Goal: Task Accomplishment & Management: Manage account settings

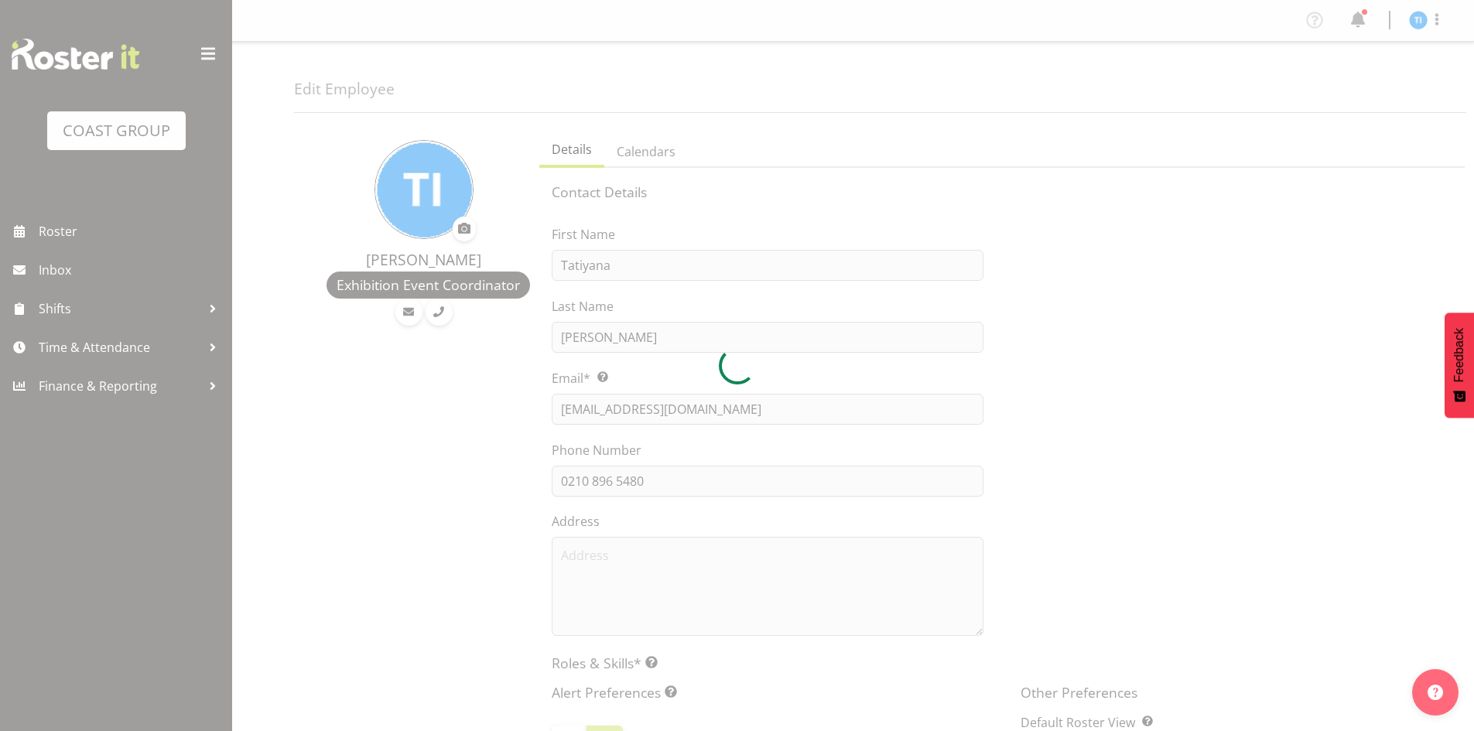
select select "TimelineWeek"
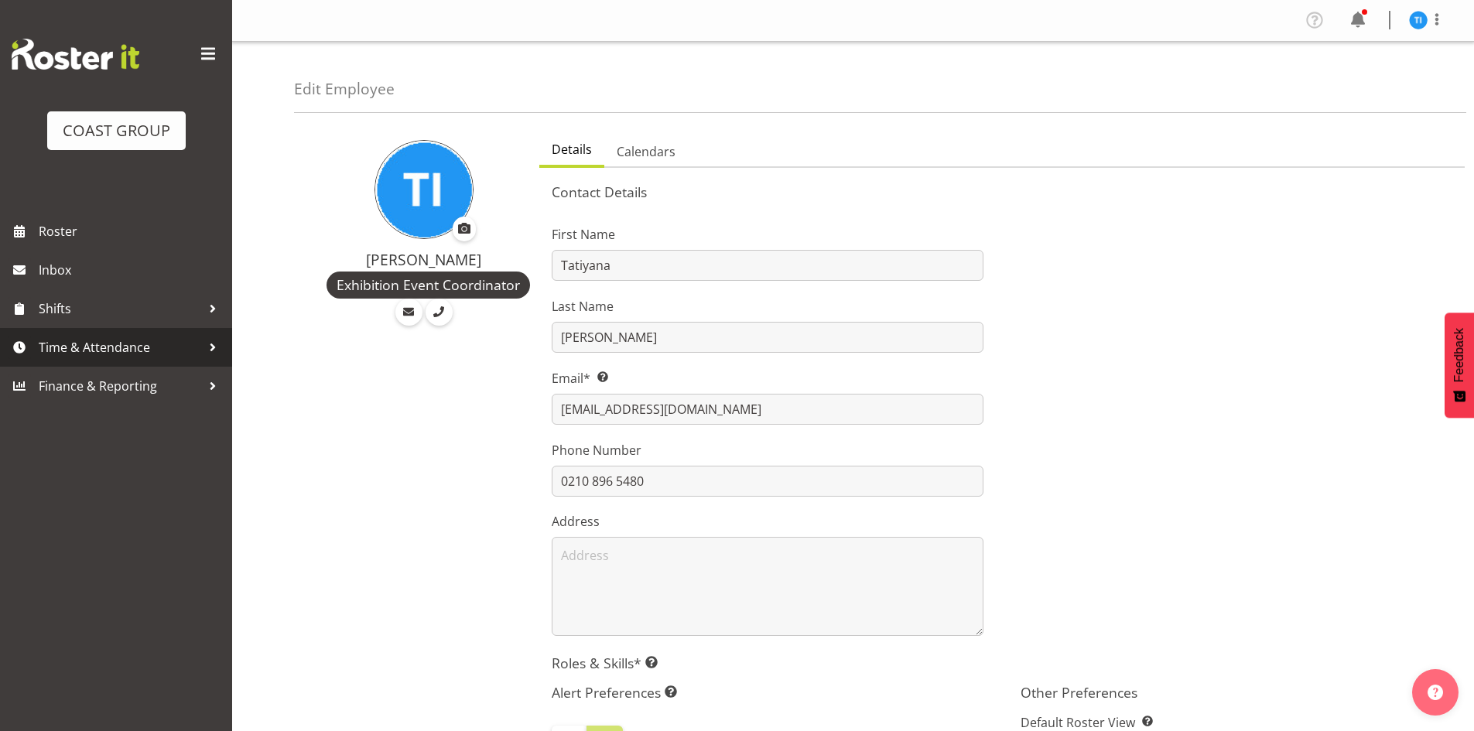
drag, startPoint x: 67, startPoint y: 347, endPoint x: 129, endPoint y: 343, distance: 62.8
click at [68, 346] on span "Time & Attendance" at bounding box center [120, 347] width 162 height 23
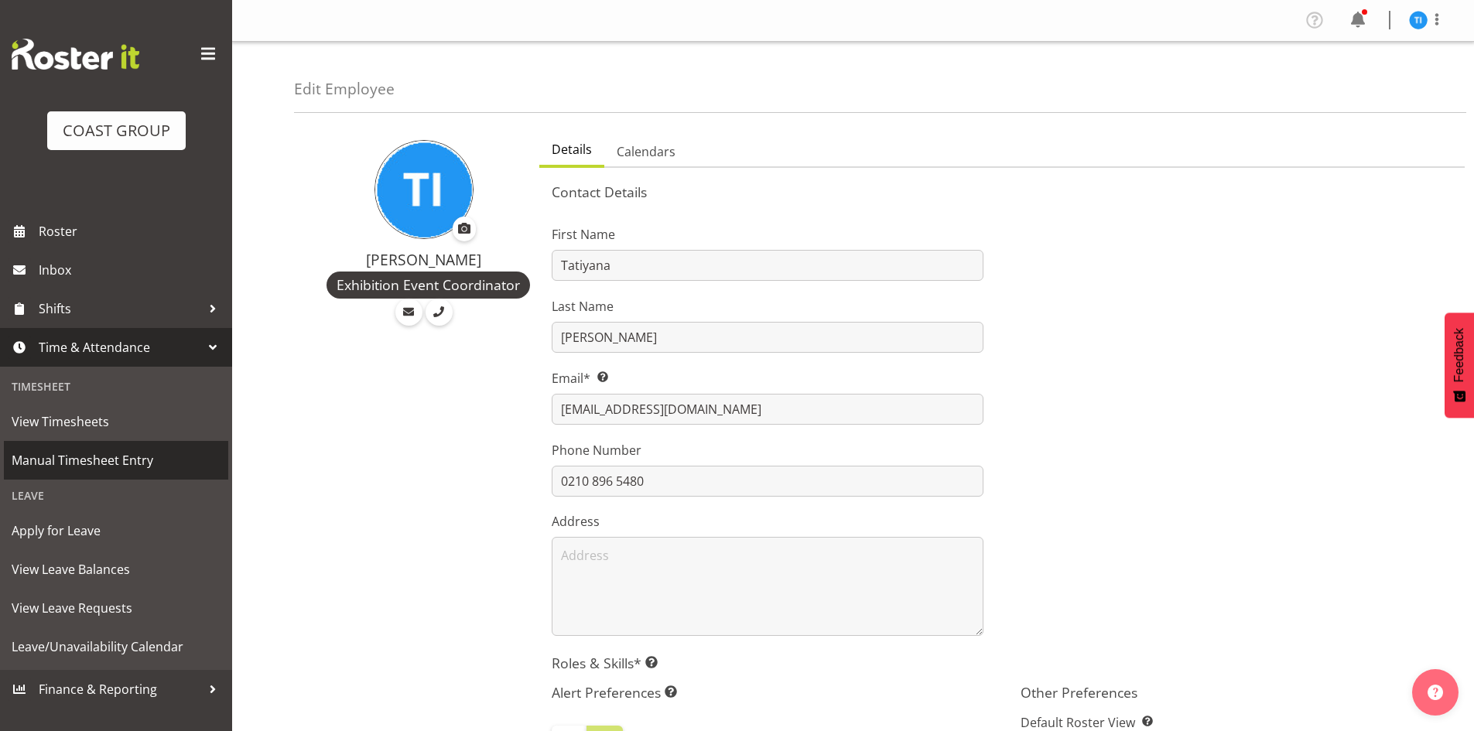
click at [180, 461] on span "Manual Timesheet Entry" at bounding box center [116, 460] width 209 height 23
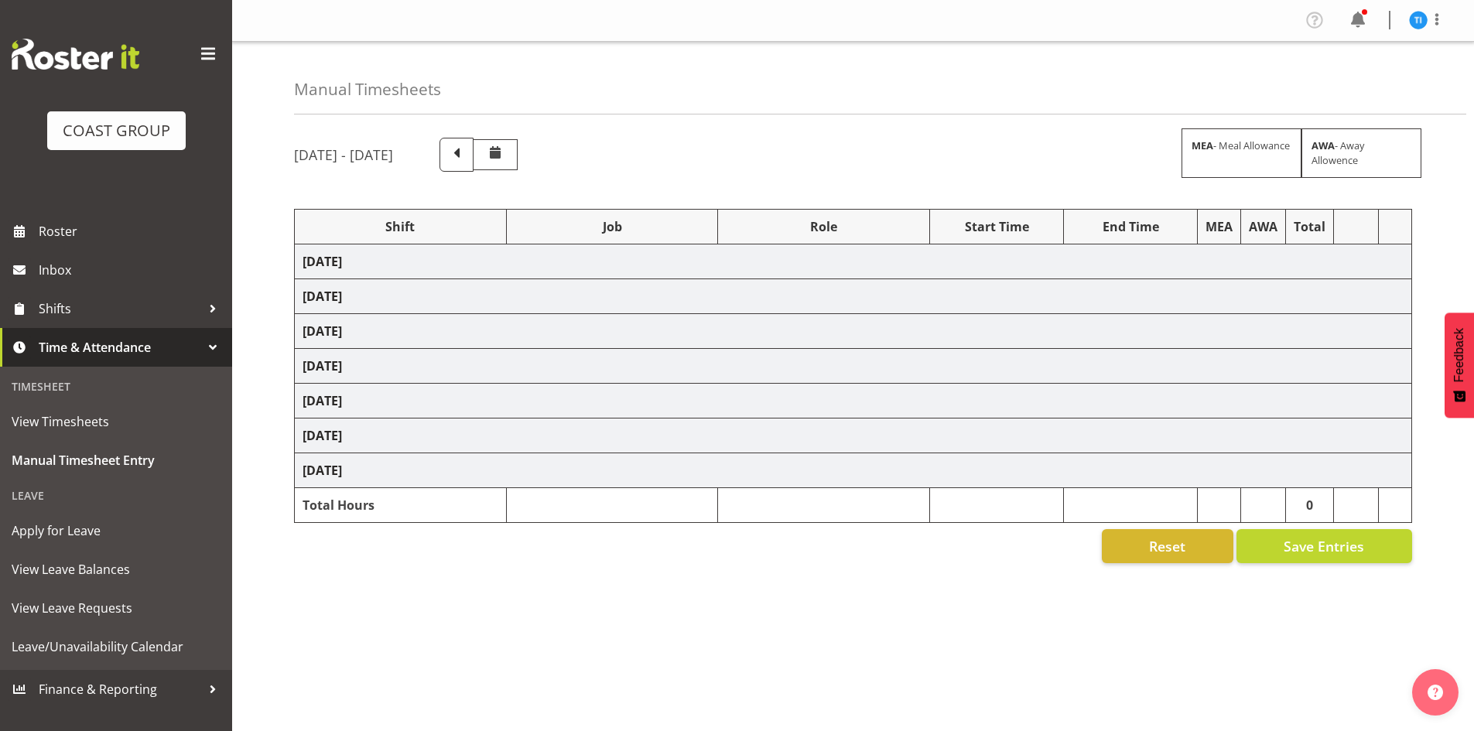
select select "1464"
select select "10229"
select select "1464"
select select "8995"
select select "1464"
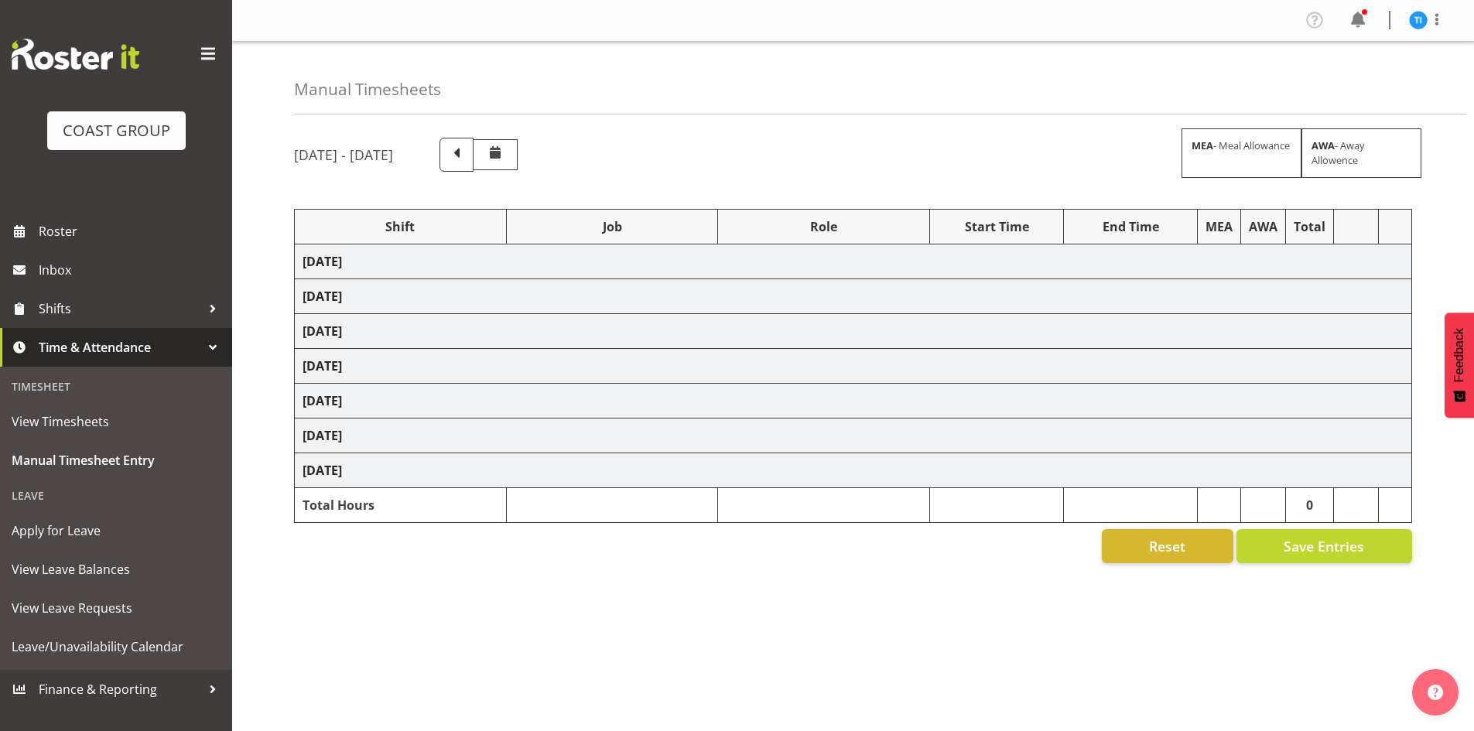
select select "9421"
select select "1464"
select select "9735"
select select "1464"
select select "9791"
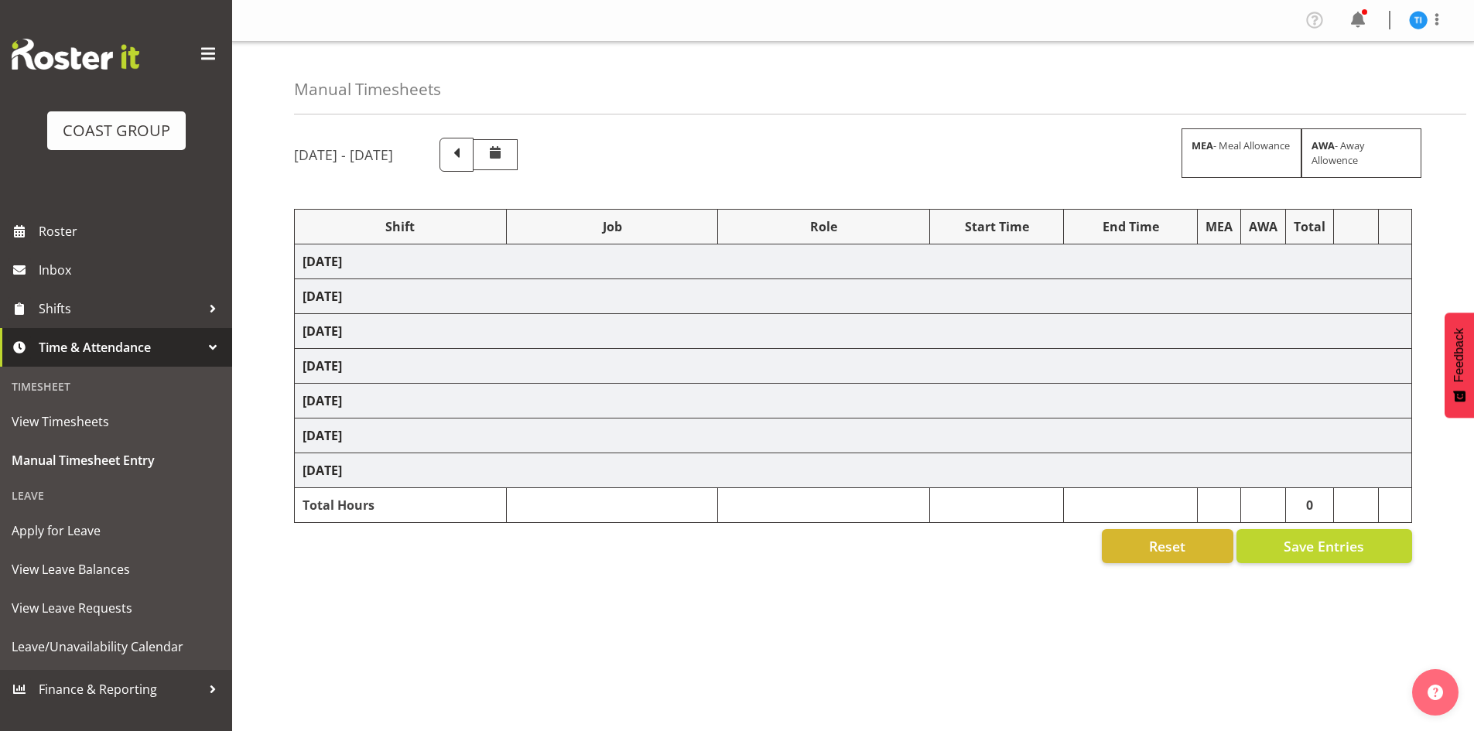
select select "1464"
select select "8677"
select select "1464"
select select "69"
select select "1464"
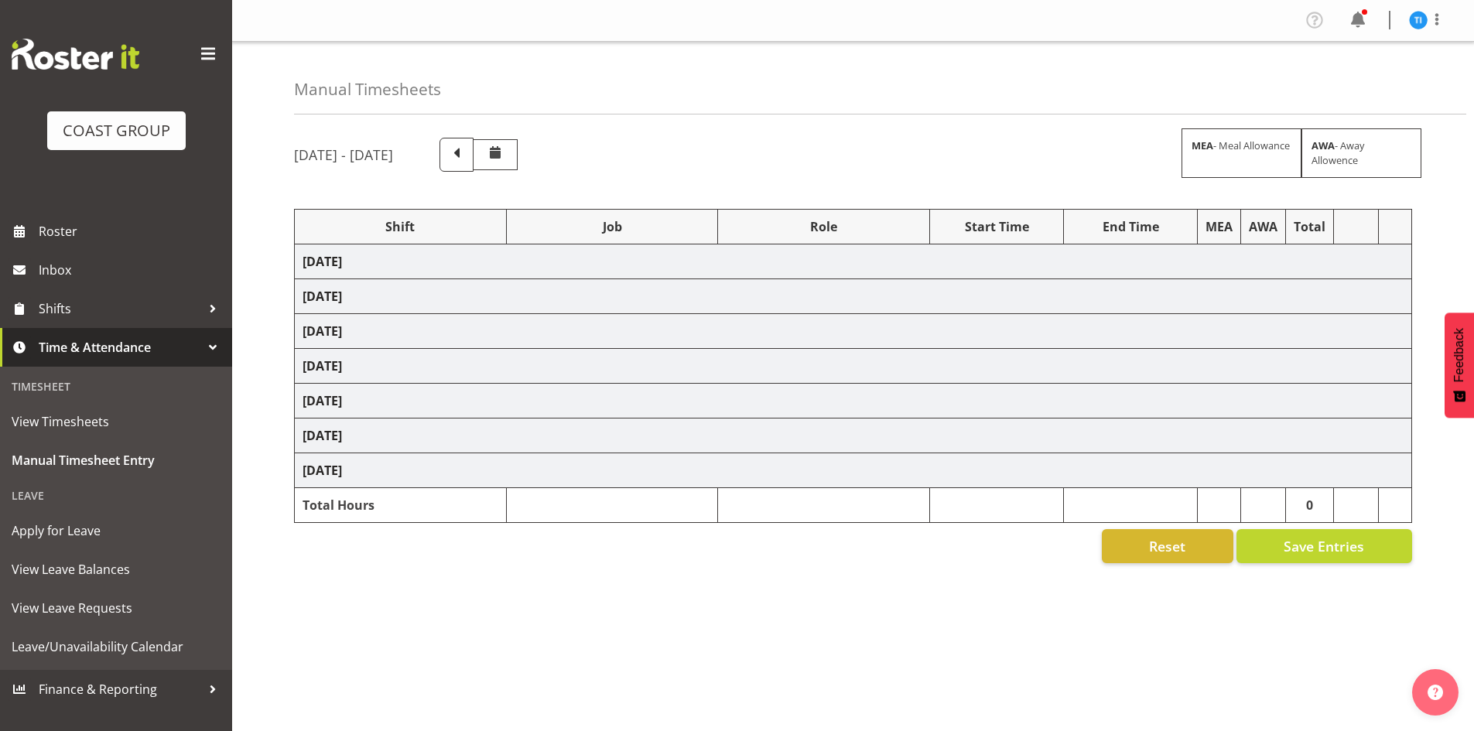
select select "9844"
select select "1464"
select select "8963"
select select "1464"
select select "8995"
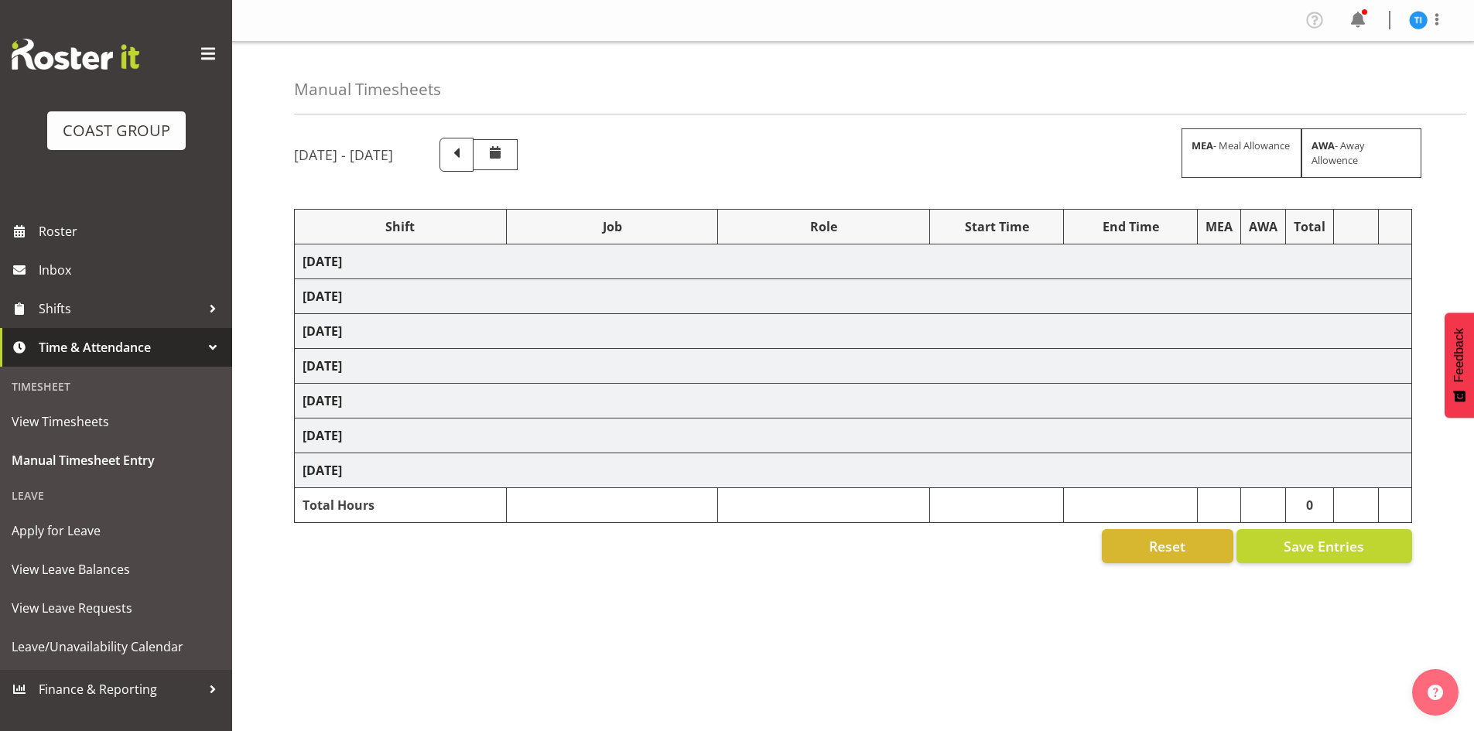
select select "1464"
select select "10592"
select select "1464"
select select "8678"
select select "1464"
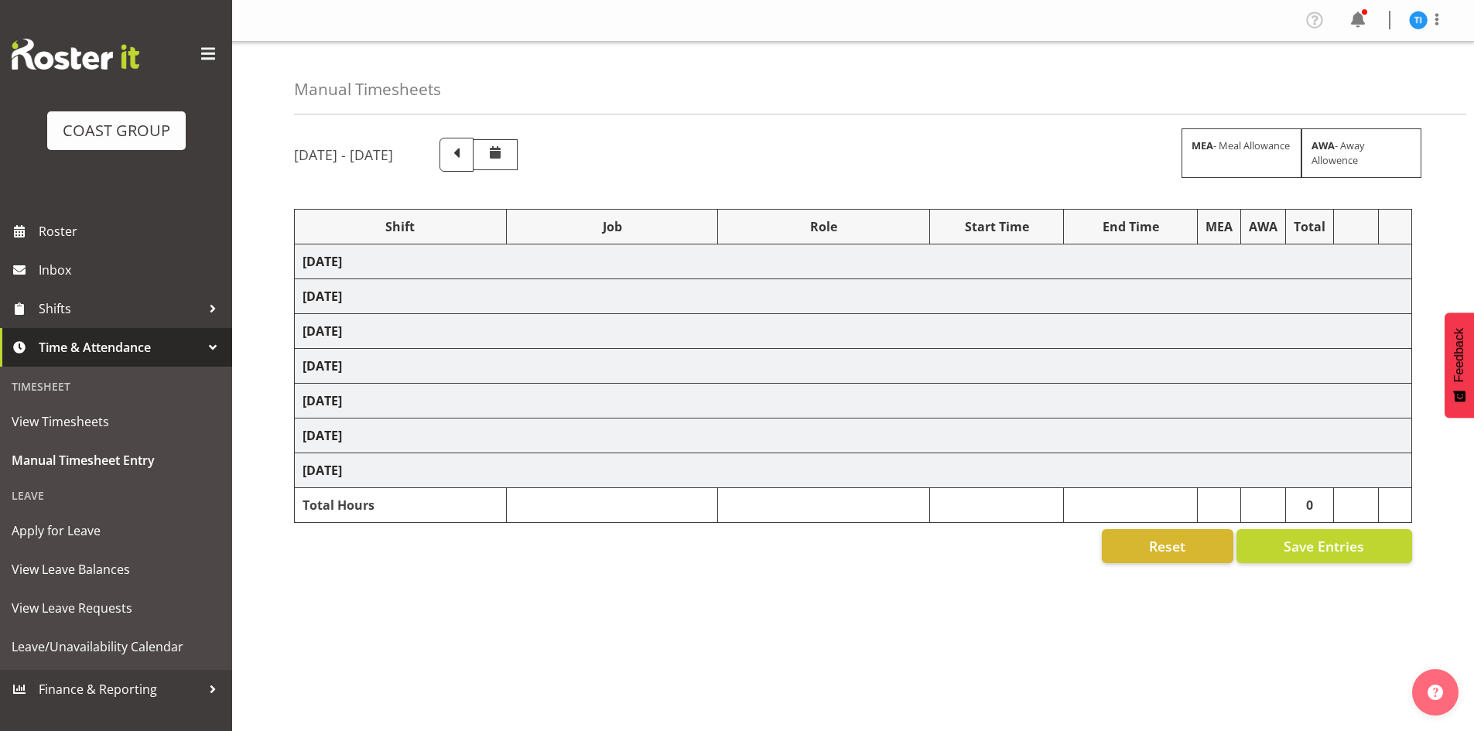
select select "9791"
select select "1464"
select select "69"
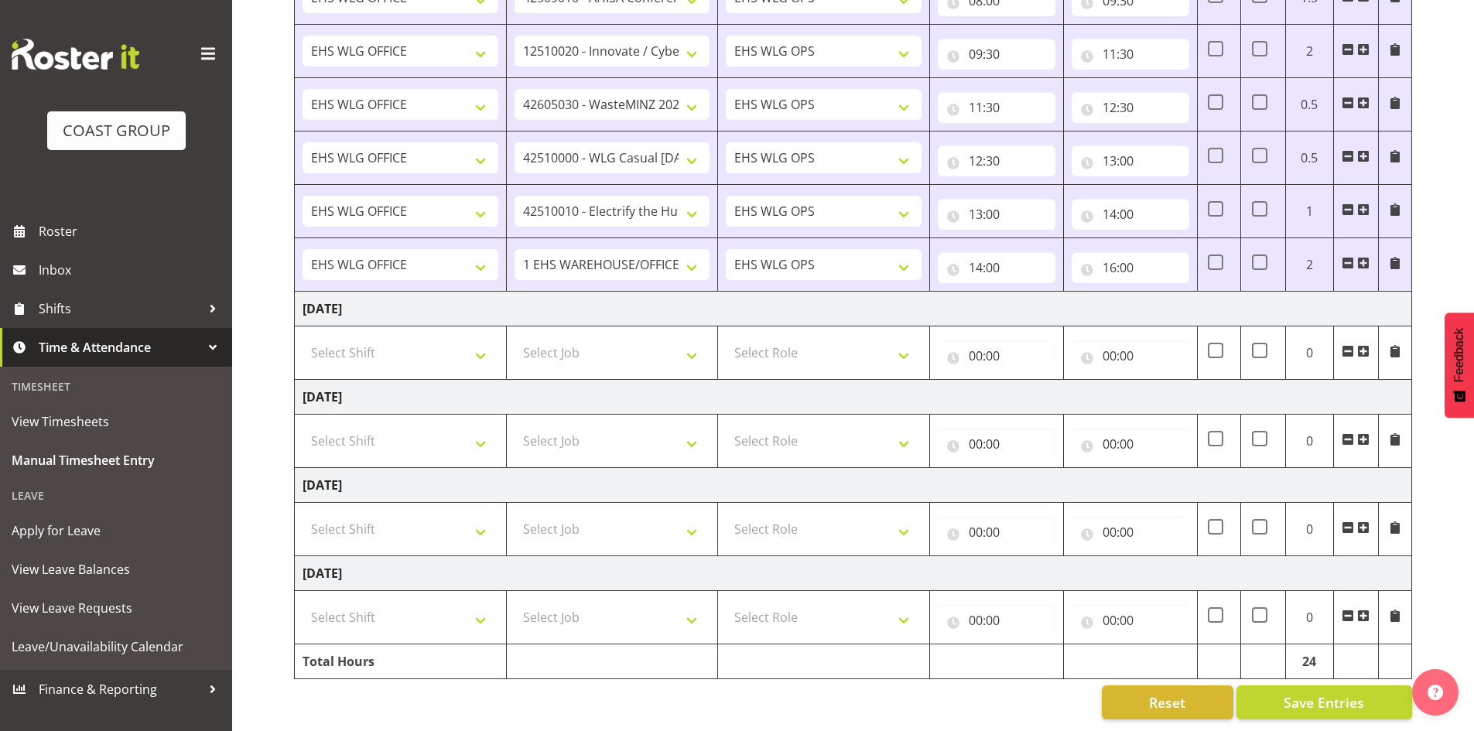
scroll to position [870, 0]
click at [1364, 433] on span at bounding box center [1363, 439] width 12 height 12
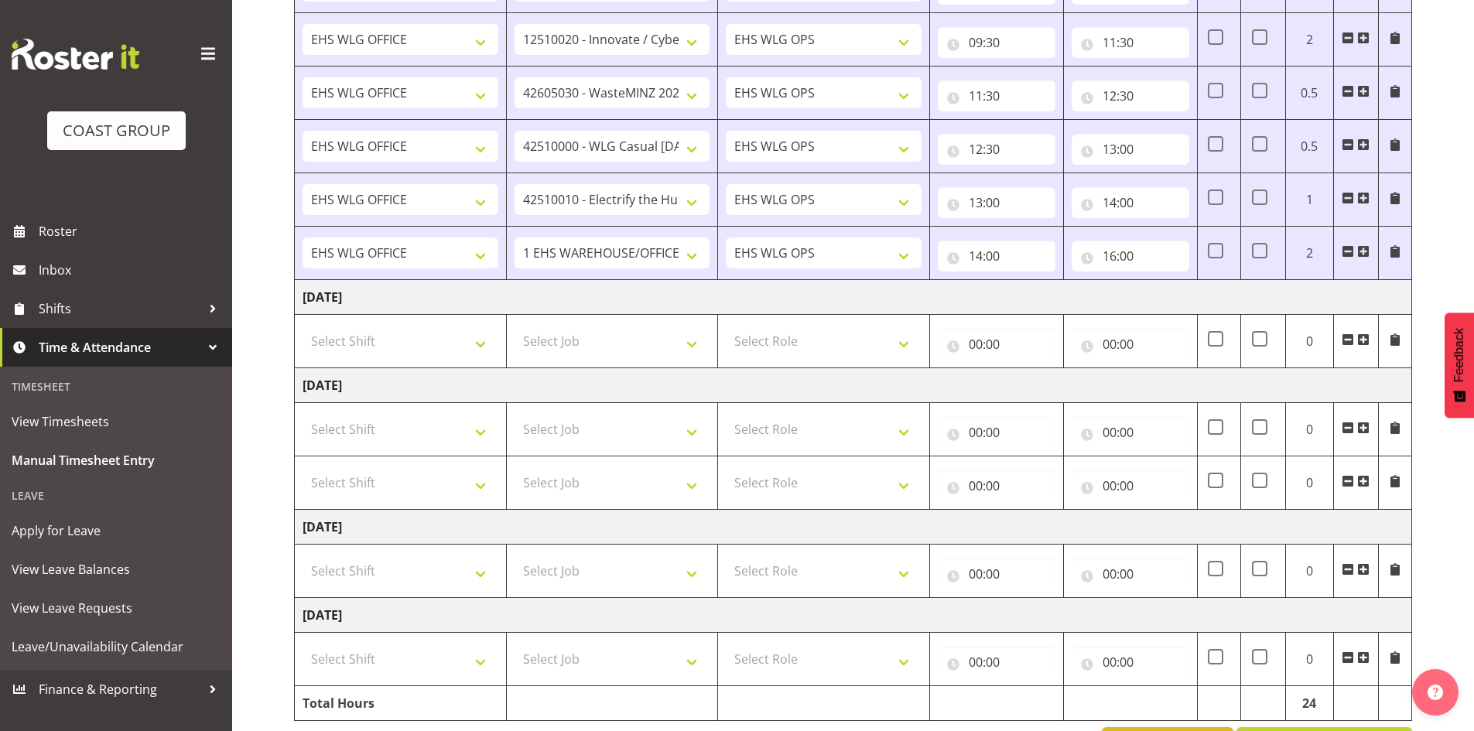
click at [1364, 422] on span at bounding box center [1363, 428] width 12 height 12
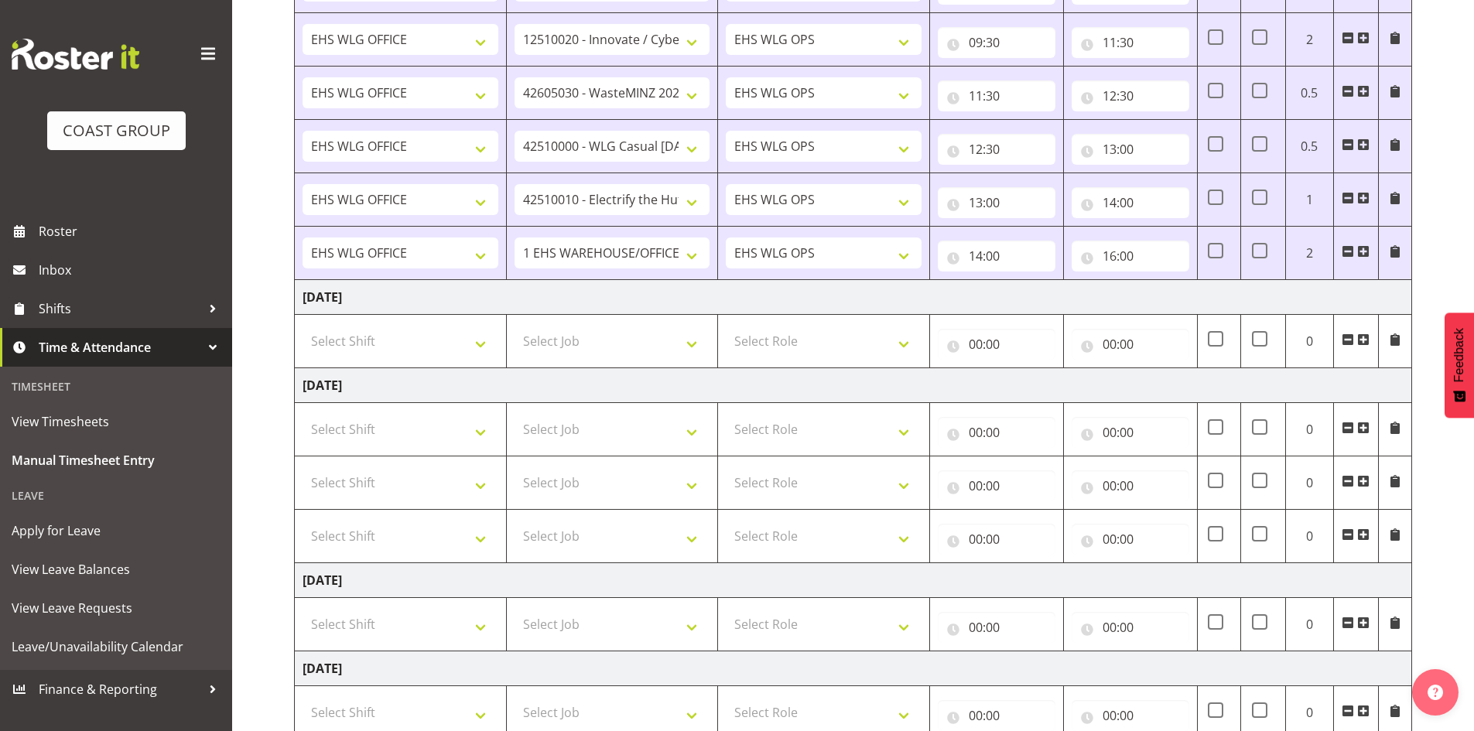
click at [1364, 422] on span at bounding box center [1363, 428] width 12 height 12
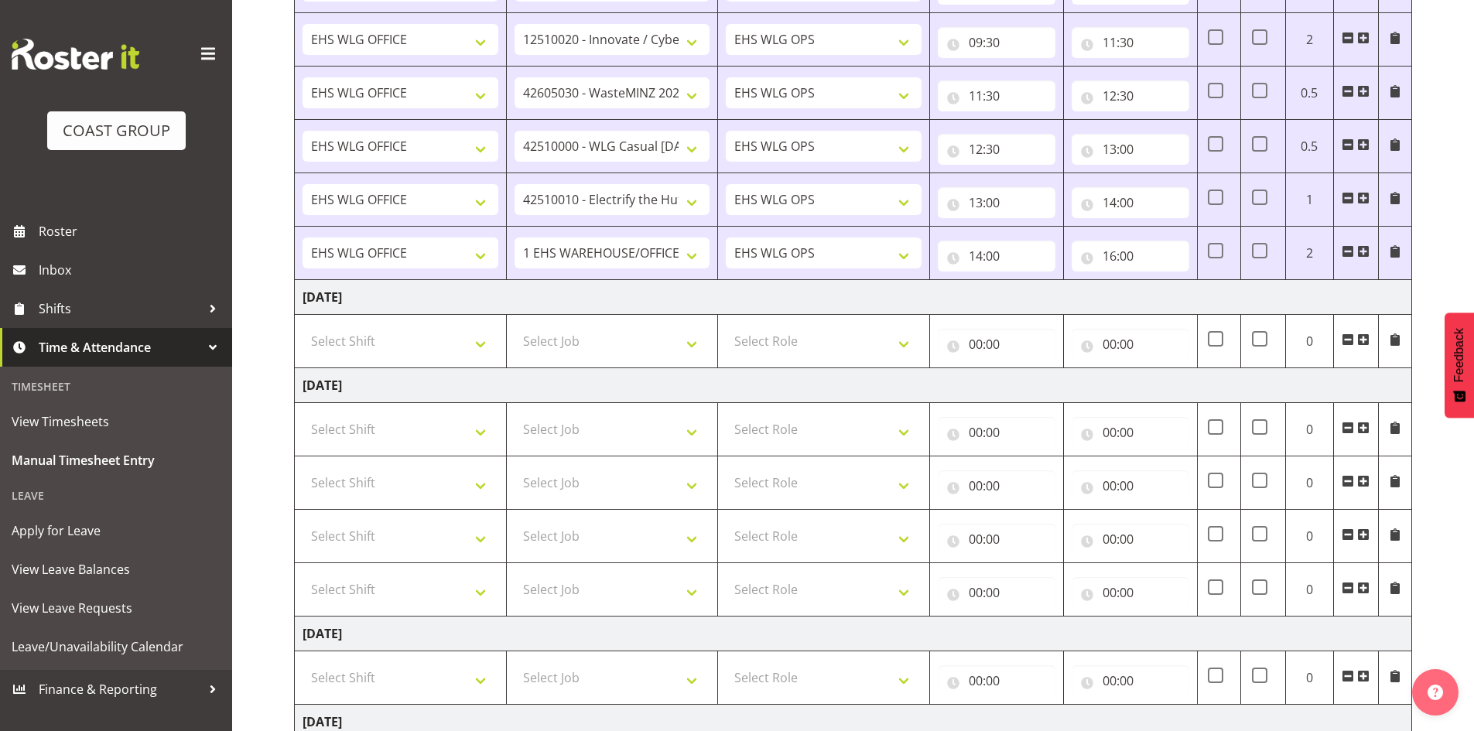
click at [1346, 583] on span at bounding box center [1347, 588] width 12 height 12
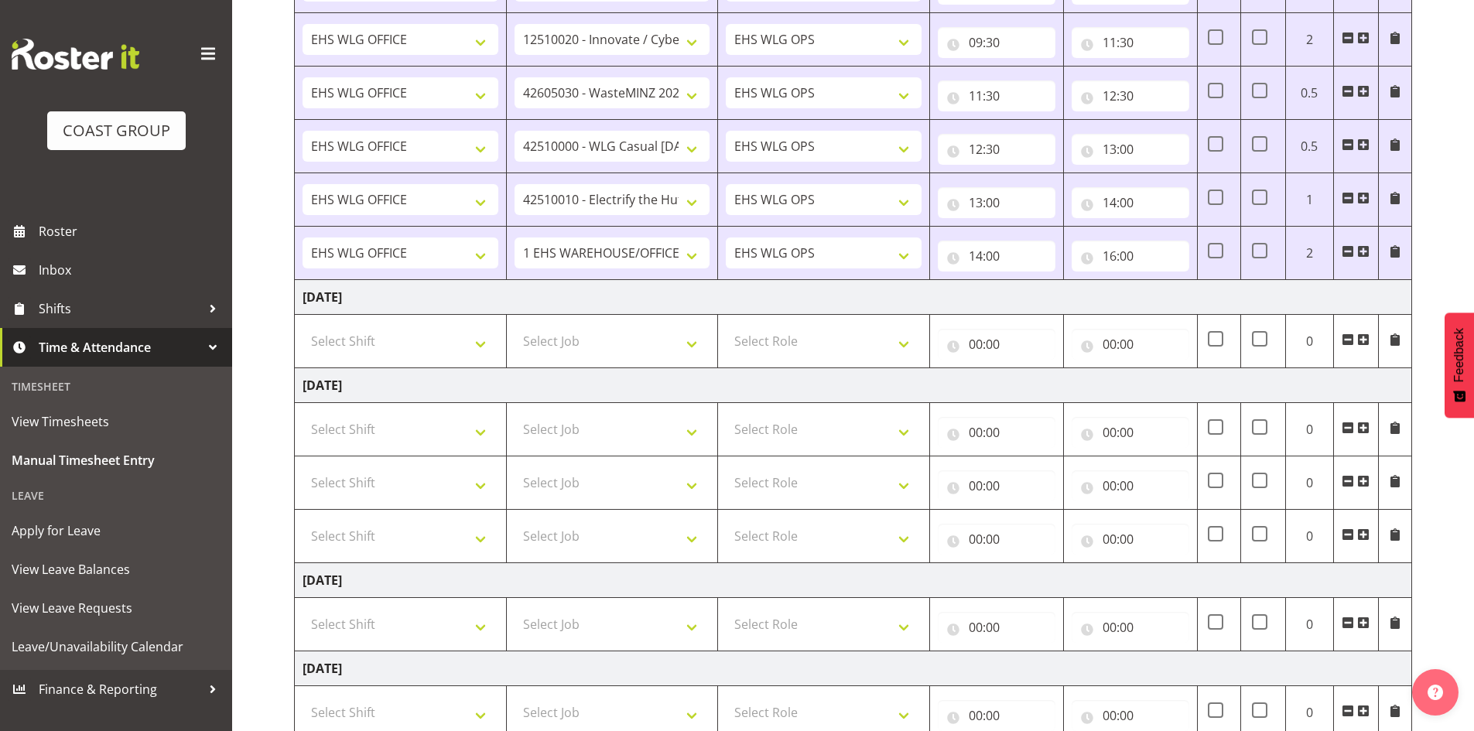
click at [1348, 534] on span at bounding box center [1347, 534] width 12 height 12
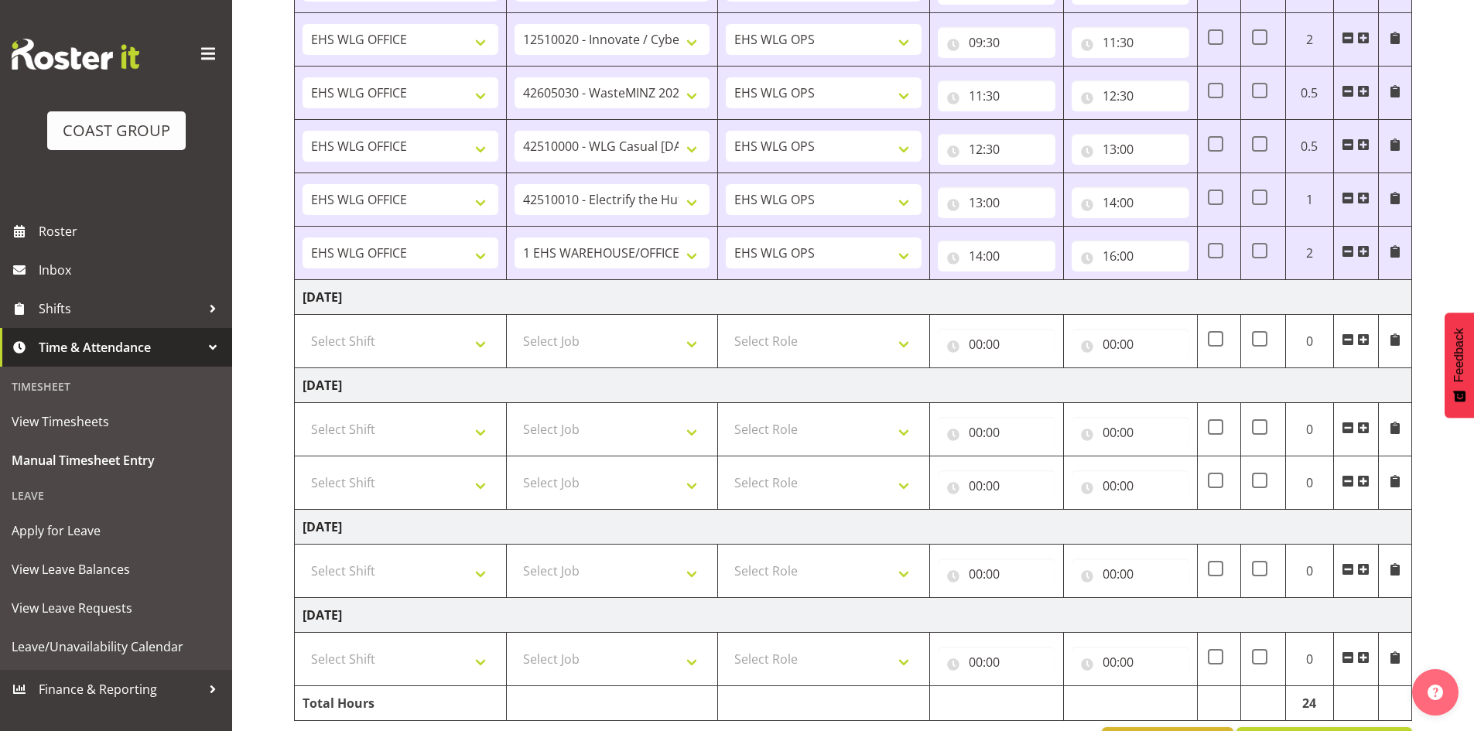
click at [1345, 484] on span at bounding box center [1347, 481] width 12 height 12
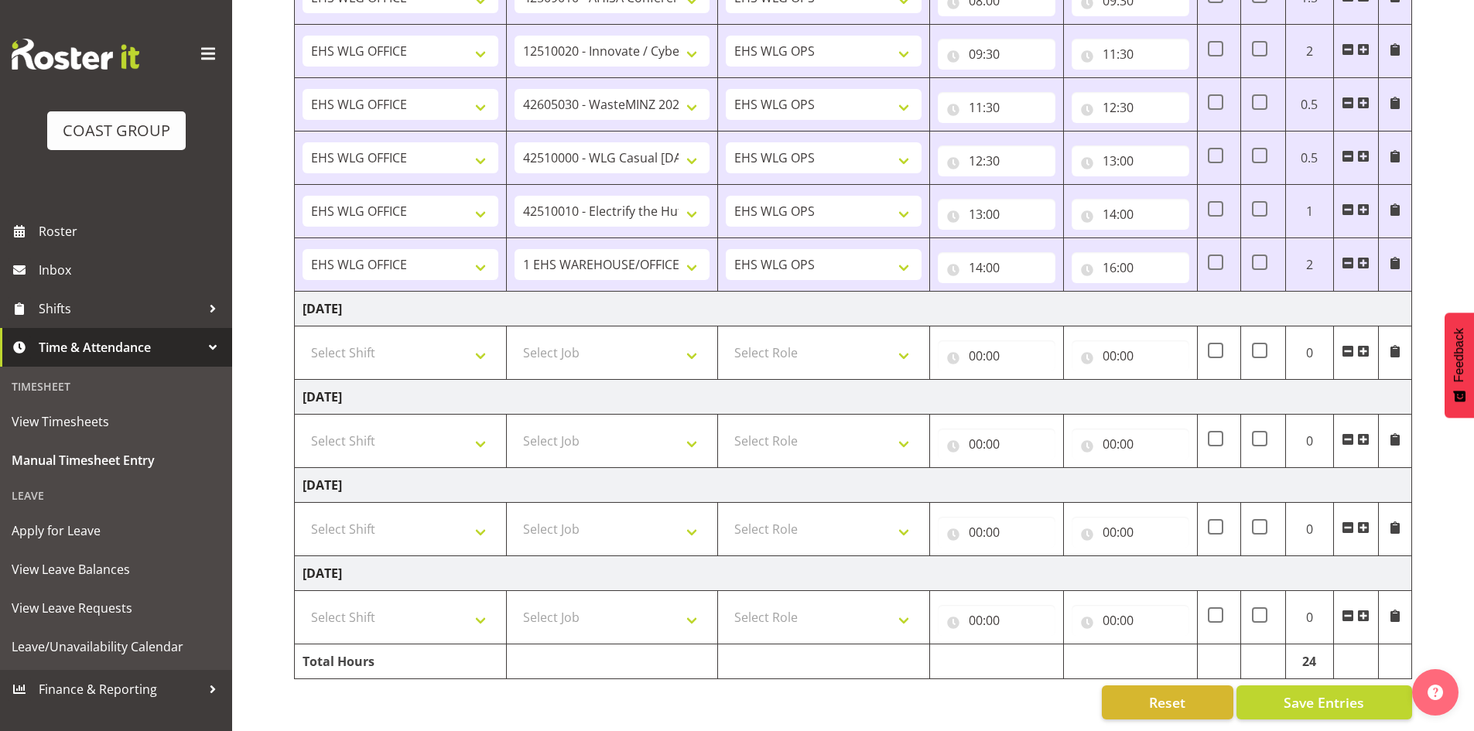
click at [384, 415] on td "Select Shift 25 Build NZPF @ Takina 7am 25 Service NZPF @ Takina [DATE] Break B…" at bounding box center [401, 441] width 212 height 53
click at [384, 426] on select "Select Shift 25 Build NZPF @ Takina 7am 25 Service NZPF @ Takina [DATE] Break B…" at bounding box center [400, 440] width 196 height 31
select select "81664"
click at [302, 425] on select "Select Shift 25 Build NZPF @ Takina 7am 25 Service NZPF @ Takina [DATE] Break B…" at bounding box center [400, 440] width 196 height 31
click at [606, 430] on select "Select Job 1 Carlton Events 1 [PERSON_NAME][GEOGRAPHIC_DATA] 1 [PERSON_NAME][GE…" at bounding box center [612, 440] width 196 height 31
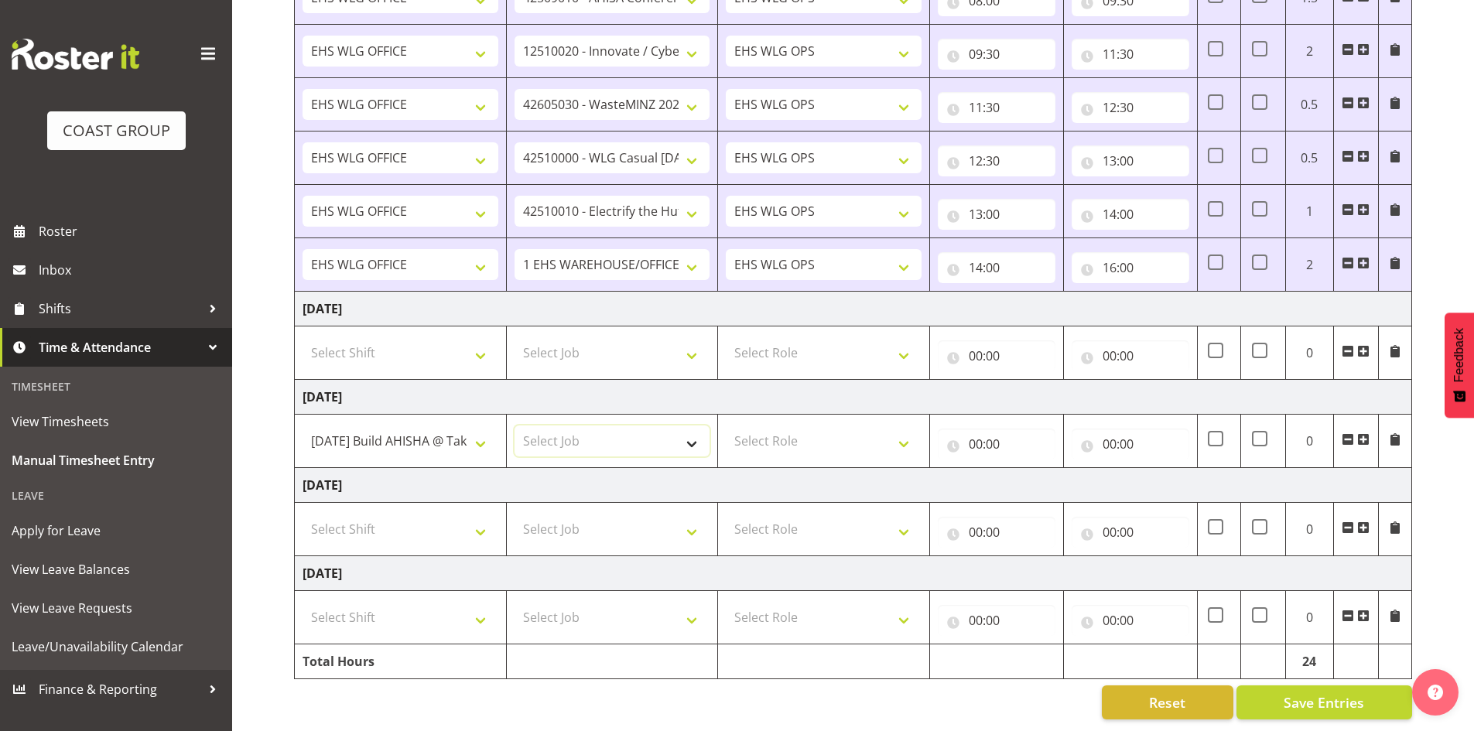
select select "8963"
click at [514, 425] on select "Select Job 1 Carlton Events 1 [PERSON_NAME][GEOGRAPHIC_DATA] 1 [PERSON_NAME][GE…" at bounding box center [612, 440] width 196 height 31
click at [774, 433] on select "Select Role EHS WLG OPS" at bounding box center [824, 440] width 196 height 31
select select "191"
click at [726, 425] on select "Select Role EHS WLG OPS" at bounding box center [824, 440] width 196 height 31
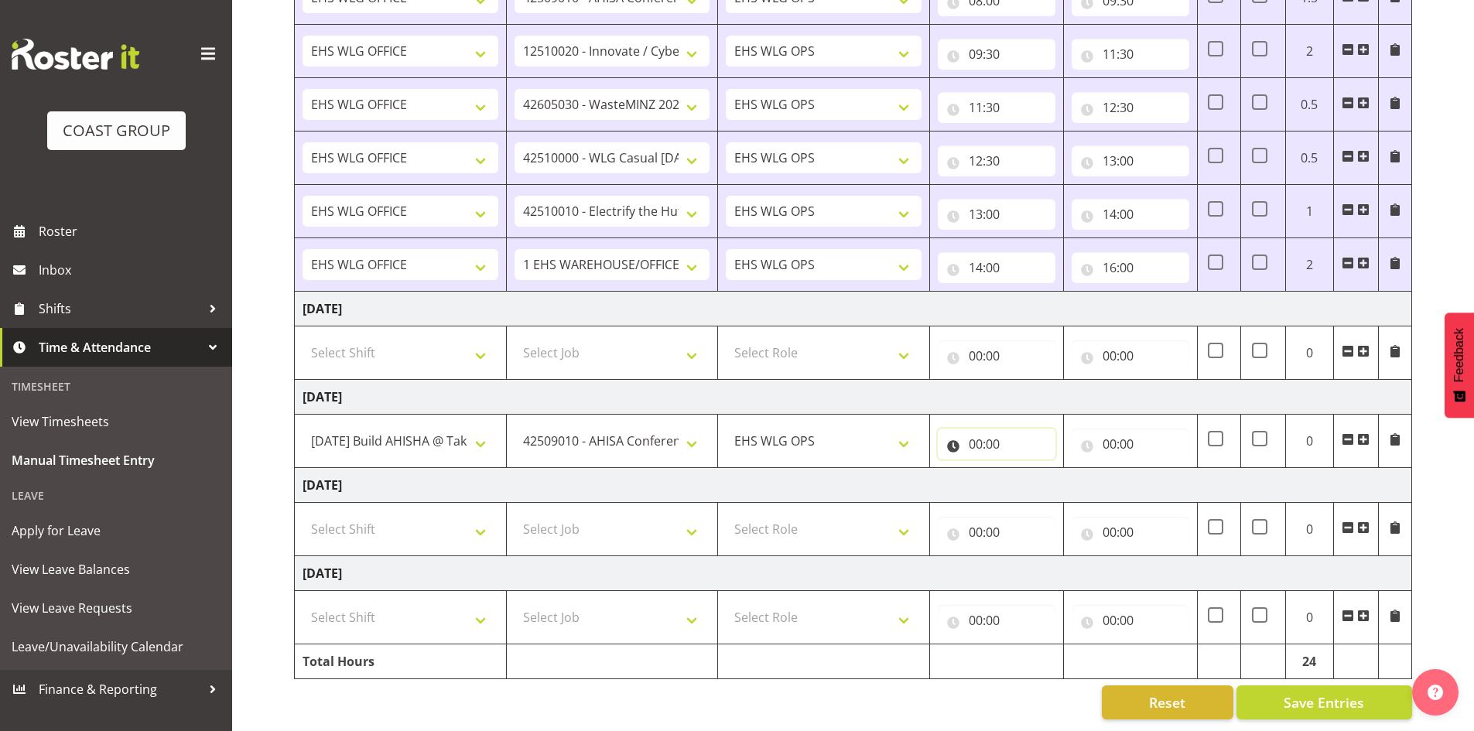
click at [976, 429] on input "00:00" at bounding box center [997, 444] width 118 height 31
click at [1050, 469] on select "00 01 02 03 04 05 06 07 08 09 10 11 12 13 14 15 16 17 18 19 20 21 22 23" at bounding box center [1043, 484] width 35 height 31
select select "13"
click at [1026, 469] on select "00 01 02 03 04 05 06 07 08 09 10 11 12 13 14 15 16 17 18 19 20 21 22 23" at bounding box center [1043, 484] width 35 height 31
type input "13:00"
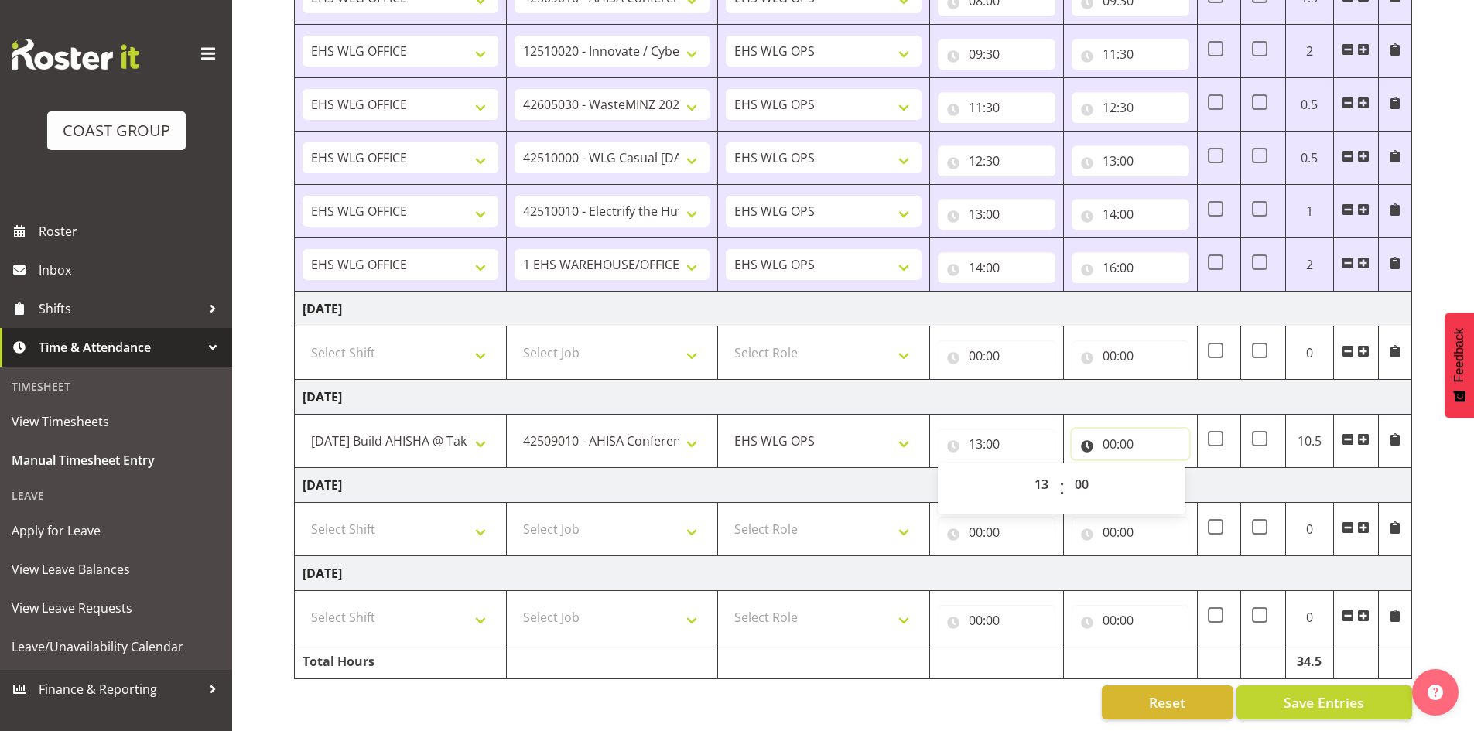
drag, startPoint x: 1109, startPoint y: 420, endPoint x: 1153, endPoint y: 454, distance: 55.1
click at [1109, 429] on input "00:00" at bounding box center [1130, 444] width 118 height 31
drag, startPoint x: 1180, startPoint y: 473, endPoint x: 1177, endPoint y: 460, distance: 14.1
click at [1180, 471] on select "00 01 02 03 04 05 06 07 08 09 10 11 12 13 14 15 16 17 18 19 20 21 22 23" at bounding box center [1177, 484] width 35 height 31
select select "18"
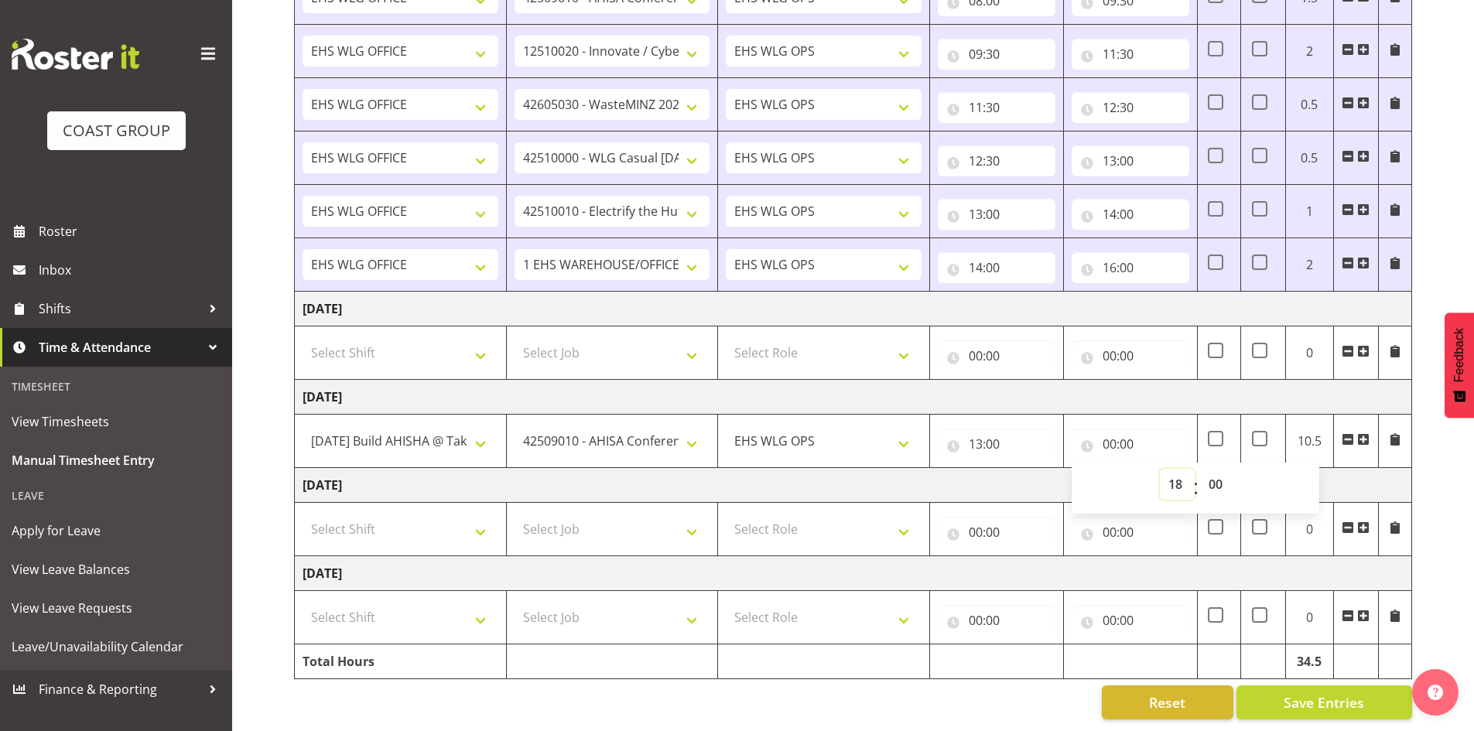
click at [1160, 469] on select "00 01 02 03 04 05 06 07 08 09 10 11 12 13 14 15 16 17 18 19 20 21 22 23" at bounding box center [1177, 484] width 35 height 31
type input "18:00"
click at [1388, 503] on td at bounding box center [1394, 529] width 33 height 53
click at [1346, 704] on button "Save Entries" at bounding box center [1324, 702] width 176 height 34
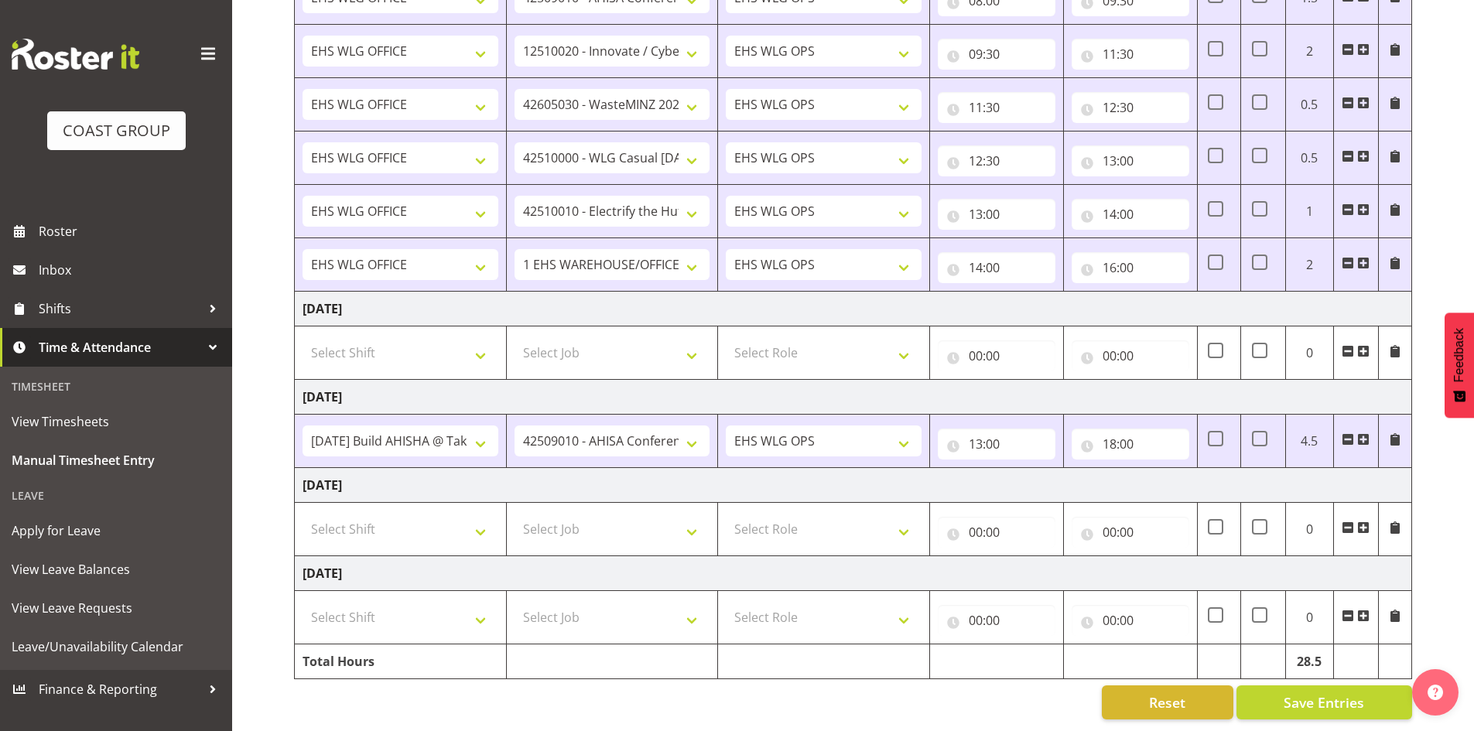
click at [1364, 521] on span at bounding box center [1363, 527] width 12 height 12
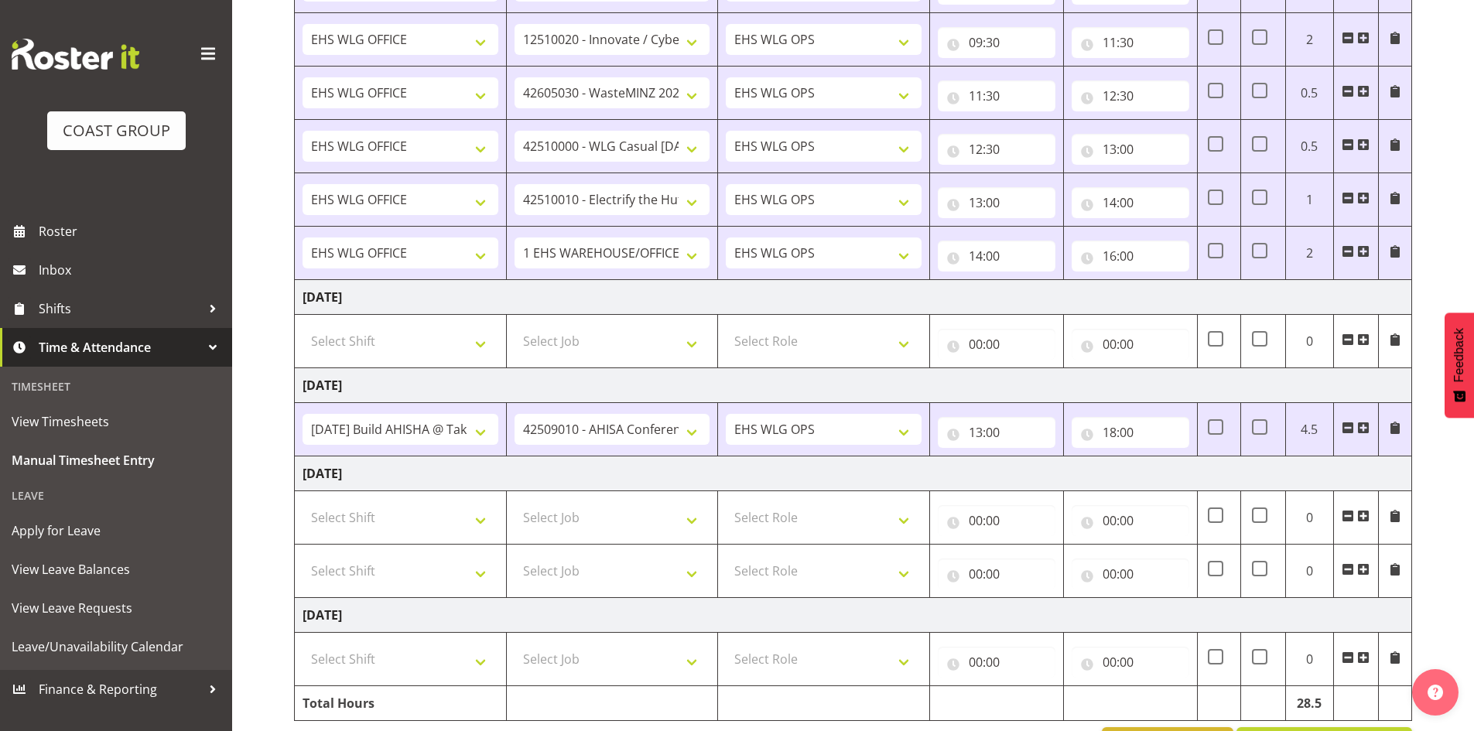
click at [1364, 511] on span at bounding box center [1363, 516] width 12 height 12
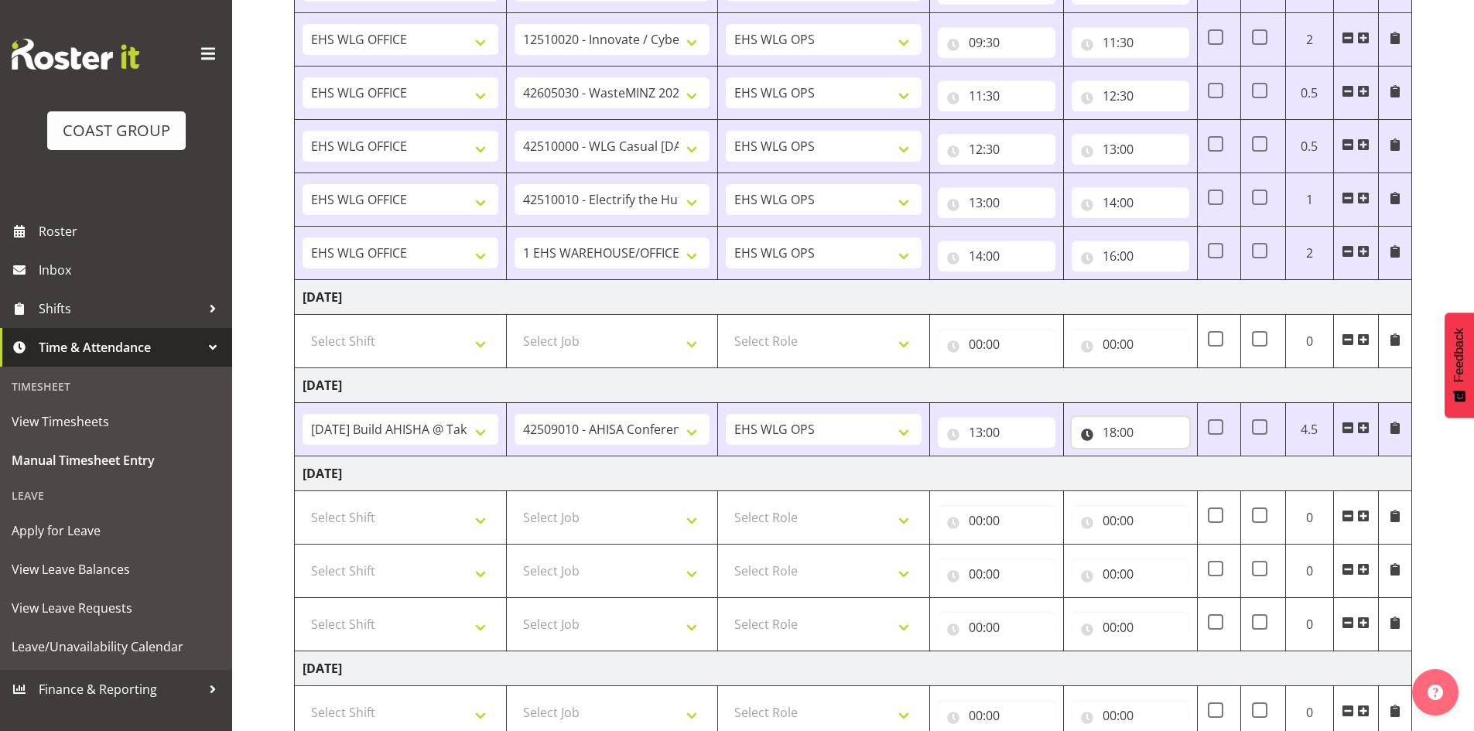
click at [1128, 431] on input "18:00" at bounding box center [1130, 432] width 118 height 31
click at [1208, 467] on select "00 01 02 03 04 05 06 07 08 09 10 11 12 13 14 15 16 17 18 19 20 21 22 23 24 25 2…" at bounding box center [1217, 472] width 35 height 31
select select "30"
click at [1200, 457] on select "00 01 02 03 04 05 06 07 08 09 10 11 12 13 14 15 16 17 18 19 20 21 22 23 24 25 2…" at bounding box center [1217, 472] width 35 height 31
type input "18:30"
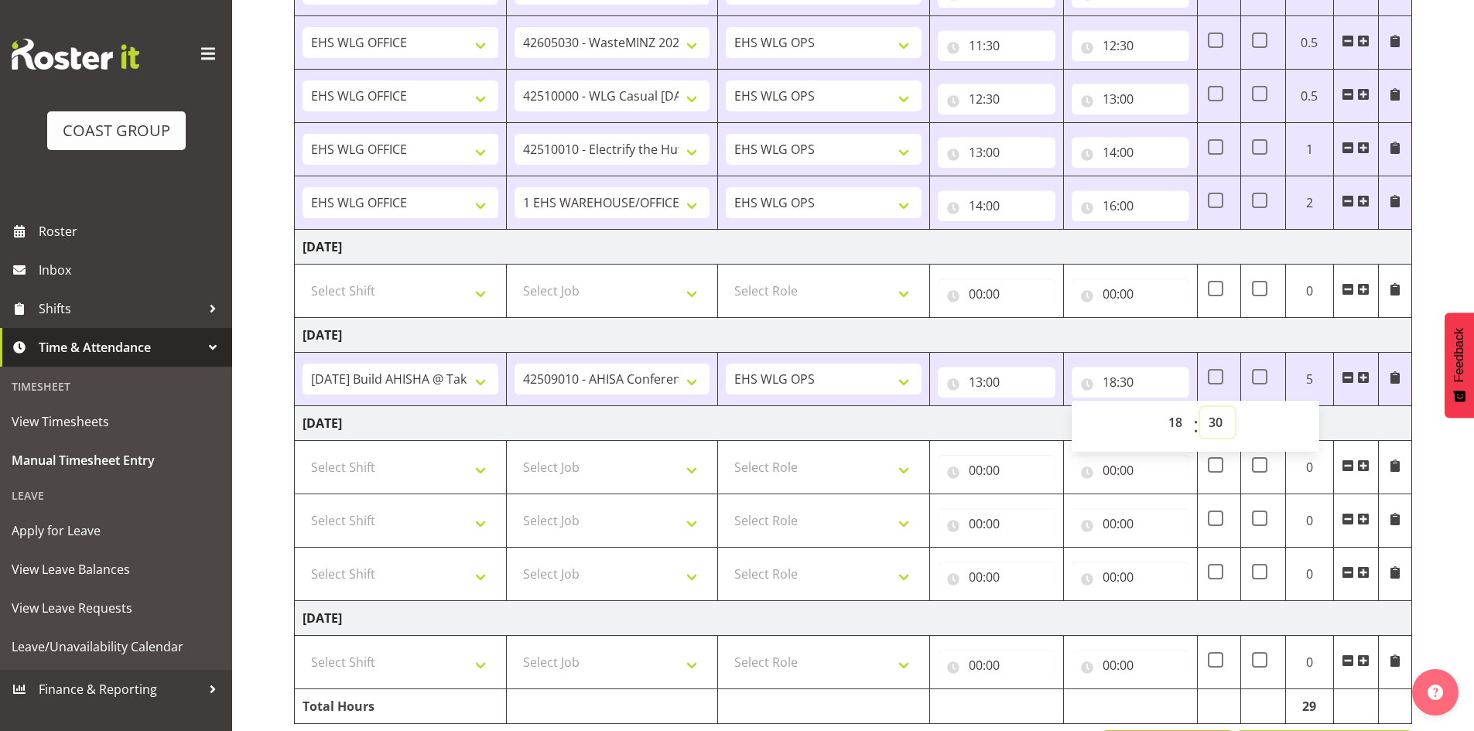
scroll to position [976, 0]
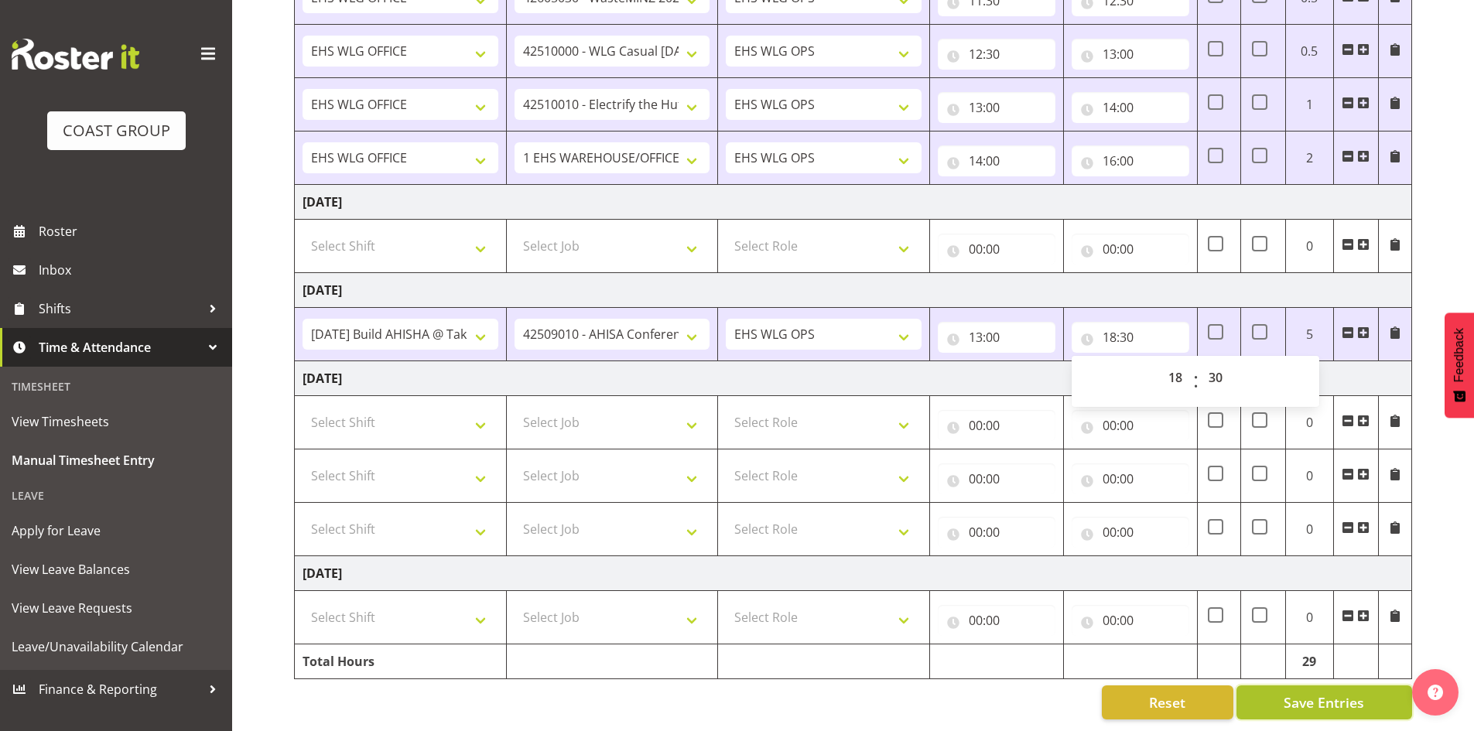
click at [1326, 692] on span "Save Entries" at bounding box center [1323, 702] width 80 height 20
click at [1348, 282] on td "[DATE]" at bounding box center [853, 290] width 1117 height 35
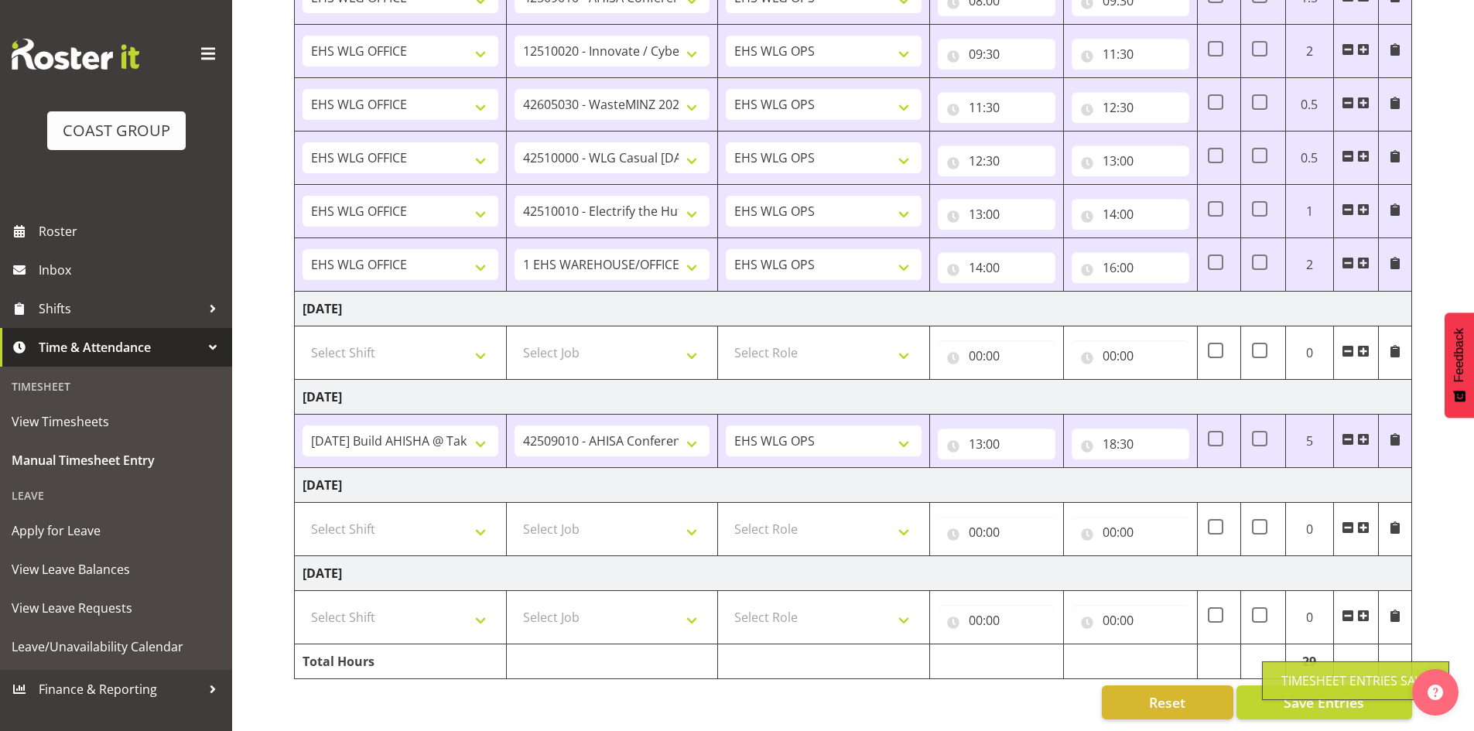
scroll to position [870, 0]
click at [1365, 521] on span at bounding box center [1363, 527] width 12 height 12
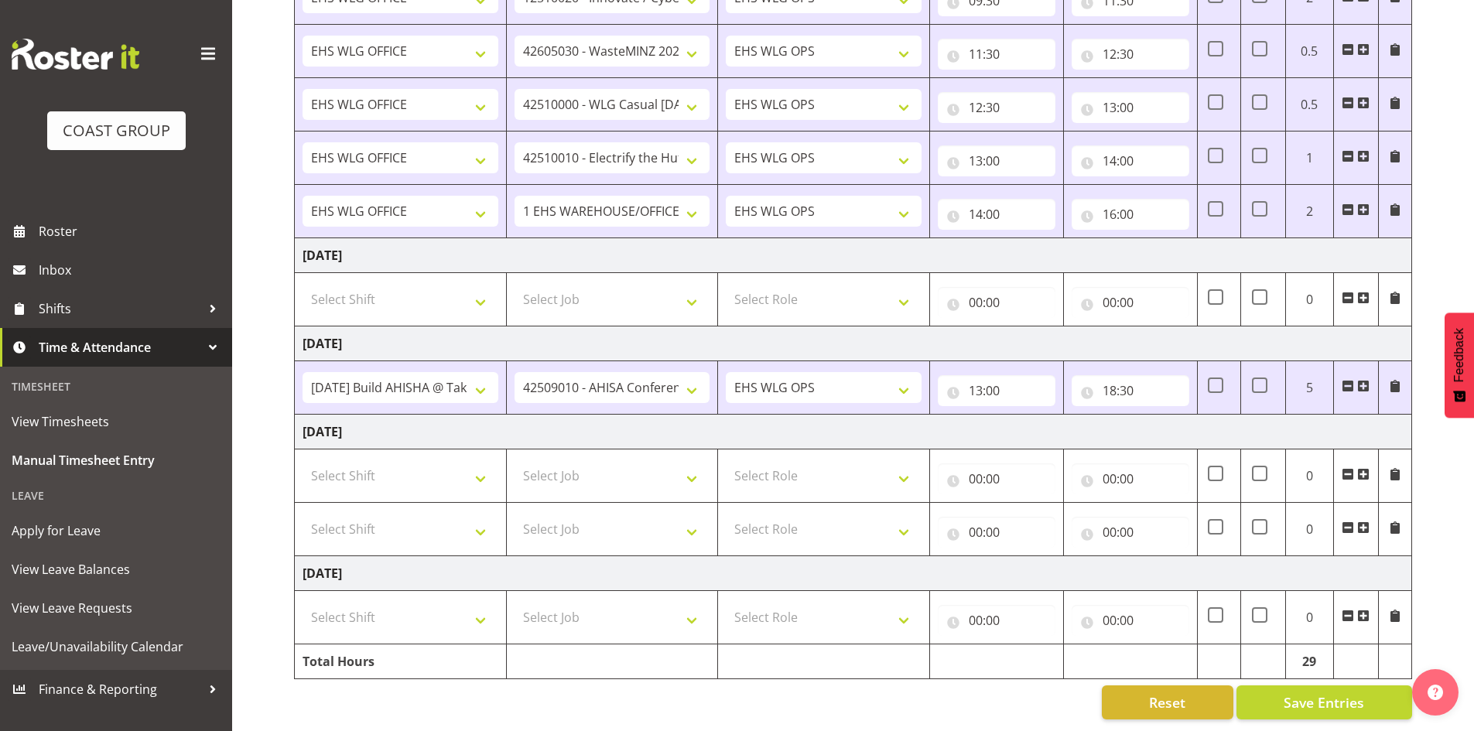
click at [1365, 521] on span at bounding box center [1363, 527] width 12 height 12
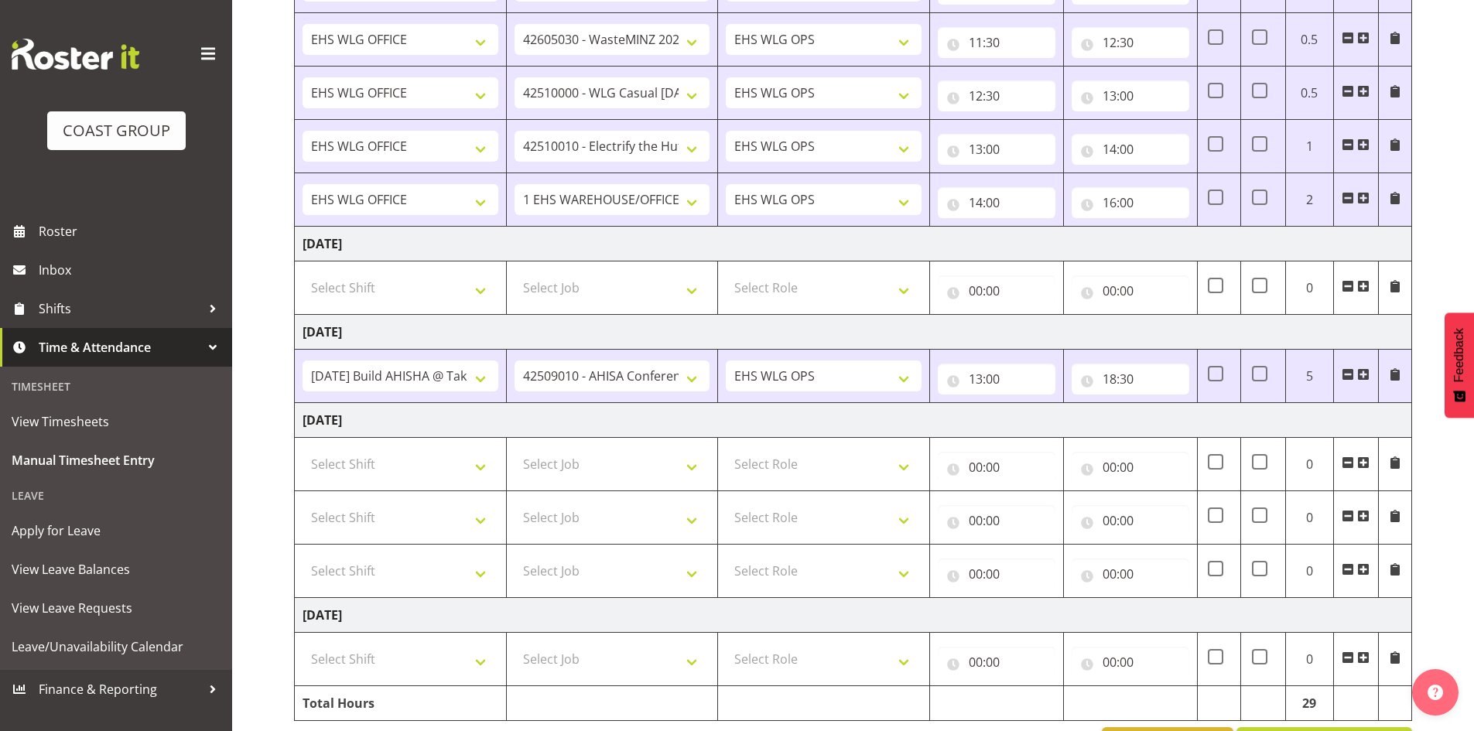
scroll to position [976, 0]
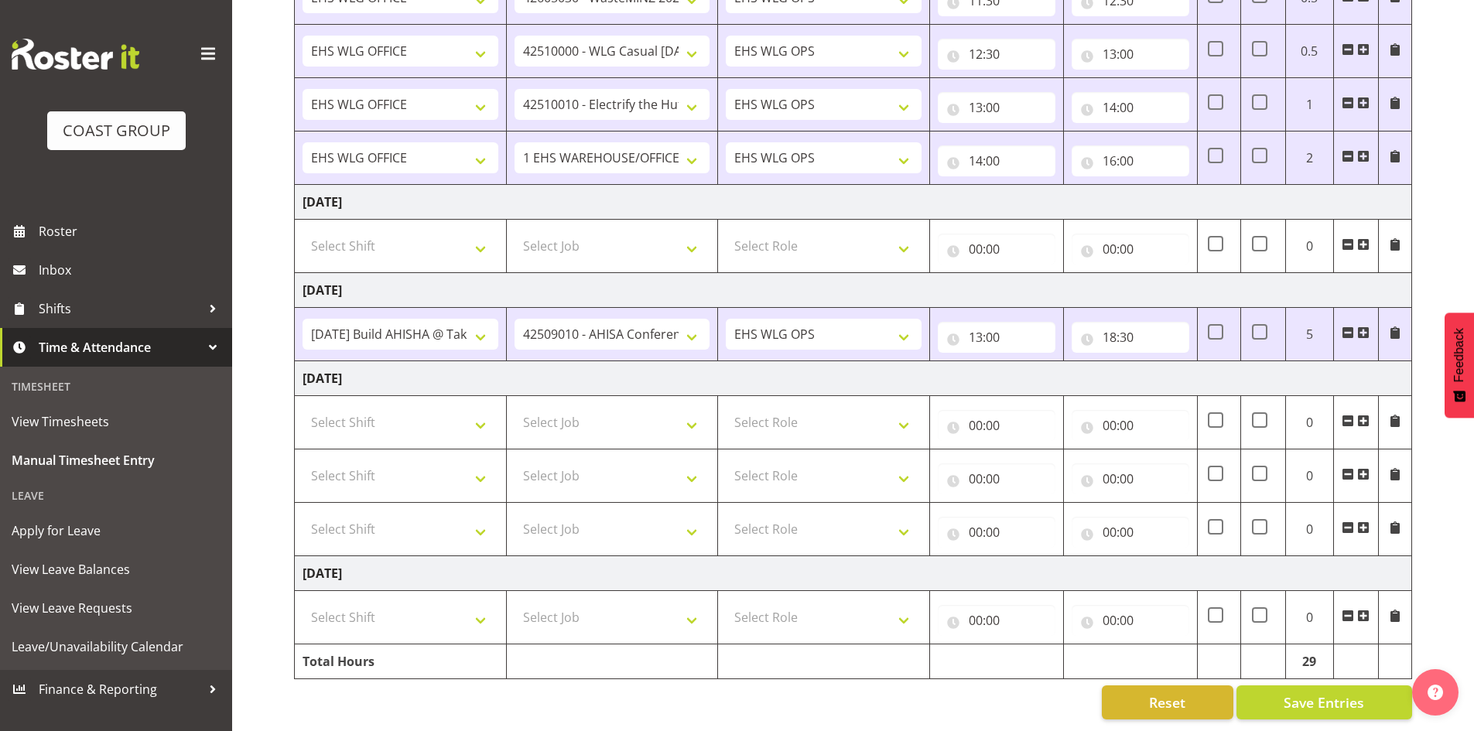
drag, startPoint x: 1362, startPoint y: 412, endPoint x: 972, endPoint y: 446, distance: 391.4
click at [1362, 415] on span at bounding box center [1363, 421] width 12 height 12
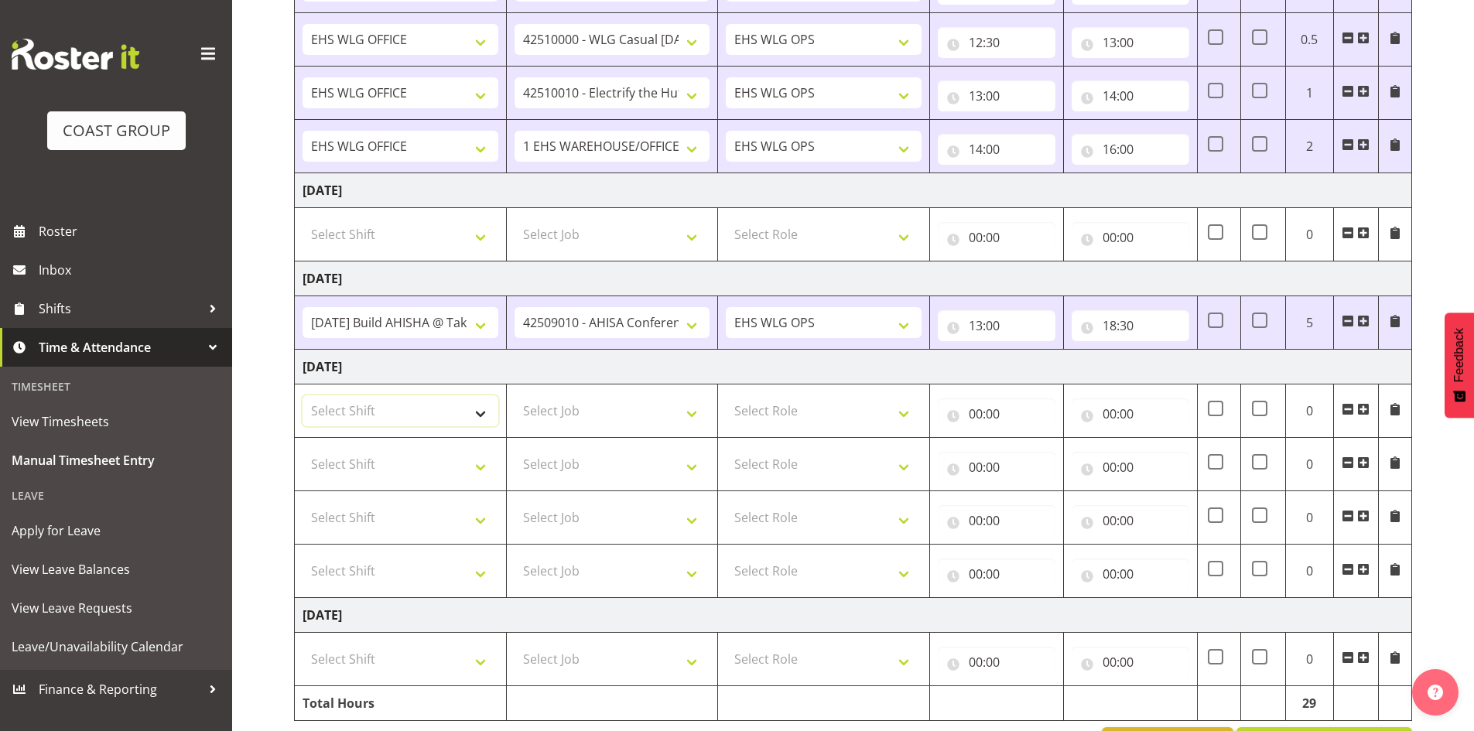
click at [415, 417] on select "Select Shift 25 Build NZPF @ Takina 7am 25 Service NZPF @ Takina [DATE] Break B…" at bounding box center [400, 410] width 196 height 31
select select "1464"
click at [418, 415] on select "Select Shift 25 Build NZPF @ Takina 7am 25 Service NZPF @ Takina [DATE] Break B…" at bounding box center [400, 410] width 196 height 31
click at [445, 466] on select "Select Shift 25 Build NZPF @ Takina 7am 25 Service NZPF @ Takina [DATE] Break B…" at bounding box center [400, 464] width 196 height 31
select select "1464"
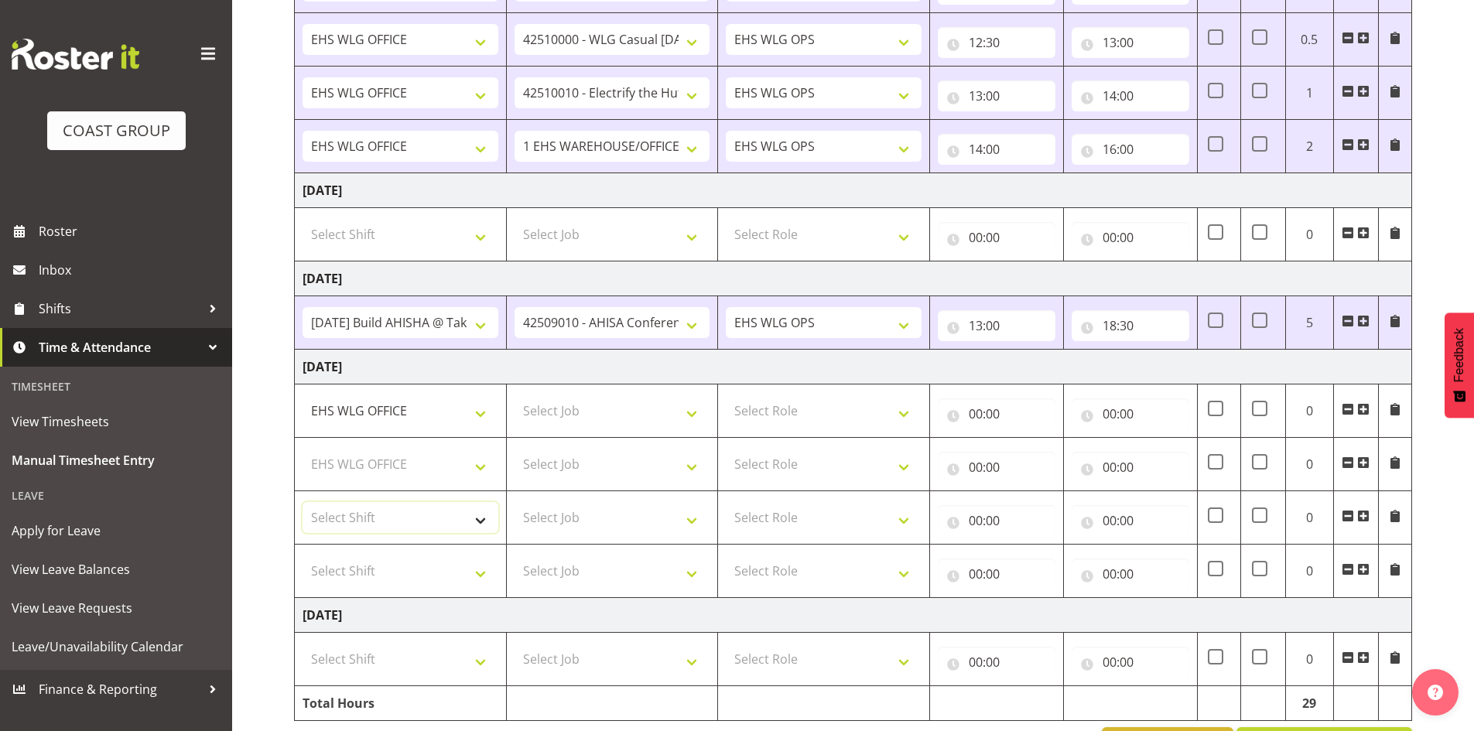
click at [405, 508] on select "Select Shift 25 Build NZPF @ Takina 7am 25 Service NZPF @ Takina [DATE] Break B…" at bounding box center [400, 517] width 196 height 31
select select "1464"
click at [380, 578] on select "Select Shift 25 Build NZPF @ Takina 7am 25 Service NZPF @ Takina [DATE] Break B…" at bounding box center [400, 570] width 196 height 31
select select "1464"
drag, startPoint x: 380, startPoint y: 578, endPoint x: 419, endPoint y: 572, distance: 39.1
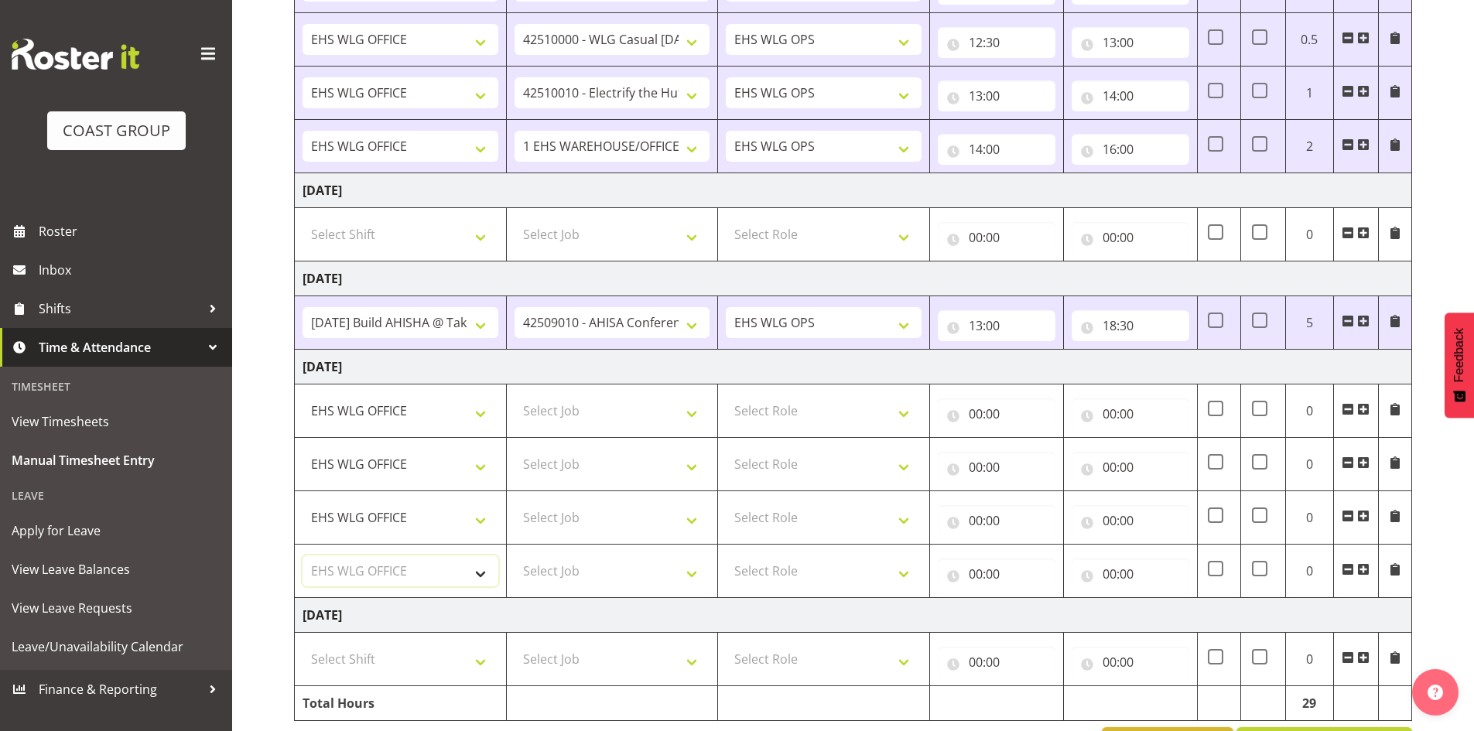
click at [380, 577] on select "Select Shift 25 Build NZPF @ Takina 7am 25 Service NZPF @ Takina [DATE] Break B…" at bounding box center [400, 570] width 196 height 31
click at [1362, 569] on span at bounding box center [1363, 569] width 12 height 12
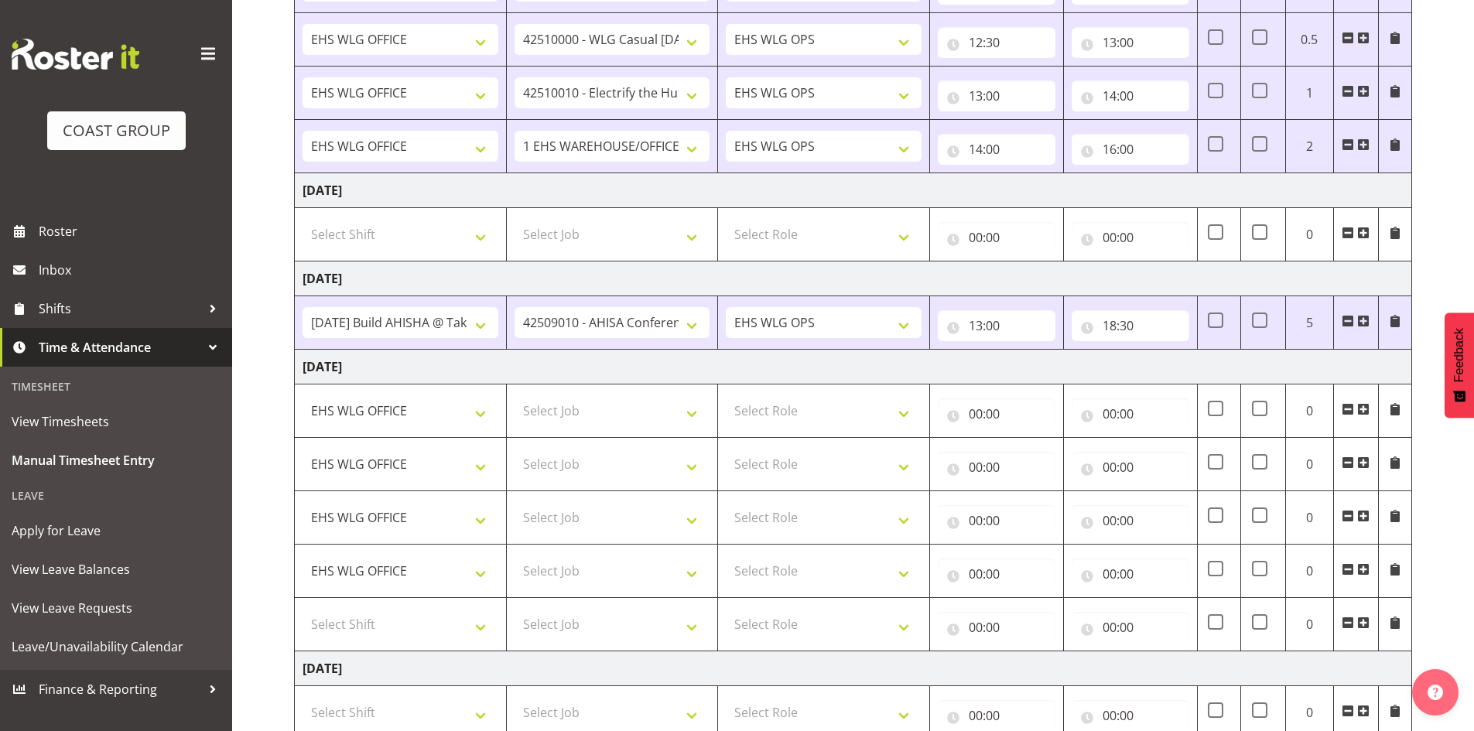
click at [1362, 569] on span at bounding box center [1363, 569] width 12 height 12
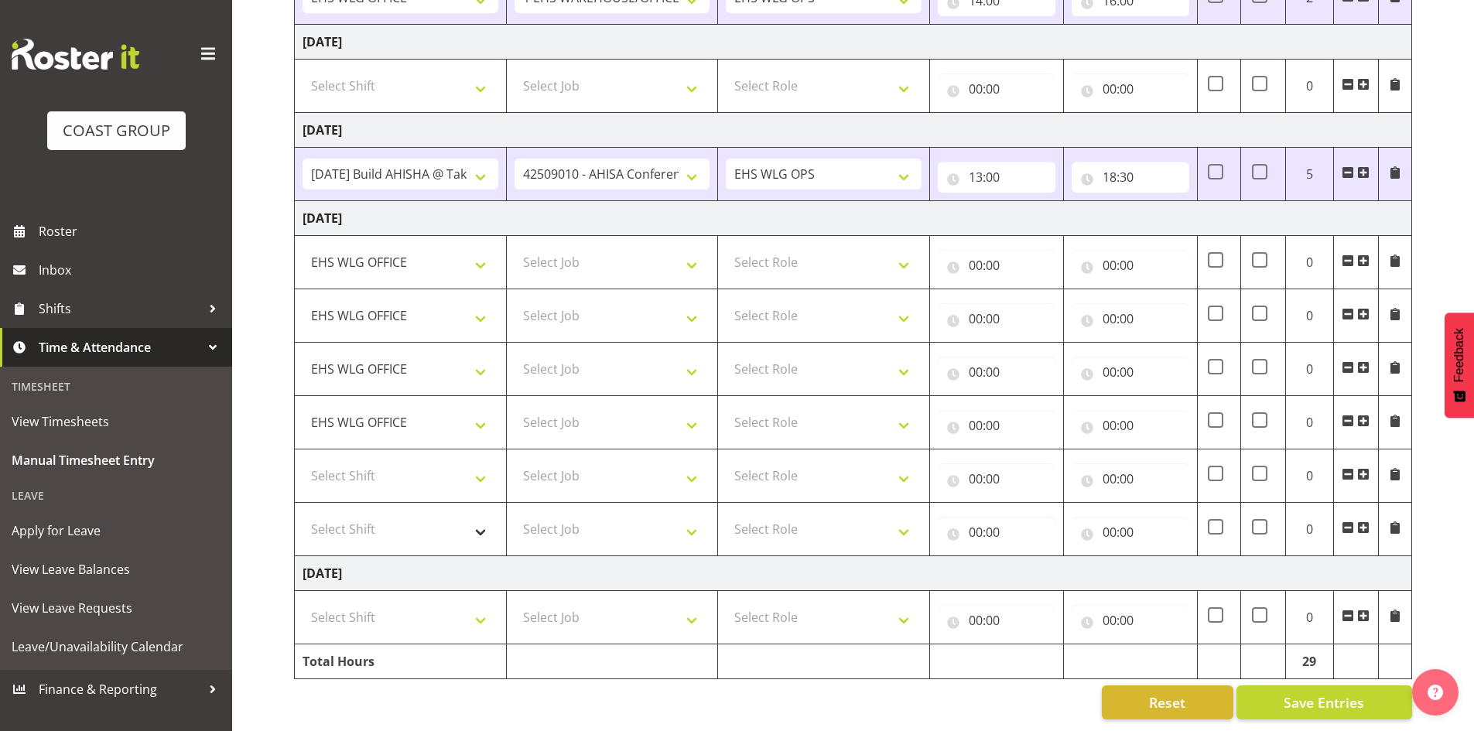
scroll to position [1131, 0]
click at [380, 473] on select "Select Shift 25 Build NZPF @ Takina 7am 25 Service NZPF @ Takina [DATE] Break B…" at bounding box center [400, 475] width 196 height 31
select select "1464"
click at [373, 518] on select "Select Shift 25 Build NZPF @ Takina 7am 25 Service NZPF @ Takina [DATE] Break B…" at bounding box center [400, 529] width 196 height 31
select select "1464"
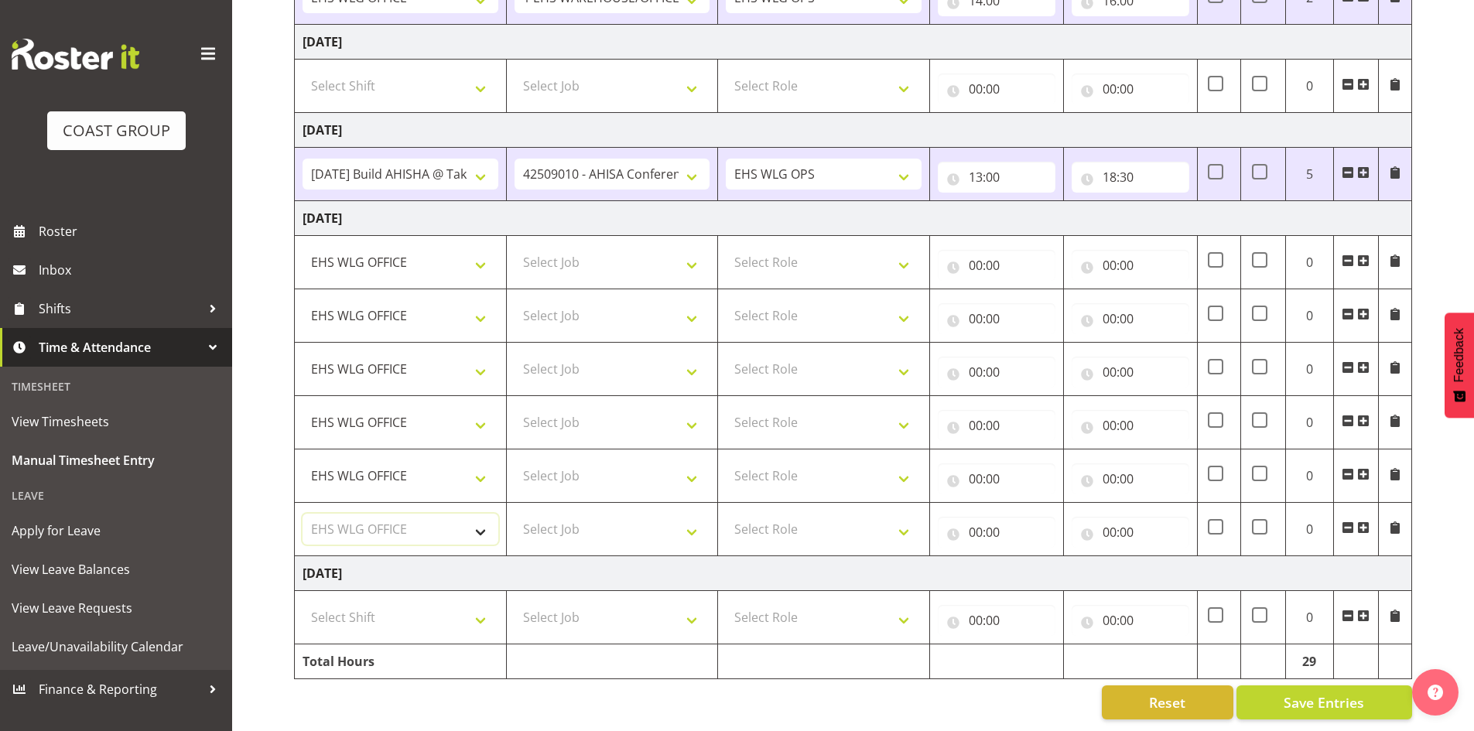
click at [373, 518] on select "Select Shift 25 Build NZPF @ Takina 7am 25 Service NZPF @ Takina [DATE] Break B…" at bounding box center [400, 529] width 196 height 31
click at [829, 255] on select "Select Role EHS WLG OPS" at bounding box center [824, 262] width 196 height 31
select select "191"
click at [805, 303] on select "Select Role EHS WLG OPS" at bounding box center [824, 315] width 196 height 31
select select "191"
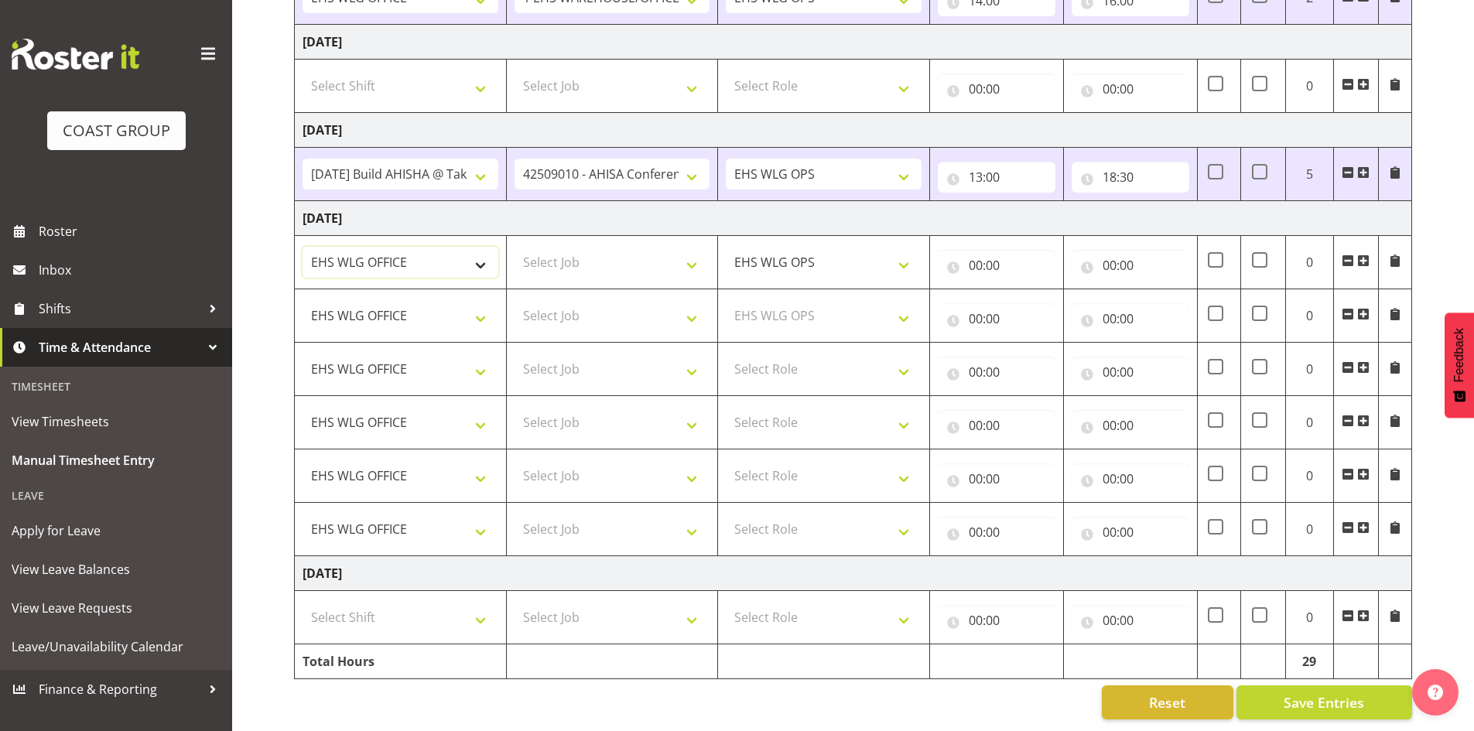
click at [437, 264] on select "25 Build NZPF @ Takina 7am 25 Service NZPF @ Takina [DATE] Break Beervana @ Sta…" at bounding box center [400, 262] width 196 height 31
select select "81664"
click at [302, 247] on select "25 Build NZPF @ Takina 7am 25 Service NZPF @ Takina [DATE] Break Beervana @ Sta…" at bounding box center [400, 262] width 196 height 31
click at [567, 259] on select "Select Job 1 Carlton Events 1 [PERSON_NAME][GEOGRAPHIC_DATA] 1 [PERSON_NAME][GE…" at bounding box center [612, 262] width 196 height 31
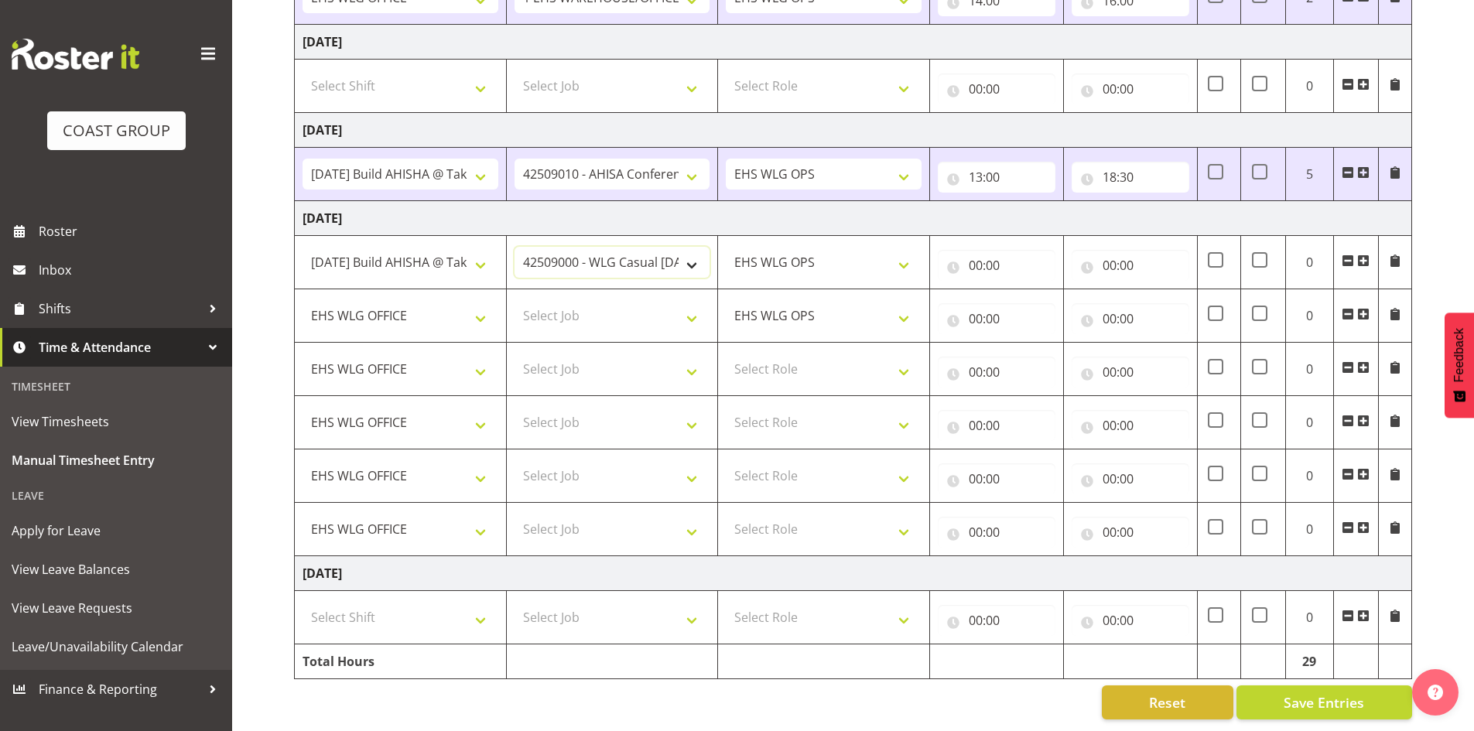
select select "8963"
click at [975, 258] on input "00:00" at bounding box center [997, 265] width 118 height 31
click at [1048, 296] on select "00 01 02 03 04 05 06 07 08 09 10 11 12 13 14 15 16 17 18 19 20 21 22 23" at bounding box center [1043, 305] width 35 height 31
select select "7"
click at [1026, 290] on select "00 01 02 03 04 05 06 07 08 09 10 11 12 13 14 15 16 17 18 19 20 21 22 23" at bounding box center [1043, 305] width 35 height 31
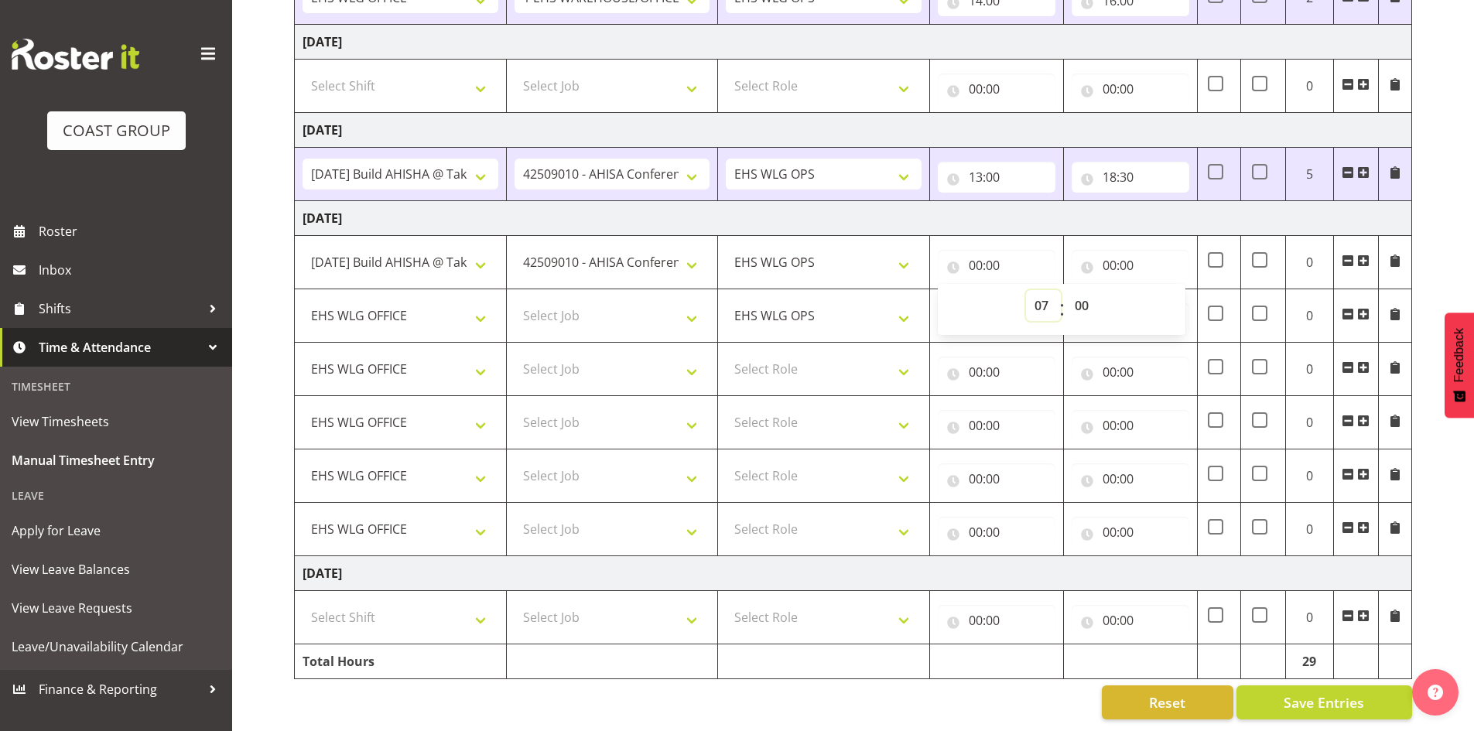
type input "07:00"
click at [1086, 299] on select "00 01 02 03 04 05 06 07 08 09 10 11 12 13 14 15 16 17 18 19 20 21 22 23 24 25 2…" at bounding box center [1083, 305] width 35 height 31
click at [1081, 297] on select "00 01 02 03 04 05 06 07 08 09 10 11 12 13 14 15 16 17 18 19 20 21 22 23 24 25 2…" at bounding box center [1083, 305] width 35 height 31
click at [1105, 259] on input "00:00" at bounding box center [1130, 265] width 118 height 31
click at [1171, 299] on select "00 01 02 03 04 05 06 07 08 09 10 11 12 13 14 15 16 17 18 19 20 21 22 23" at bounding box center [1177, 305] width 35 height 31
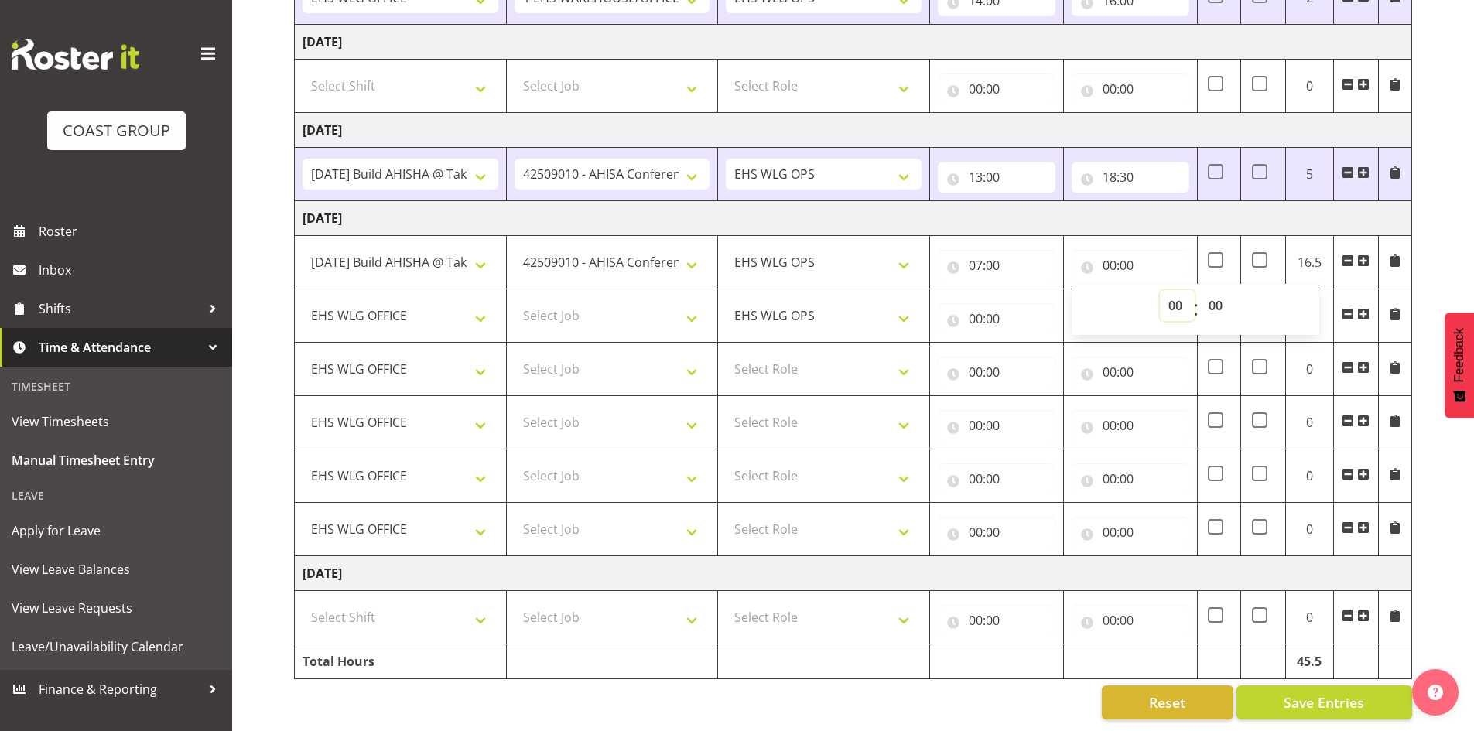
select select "9"
click at [1160, 290] on select "00 01 02 03 04 05 06 07 08 09 10 11 12 13 14 15 16 17 18 19 20 21 22 23" at bounding box center [1177, 305] width 35 height 31
type input "09:00"
click at [1122, 220] on td "[DATE]" at bounding box center [853, 218] width 1117 height 35
click at [581, 313] on select "Select Job 1 Carlton Events 1 [PERSON_NAME][GEOGRAPHIC_DATA] 1 [PERSON_NAME][GE…" at bounding box center [612, 315] width 196 height 31
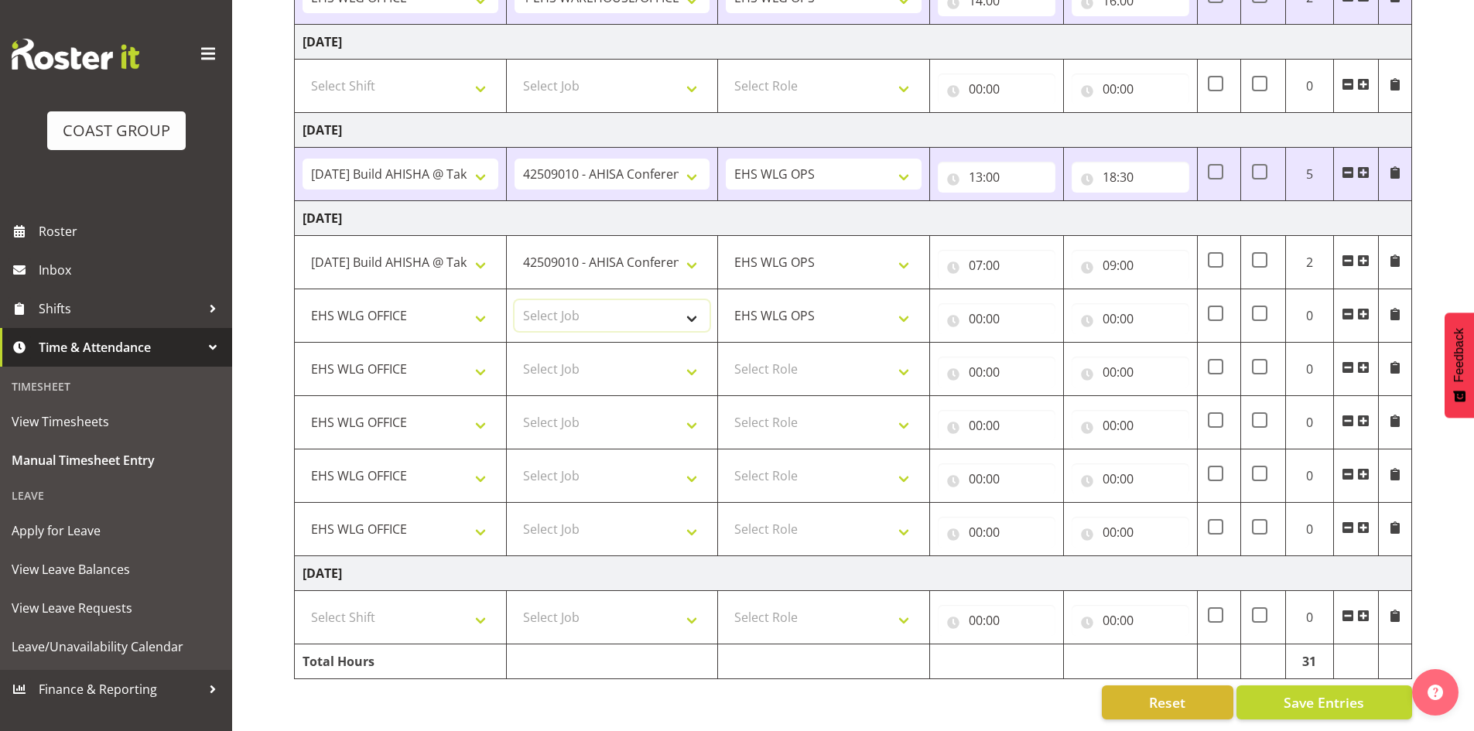
select select "8995"
click at [514, 300] on select "Select Job 1 Carlton Events 1 [PERSON_NAME][GEOGRAPHIC_DATA] 1 [PERSON_NAME][GE…" at bounding box center [612, 315] width 196 height 31
click at [609, 357] on select "Select Job 1 Carlton Events 1 [PERSON_NAME][GEOGRAPHIC_DATA] 1 [PERSON_NAME][GE…" at bounding box center [612, 369] width 196 height 31
select select "9421"
click at [514, 354] on select "Select Job 1 Carlton Events 1 [PERSON_NAME][GEOGRAPHIC_DATA] 1 [PERSON_NAME][GE…" at bounding box center [612, 369] width 196 height 31
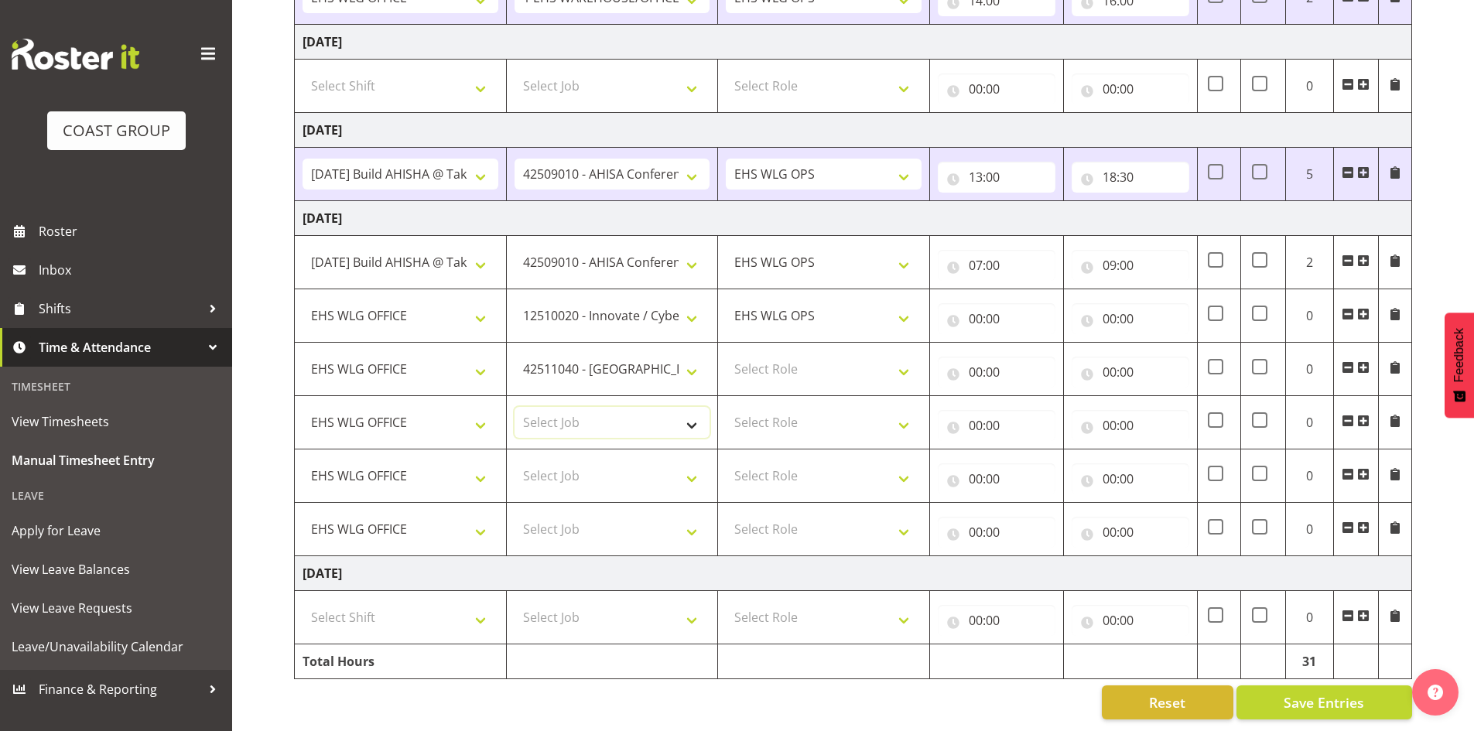
click at [530, 410] on select "Select Job 1 Carlton Events 1 [PERSON_NAME][GEOGRAPHIC_DATA] 1 [PERSON_NAME][GE…" at bounding box center [612, 422] width 196 height 31
select select "10592"
click at [514, 407] on select "Select Job 1 Carlton Events 1 [PERSON_NAME][GEOGRAPHIC_DATA] 1 [PERSON_NAME][GE…" at bounding box center [612, 422] width 196 height 31
click at [570, 461] on select "Select Job 1 Carlton Events 1 [PERSON_NAME][GEOGRAPHIC_DATA] 1 [PERSON_NAME][GE…" at bounding box center [612, 475] width 196 height 31
select select "8678"
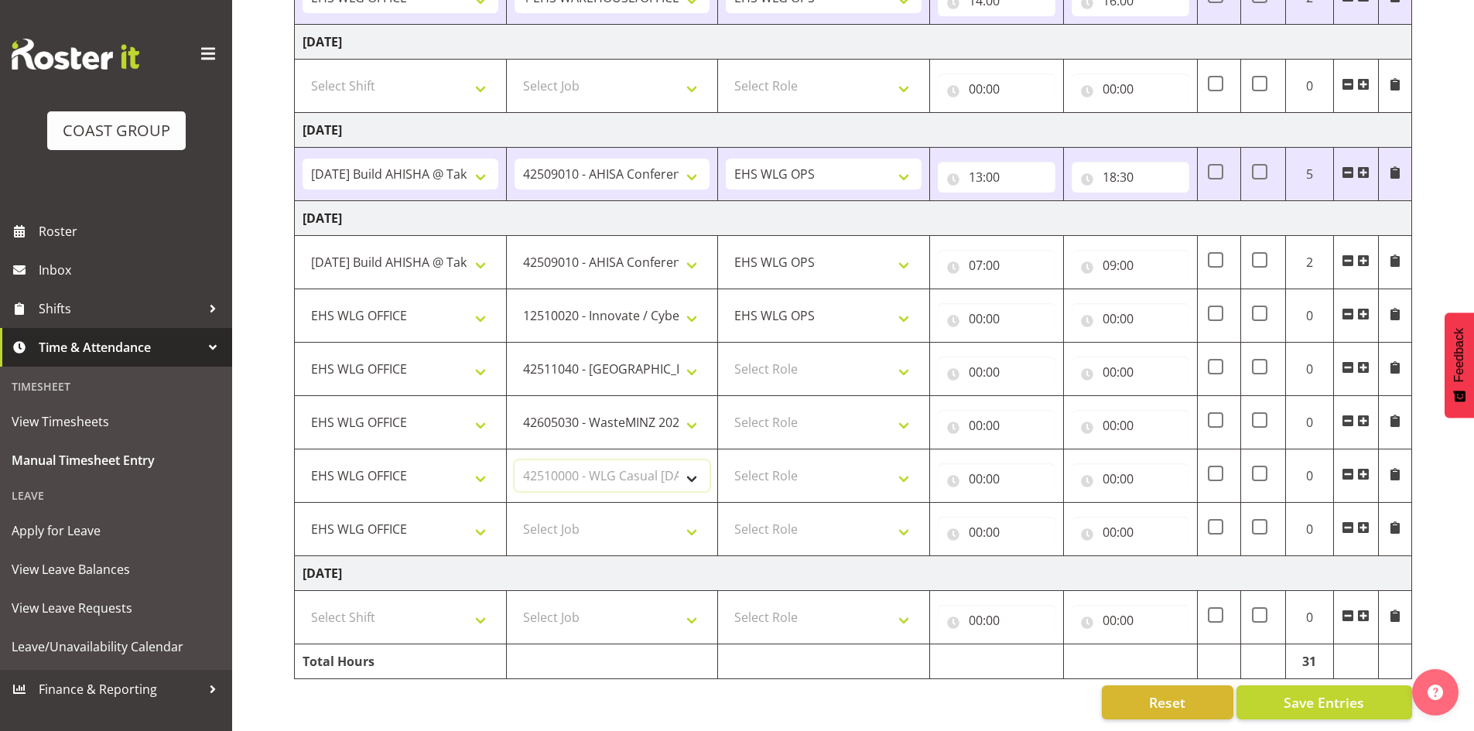
click at [514, 460] on select "Select Job 1 Carlton Events 1 [PERSON_NAME][GEOGRAPHIC_DATA] 1 [PERSON_NAME][GE…" at bounding box center [612, 475] width 196 height 31
drag, startPoint x: 1365, startPoint y: 518, endPoint x: 816, endPoint y: 522, distance: 549.3
click at [1365, 521] on span at bounding box center [1363, 527] width 12 height 12
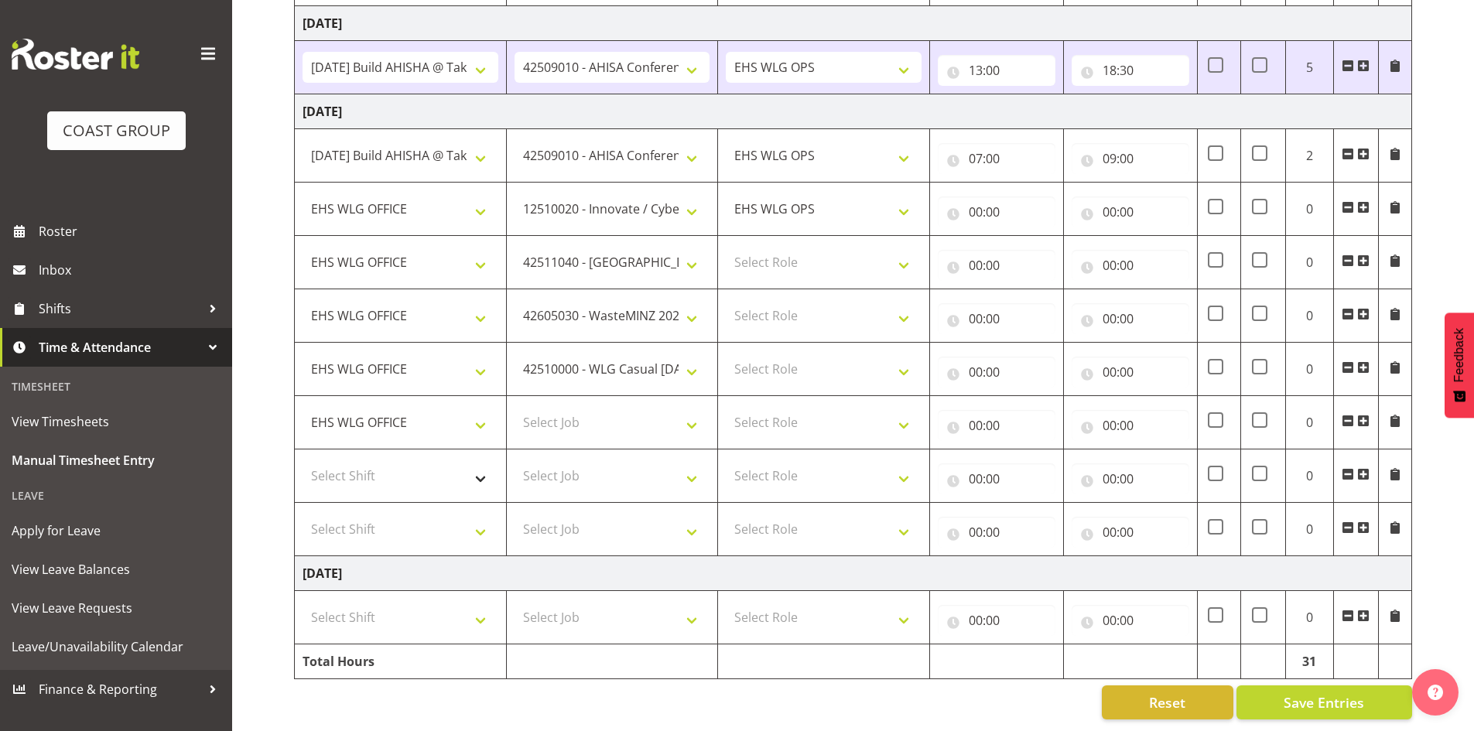
scroll to position [1243, 0]
click at [403, 464] on select "Select Shift 25 Build NZPF @ Takina 7am 25 Service NZPF @ Takina [DATE] Break B…" at bounding box center [400, 475] width 196 height 31
select select "1464"
click at [402, 518] on select "Select Shift 25 Build NZPF @ Takina 7am 25 Service NZPF @ Takina [DATE] Break B…" at bounding box center [400, 529] width 196 height 31
select select "1464"
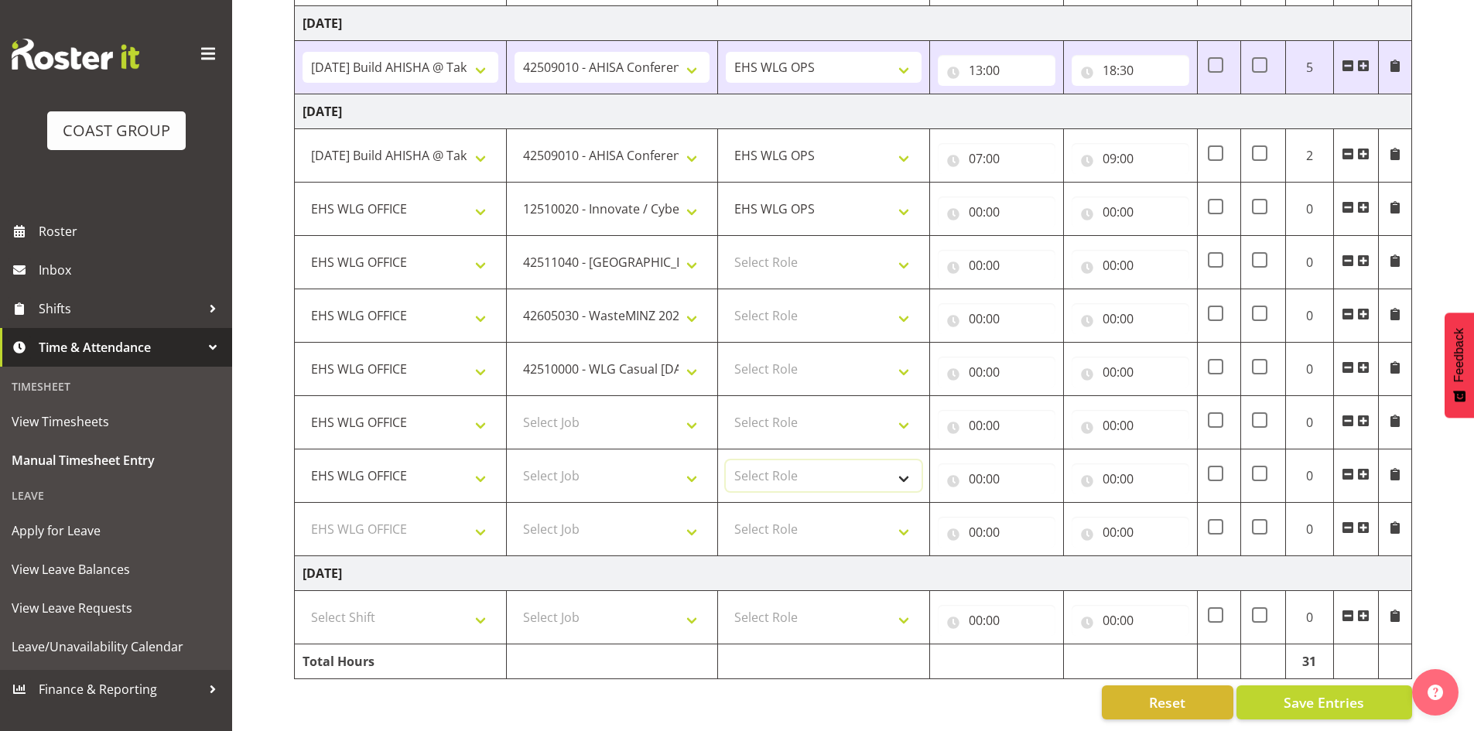
click at [756, 468] on select "Select Role EHS WLG OPS" at bounding box center [824, 475] width 196 height 31
select select "191"
click at [748, 514] on select "Select Role EHS WLG OPS" at bounding box center [824, 529] width 196 height 31
select select "191"
click at [599, 415] on select "Select Job 1 Carlton Events 1 [PERSON_NAME][GEOGRAPHIC_DATA] 1 [PERSON_NAME][GE…" at bounding box center [612, 422] width 196 height 31
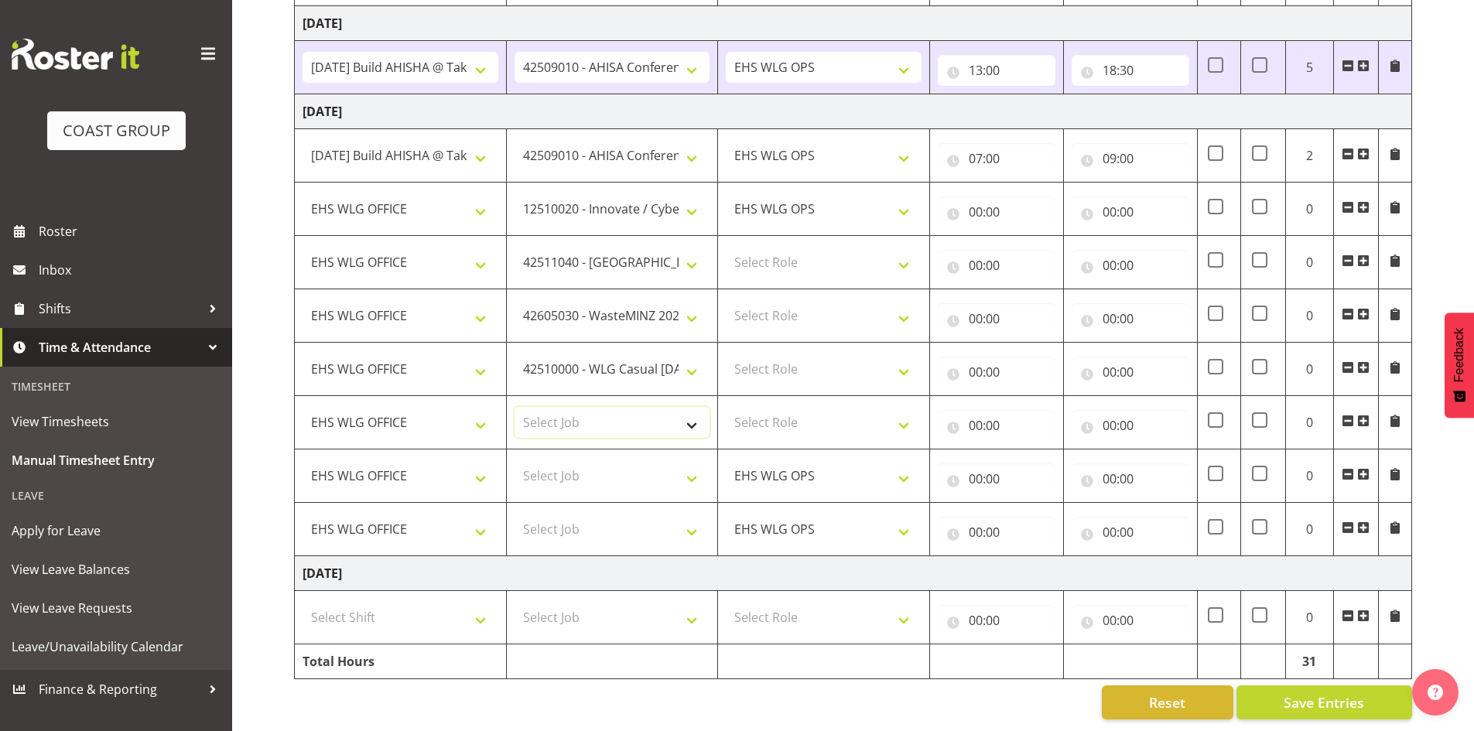
select select "9735"
click at [514, 407] on select "Select Job 1 Carlton Events 1 [PERSON_NAME][GEOGRAPHIC_DATA] 1 [PERSON_NAME][GE…" at bounding box center [612, 422] width 196 height 31
click at [852, 247] on select "Select Role EHS WLG OPS" at bounding box center [824, 262] width 196 height 31
select select "191"
click at [726, 247] on select "Select Role EHS WLG OPS" at bounding box center [824, 262] width 196 height 31
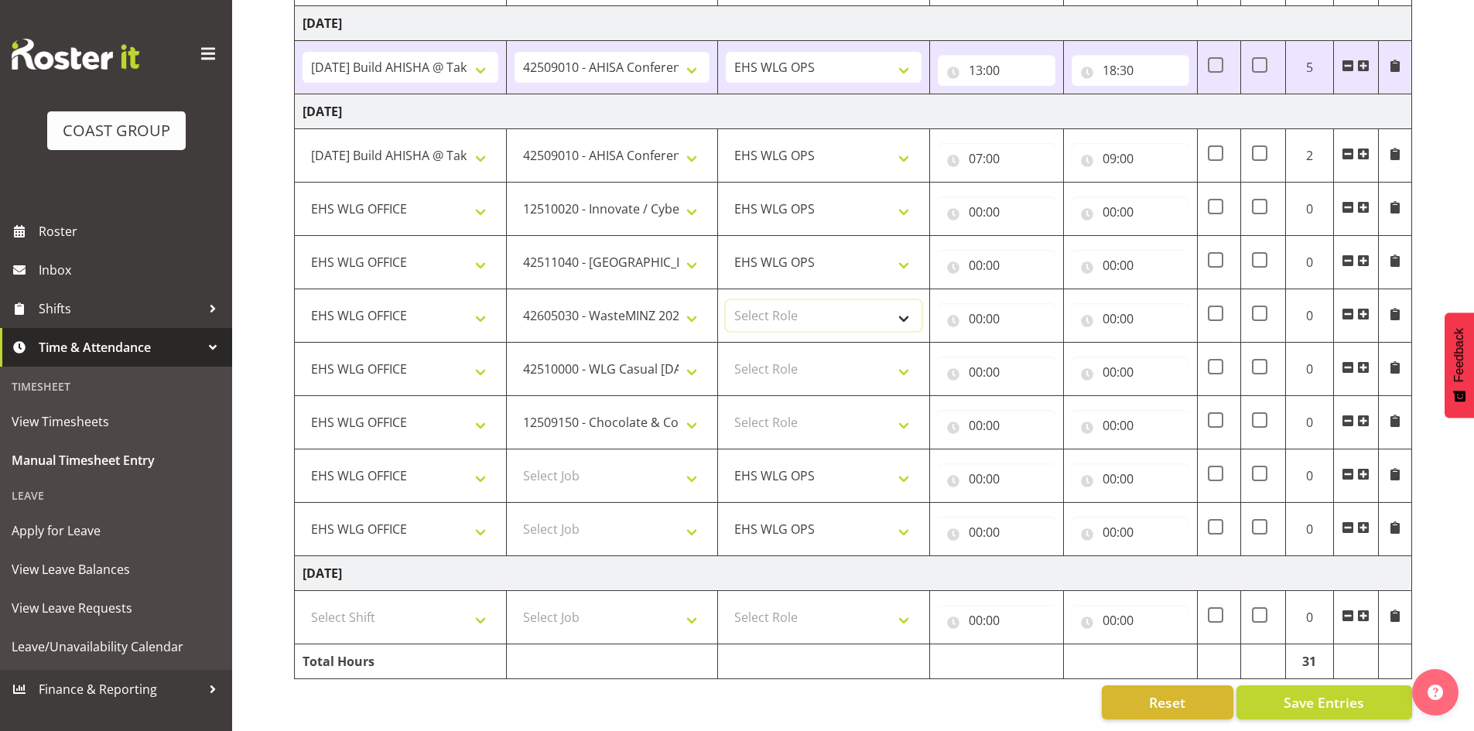
drag, startPoint x: 827, startPoint y: 296, endPoint x: 825, endPoint y: 309, distance: 14.0
click at [827, 300] on select "Select Role EHS WLG OPS" at bounding box center [824, 315] width 196 height 31
select select "191"
click at [726, 300] on select "Select Role EHS WLG OPS" at bounding box center [824, 315] width 196 height 31
click at [810, 343] on td "Select Role EHS WLG OPS" at bounding box center [824, 369] width 212 height 53
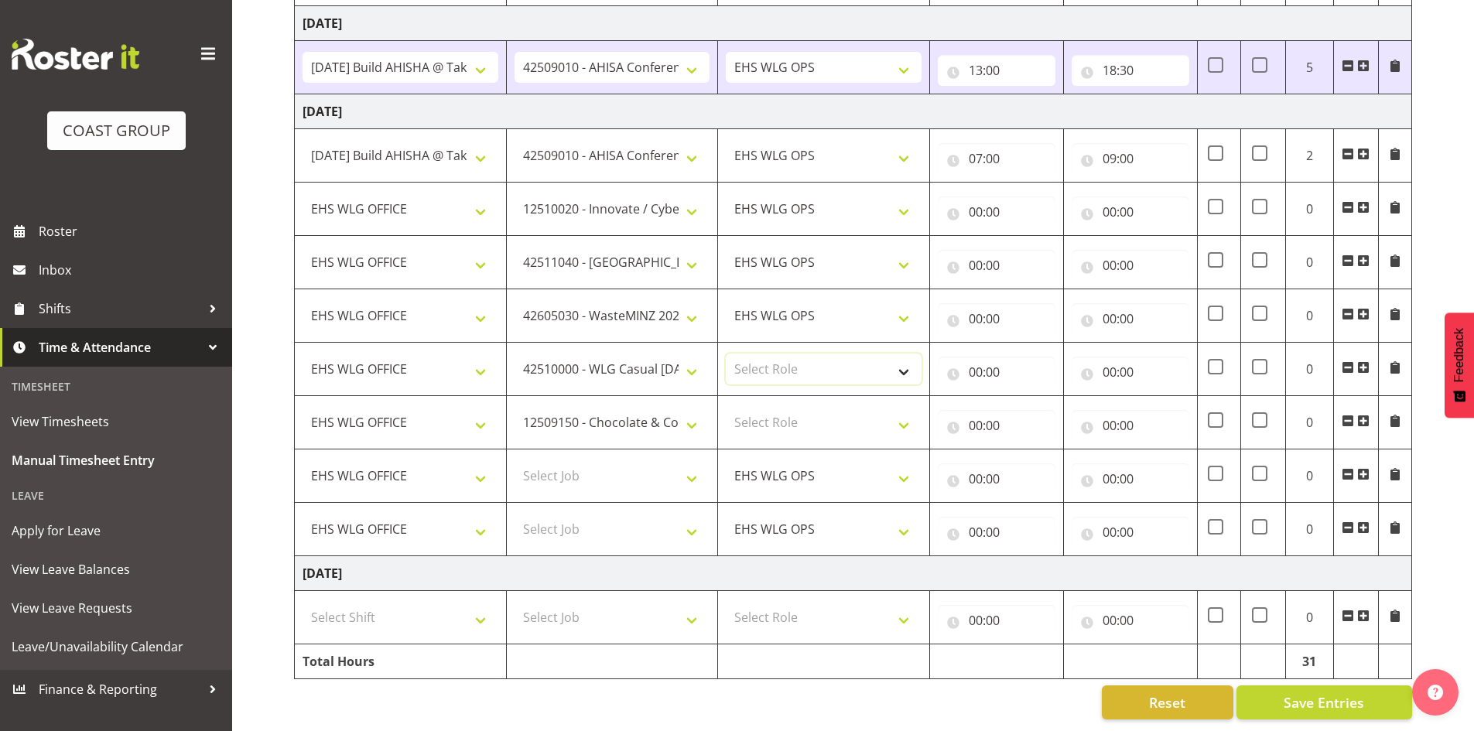
click at [806, 362] on select "Select Role EHS WLG OPS" at bounding box center [824, 369] width 196 height 31
select select "191"
click at [726, 354] on select "Select Role EHS WLG OPS" at bounding box center [824, 369] width 196 height 31
click at [795, 411] on select "Select Role EHS WLG OPS" at bounding box center [824, 422] width 196 height 31
select select "191"
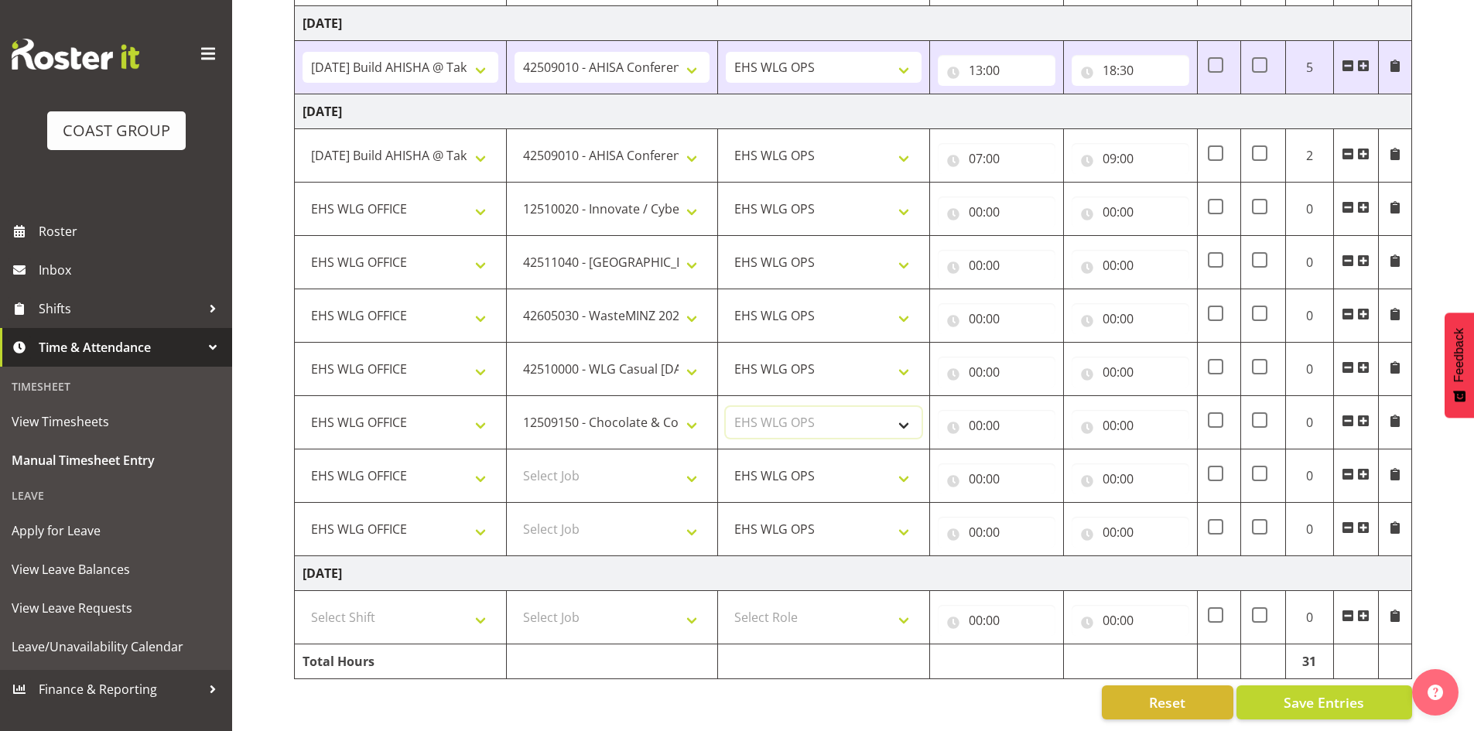
click at [726, 407] on select "Select Role EHS WLG OPS" at bounding box center [824, 422] width 196 height 31
click at [646, 463] on select "Select Job 1 Carlton Events 1 [PERSON_NAME][GEOGRAPHIC_DATA] 1 [PERSON_NAME][GE…" at bounding box center [612, 475] width 196 height 31
select select "10729"
click at [514, 460] on select "Select Job 1 Carlton Events 1 [PERSON_NAME][GEOGRAPHIC_DATA] 1 [PERSON_NAME][GE…" at bounding box center [612, 475] width 196 height 31
click at [581, 514] on select "Select Job 1 Carlton Events 1 [PERSON_NAME][GEOGRAPHIC_DATA] 1 [PERSON_NAME][GE…" at bounding box center [612, 529] width 196 height 31
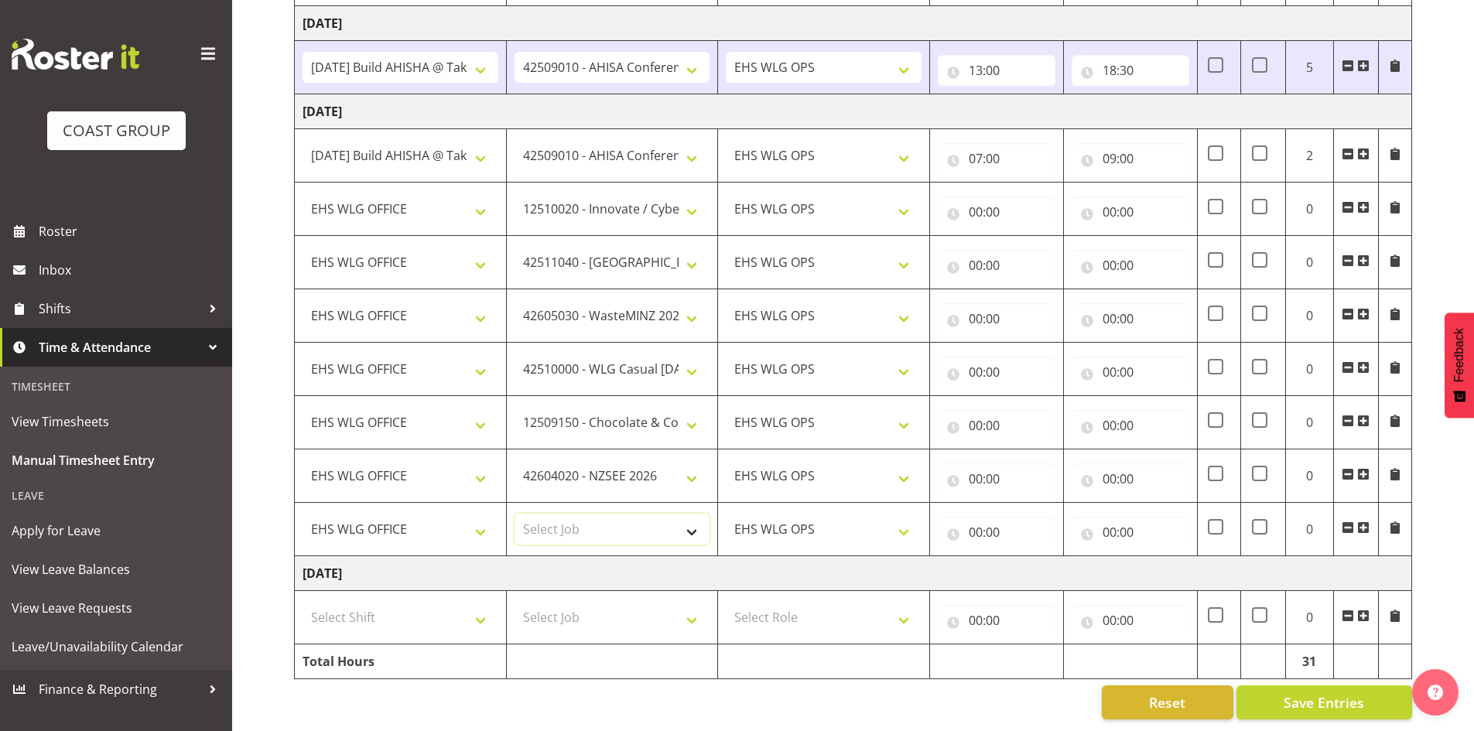
select select "9791"
click at [514, 514] on select "Select Job 1 Carlton Events 1 [PERSON_NAME][GEOGRAPHIC_DATA] 1 [PERSON_NAME][GE…" at bounding box center [612, 529] width 196 height 31
click at [1362, 521] on span at bounding box center [1363, 527] width 12 height 12
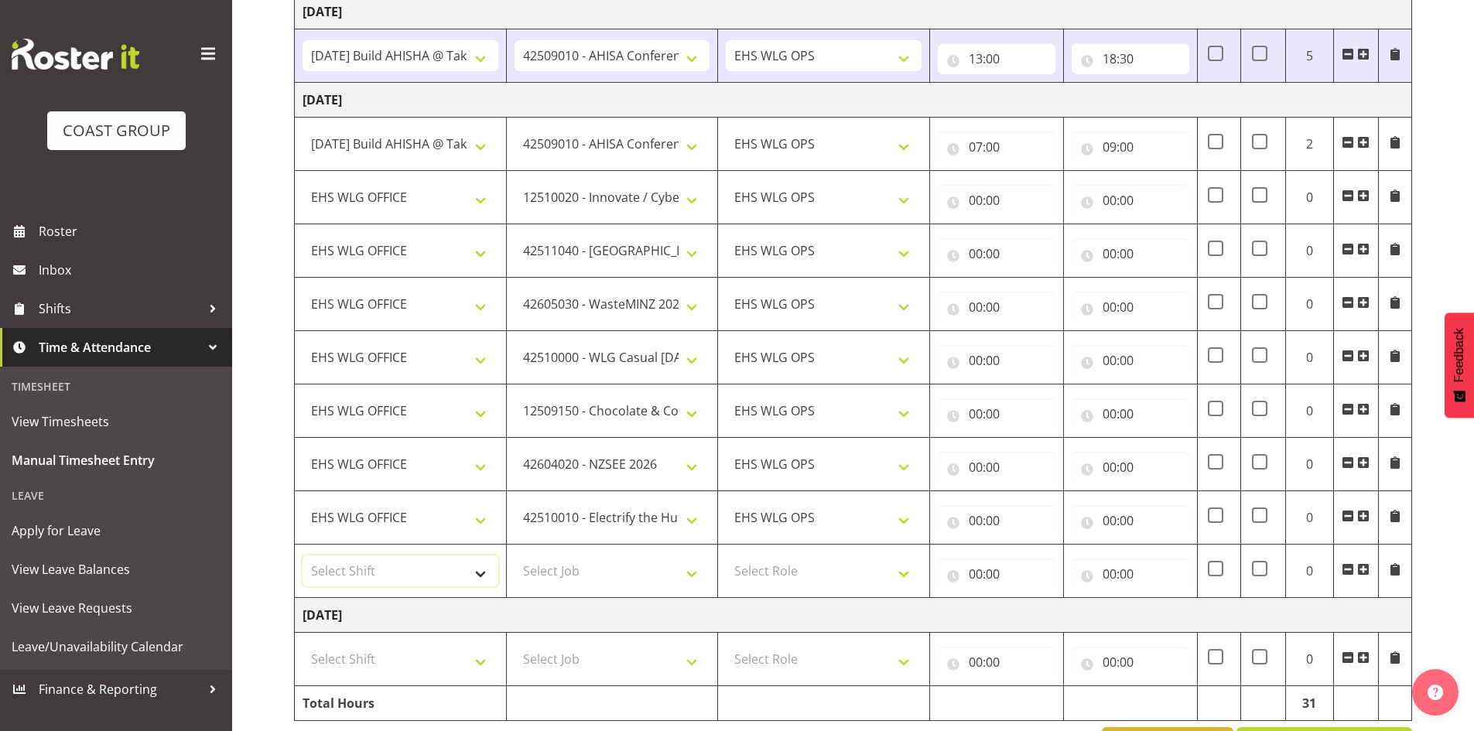
click at [342, 567] on select "Select Shift 25 Build NZPF @ Takina 7am 25 Service NZPF @ Takina [DATE] Break B…" at bounding box center [400, 570] width 196 height 31
select select "1464"
drag, startPoint x: 342, startPoint y: 567, endPoint x: 396, endPoint y: 562, distance: 54.4
click at [343, 567] on select "Select Shift 25 Build NZPF @ Takina 7am 25 Service NZPF @ Takina [DATE] Break B…" at bounding box center [400, 570] width 196 height 31
click at [617, 558] on select "Select Job 1 Carlton Events 1 [PERSON_NAME][GEOGRAPHIC_DATA] 1 [PERSON_NAME][GE…" at bounding box center [612, 570] width 196 height 31
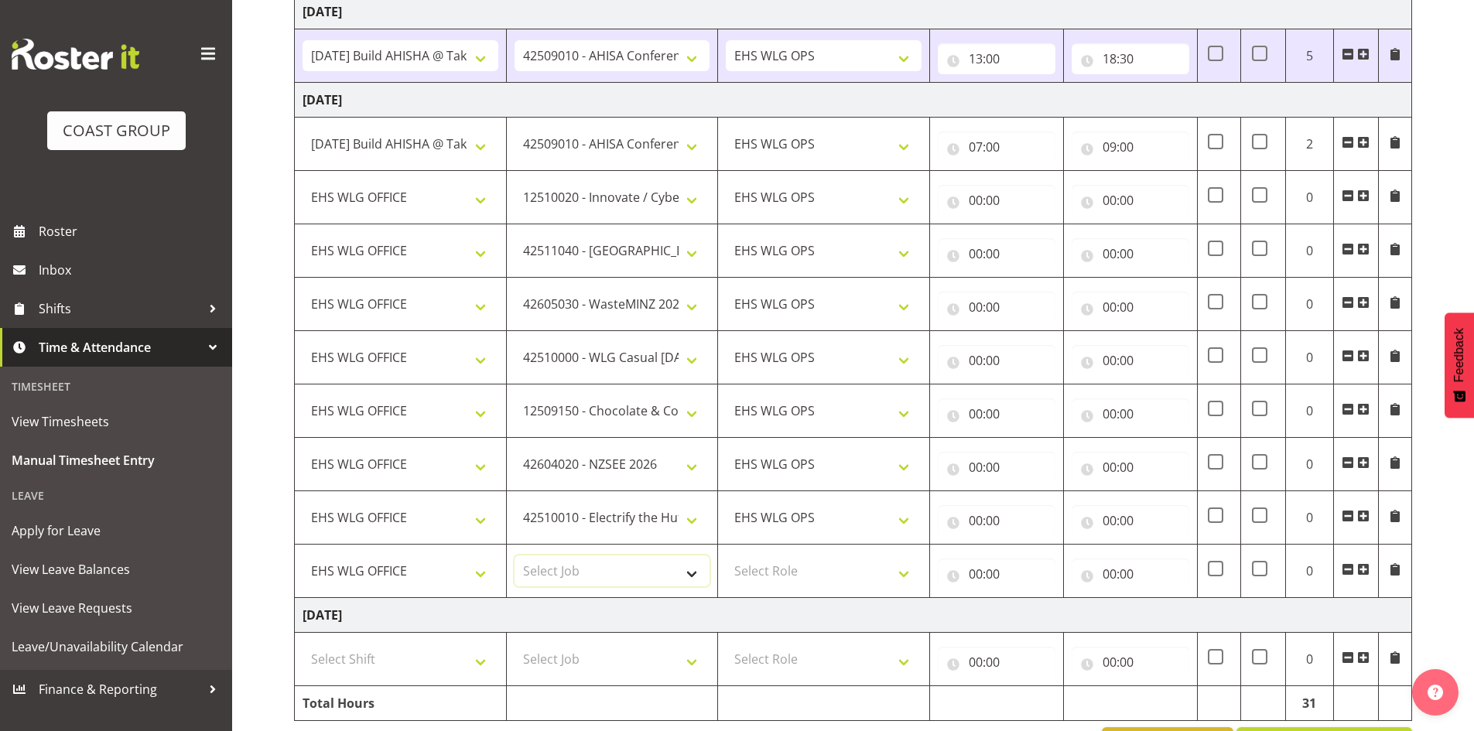
select select "69"
click at [514, 555] on select "Select Job 1 Carlton Events 1 [PERSON_NAME][GEOGRAPHIC_DATA] 1 [PERSON_NAME][GE…" at bounding box center [612, 570] width 196 height 31
click at [826, 575] on select "Select Role EHS WLG OPS" at bounding box center [824, 570] width 196 height 31
select select "191"
click at [726, 555] on select "Select Role EHS WLG OPS" at bounding box center [824, 570] width 196 height 31
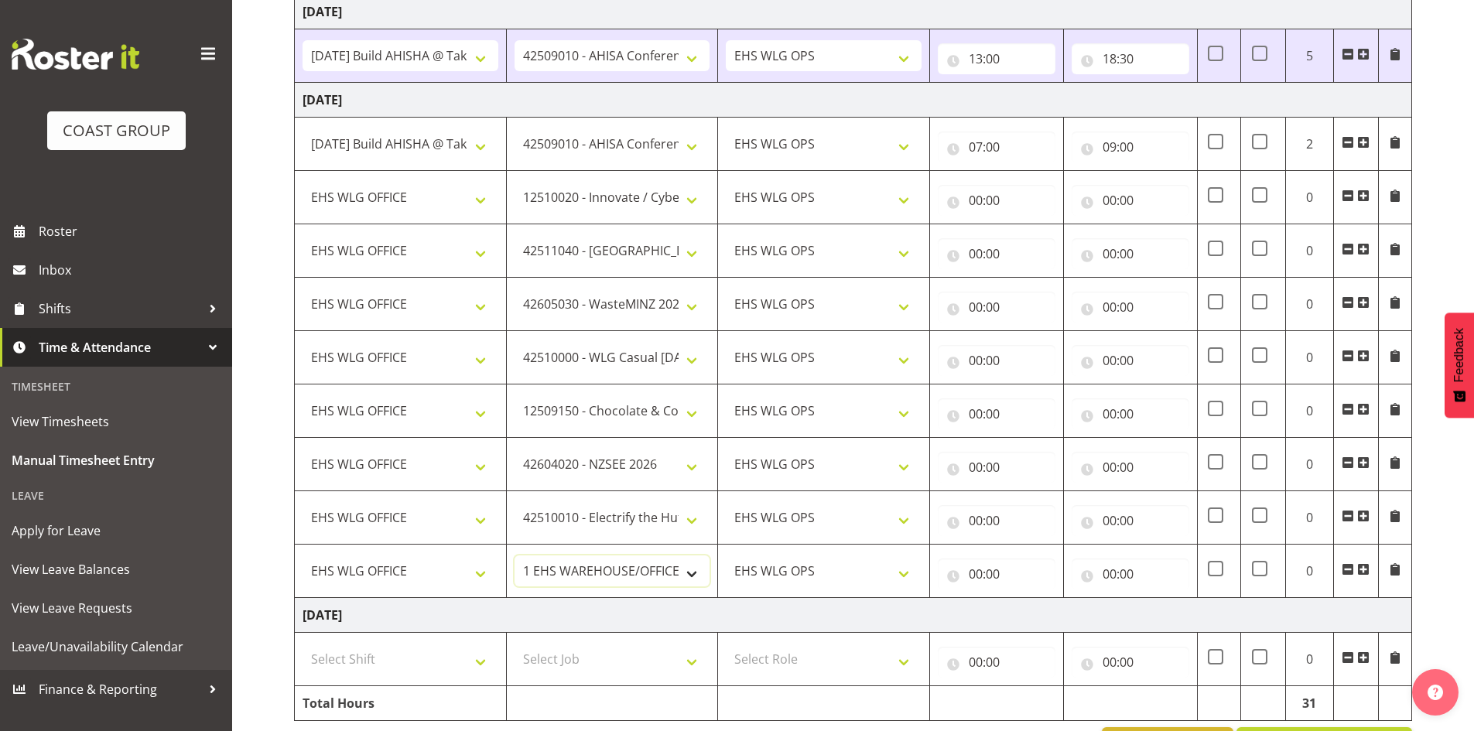
click at [572, 572] on select "1 Carlton Events 1 [PERSON_NAME] 1 [PERSON_NAME][GEOGRAPHIC_DATA] 1 EHS WAREHOU…" at bounding box center [612, 570] width 196 height 31
click at [425, 582] on select "25 Build NZPF @ Takina 7am 25 Service NZPF @ Takina [DATE] Break Beervana @ Sta…" at bounding box center [400, 570] width 196 height 31
select select "81664"
click at [302, 555] on select "25 Build NZPF @ Takina 7am 25 Service NZPF @ Takina [DATE] Break Beervana @ Sta…" at bounding box center [400, 570] width 196 height 31
click at [575, 567] on select "1 Carlton Events 1 [PERSON_NAME] 1 [PERSON_NAME][GEOGRAPHIC_DATA] 1 EHS WAREHOU…" at bounding box center [612, 570] width 196 height 31
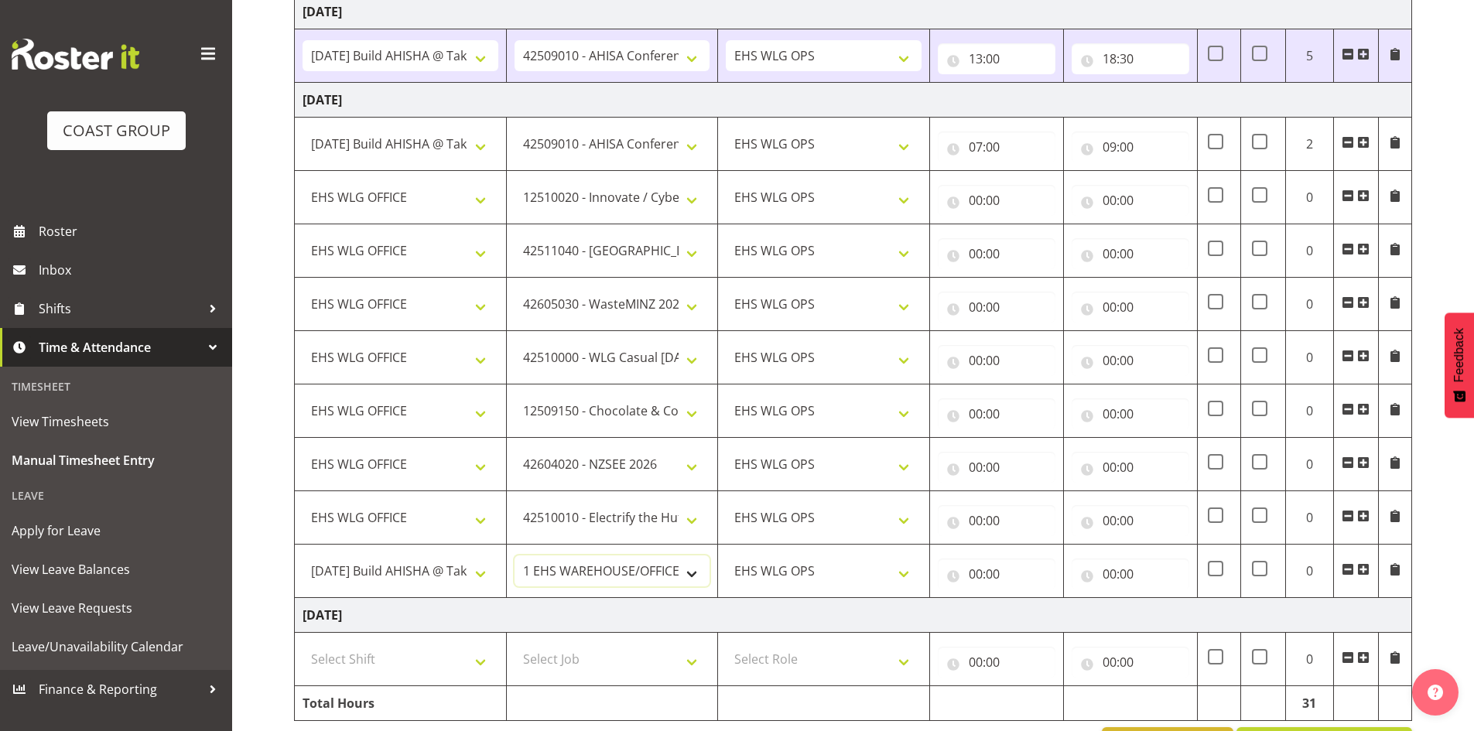
select select "8963"
click at [514, 555] on select "1 Carlton Events 1 [PERSON_NAME] 1 [PERSON_NAME][GEOGRAPHIC_DATA] 1 EHS WAREHOU…" at bounding box center [612, 570] width 196 height 31
click at [977, 194] on input "00:00" at bounding box center [997, 200] width 118 height 31
click at [1040, 235] on select "00 01 02 03 04 05 06 07 08 09 10 11 12 13 14 15 16 17 18 19 20 21 22 23" at bounding box center [1043, 240] width 35 height 31
select select "9"
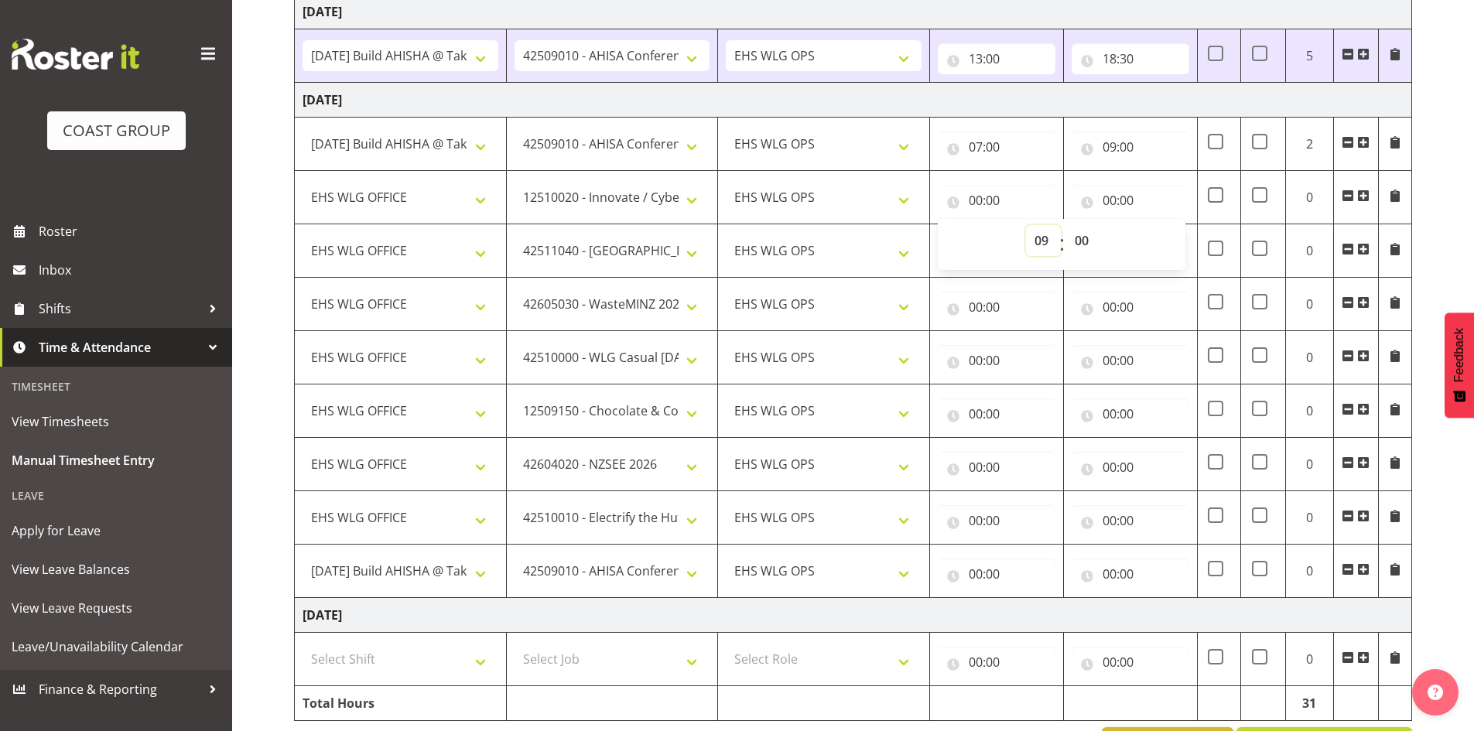
click at [1026, 225] on select "00 01 02 03 04 05 06 07 08 09 10 11 12 13 14 15 16 17 18 19 20 21 22 23" at bounding box center [1043, 240] width 35 height 31
type input "09:00"
click at [1107, 193] on input "00:00" at bounding box center [1130, 200] width 118 height 31
click at [1174, 239] on select "00 01 02 03 04 05 06 07 08 09 10 11 12 13 14 15 16 17 18 19 20 21 22 23" at bounding box center [1177, 240] width 35 height 31
select select "10"
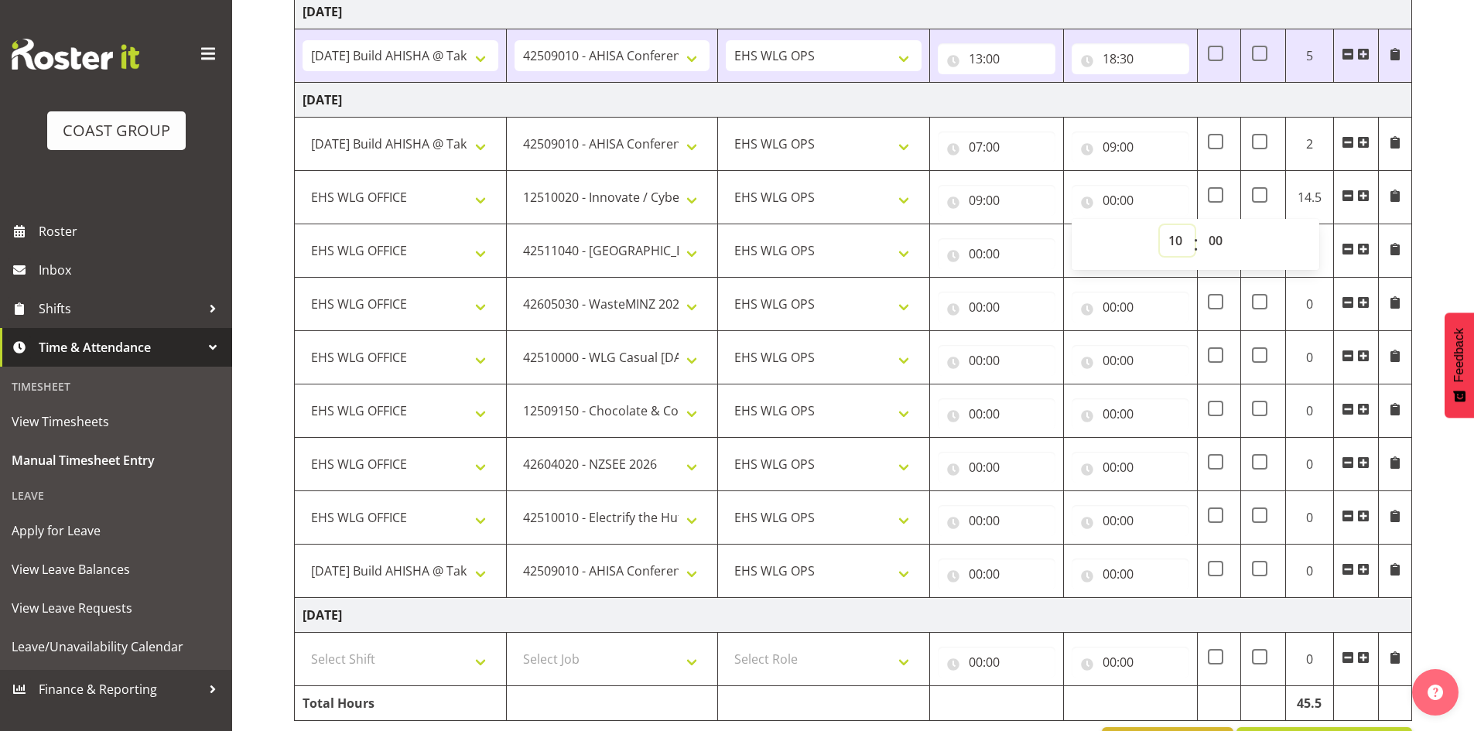
click at [1160, 225] on select "00 01 02 03 04 05 06 07 08 09 10 11 12 13 14 15 16 17 18 19 20 21 22 23" at bounding box center [1177, 240] width 35 height 31
type input "10:00"
click at [978, 250] on input "00:00" at bounding box center [997, 253] width 118 height 31
click at [1046, 288] on select "00 01 02 03 04 05 06 07 08 09 10 11 12 13 14 15 16 17 18 19 20 21 22 23" at bounding box center [1043, 293] width 35 height 31
select select "10"
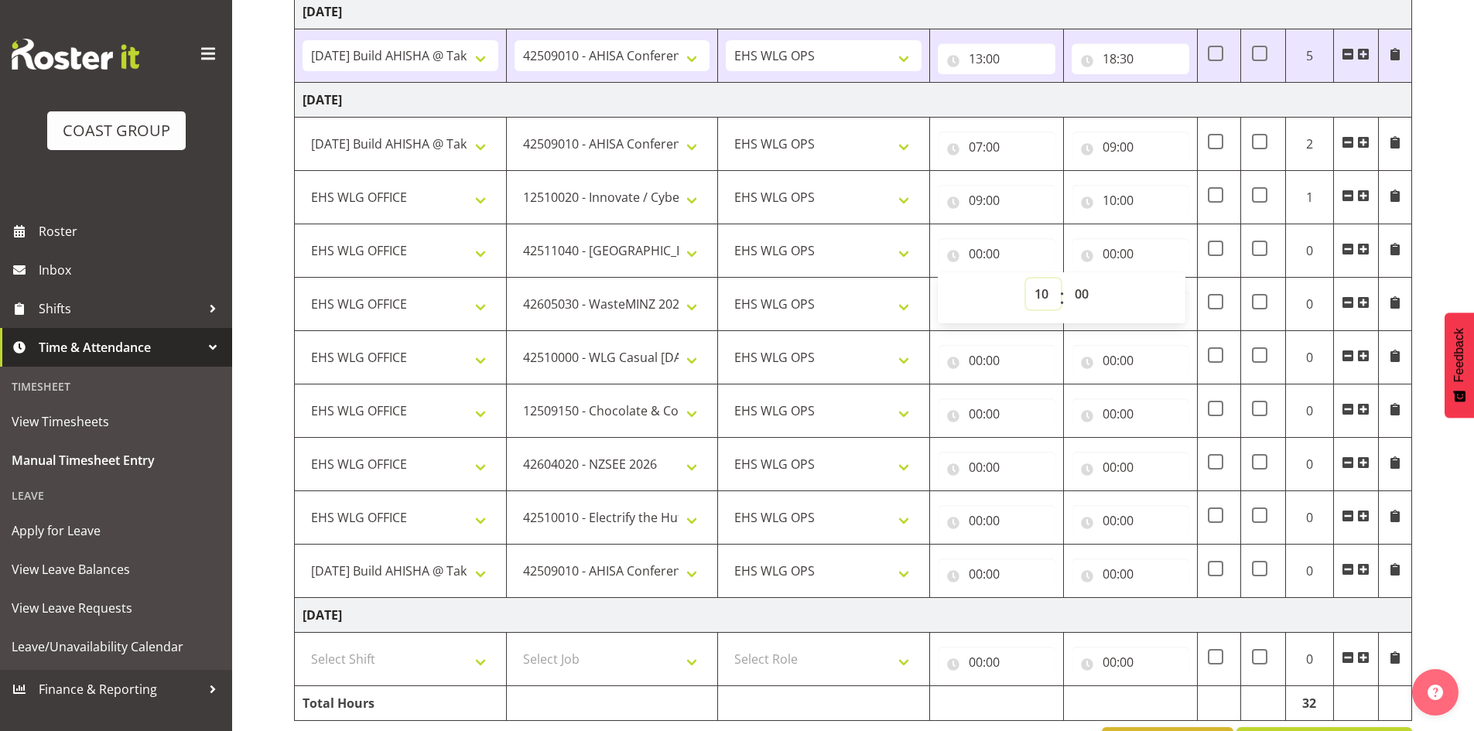
click at [1026, 278] on select "00 01 02 03 04 05 06 07 08 09 10 11 12 13 14 15 16 17 18 19 20 21 22 23" at bounding box center [1043, 293] width 35 height 31
type input "10:00"
click at [1110, 257] on input "00:00" at bounding box center [1130, 253] width 118 height 31
drag, startPoint x: 1160, startPoint y: 291, endPoint x: 1167, endPoint y: 298, distance: 9.3
click at [1165, 296] on select "00 01 02 03 04 05 06 07 08 09 10 11 12 13 14 15 16 17 18 19 20 21 22 23" at bounding box center [1177, 293] width 35 height 31
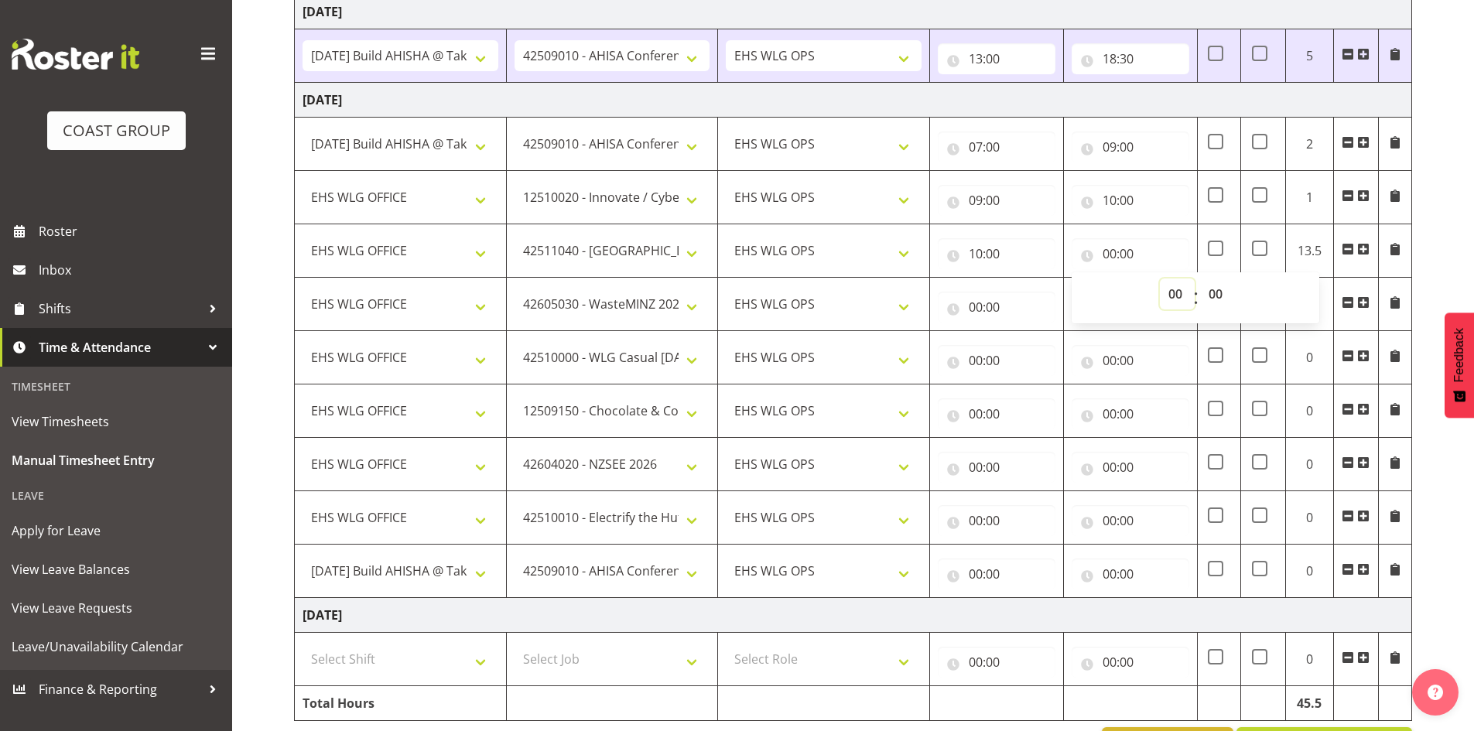
select select "11"
click at [1160, 278] on select "00 01 02 03 04 05 06 07 08 09 10 11 12 13 14 15 16 17 18 19 20 21 22 23" at bounding box center [1177, 293] width 35 height 31
type input "11:00"
click at [978, 303] on input "00:00" at bounding box center [997, 307] width 118 height 31
click at [1034, 346] on select "00 01 02 03 04 05 06 07 08 09 10 11 12 13 14 15 16 17 18 19 20 21 22 23" at bounding box center [1043, 347] width 35 height 31
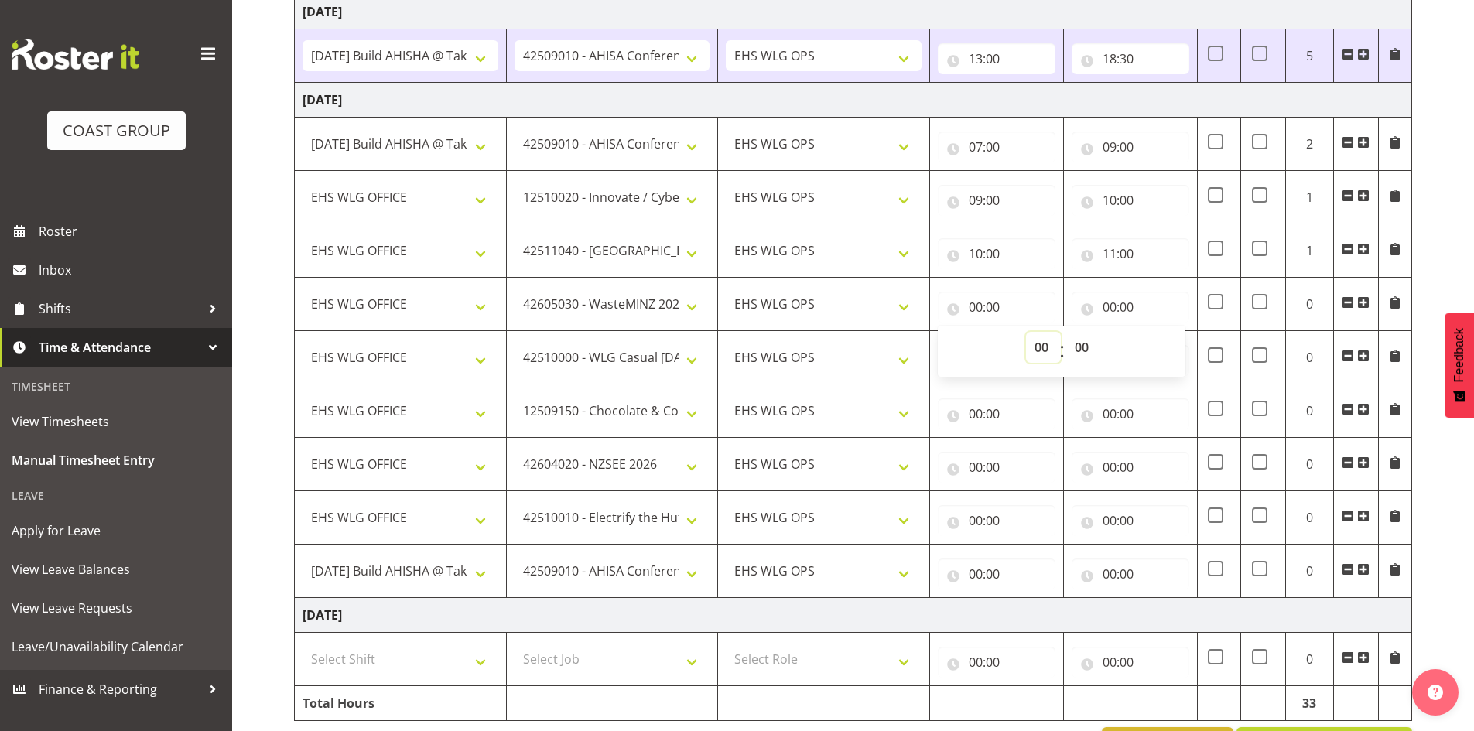
select select "11"
click at [1026, 332] on select "00 01 02 03 04 05 06 07 08 09 10 11 12 13 14 15 16 17 18 19 20 21 22 23" at bounding box center [1043, 347] width 35 height 31
type input "11:00"
click at [1112, 306] on input "00:00" at bounding box center [1130, 307] width 118 height 31
click at [1179, 340] on select "00 01 02 03 04 05 06 07 08 09 10 11 12 13 14 15 16 17 18 19 20 21 22 23" at bounding box center [1177, 347] width 35 height 31
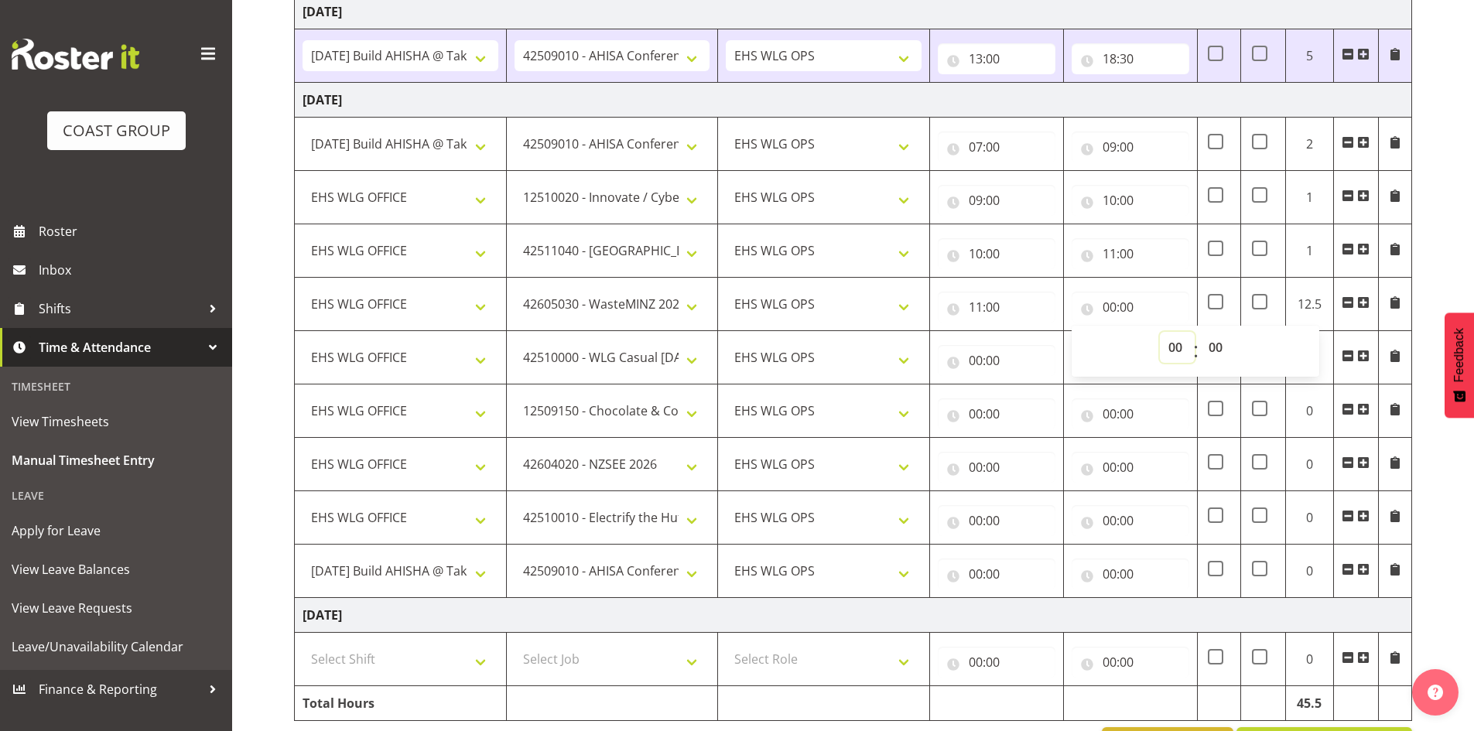
select select "11"
click at [1160, 332] on select "00 01 02 03 04 05 06 07 08 09 10 11 12 13 14 15 16 17 18 19 20 21 22 23" at bounding box center [1177, 347] width 35 height 31
type input "11:00"
drag, startPoint x: 1213, startPoint y: 343, endPoint x: 1215, endPoint y: 335, distance: 8.1
click at [1213, 343] on select "00 01 02 03 04 05 06 07 08 09 10 11 12 13 14 15 16 17 18 19 20 21 22 23 24 25 2…" at bounding box center [1217, 347] width 35 height 31
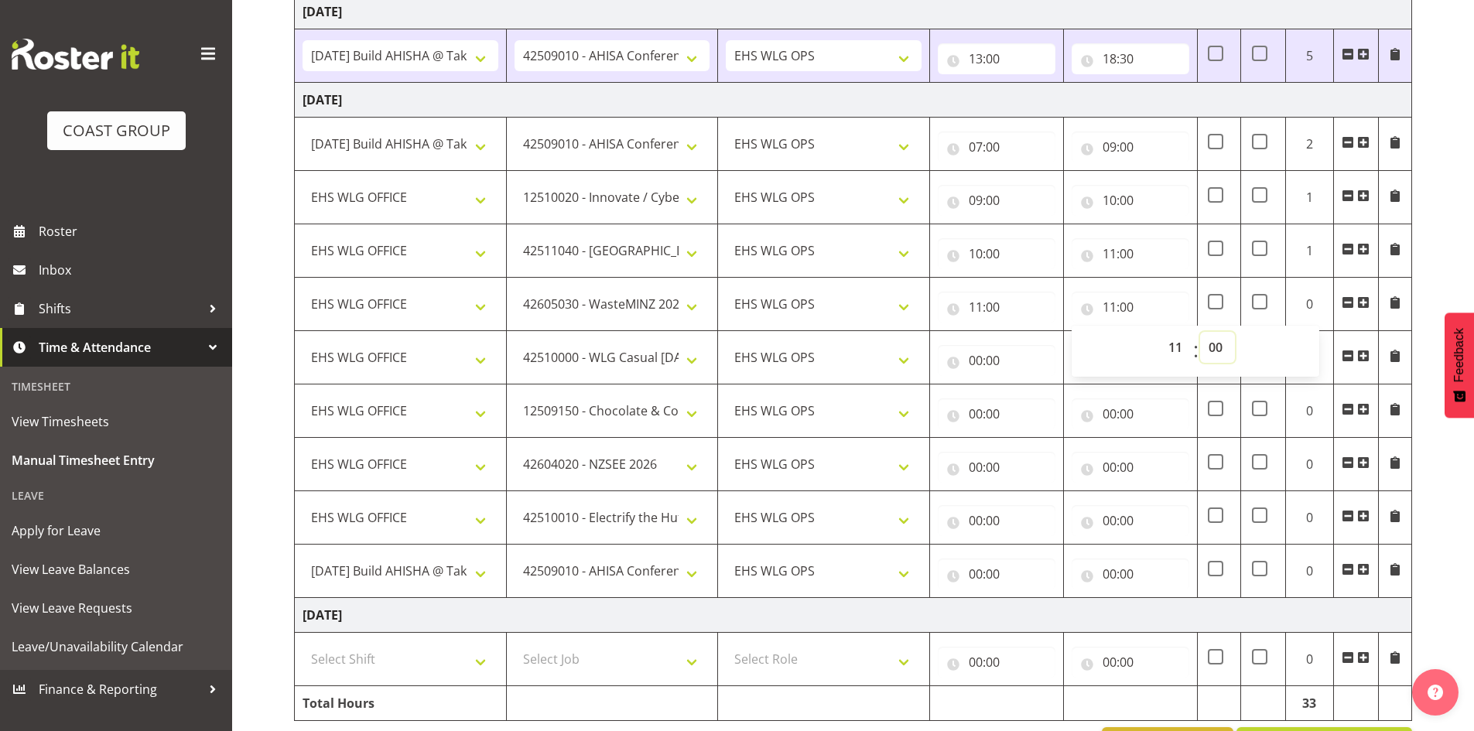
select select "30"
click at [1200, 332] on select "00 01 02 03 04 05 06 07 08 09 10 11 12 13 14 15 16 17 18 19 20 21 22 23 24 25 2…" at bounding box center [1217, 347] width 35 height 31
type input "11:30"
click at [977, 357] on input "00:00" at bounding box center [997, 360] width 118 height 31
click at [1038, 383] on div "00 01 02 03 04 05 06 07 08 09 10 11 12 13 14 15 16 17 18 19 20 21 22 23 : 00 01…" at bounding box center [1062, 404] width 248 height 51
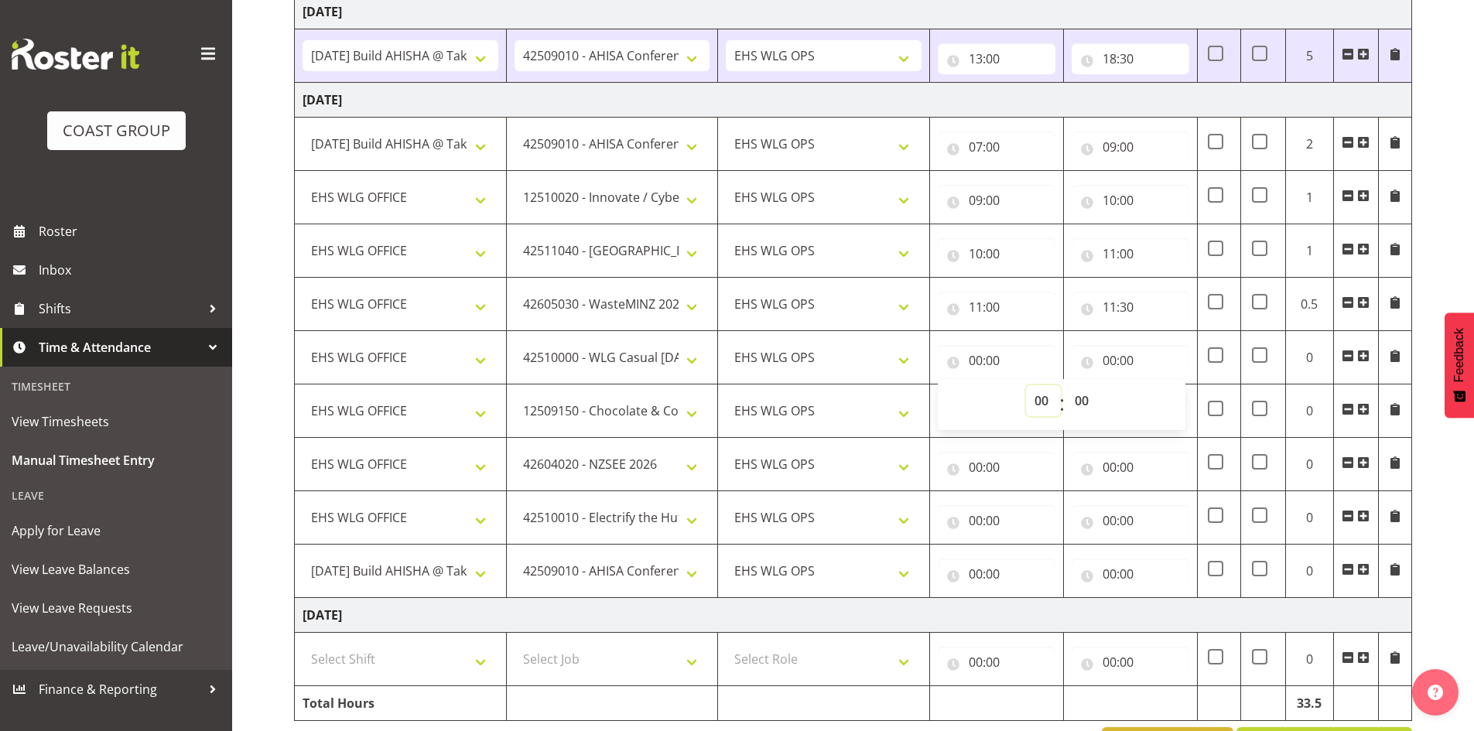
click at [1037, 401] on select "00 01 02 03 04 05 06 07 08 09 10 11 12 13 14 15 16 17 18 19 20 21 22 23" at bounding box center [1043, 400] width 35 height 31
select select "11"
click at [1026, 385] on select "00 01 02 03 04 05 06 07 08 09 10 11 12 13 14 15 16 17 18 19 20 21 22 23" at bounding box center [1043, 400] width 35 height 31
type input "11:00"
drag, startPoint x: 1078, startPoint y: 398, endPoint x: 1081, endPoint y: 387, distance: 12.0
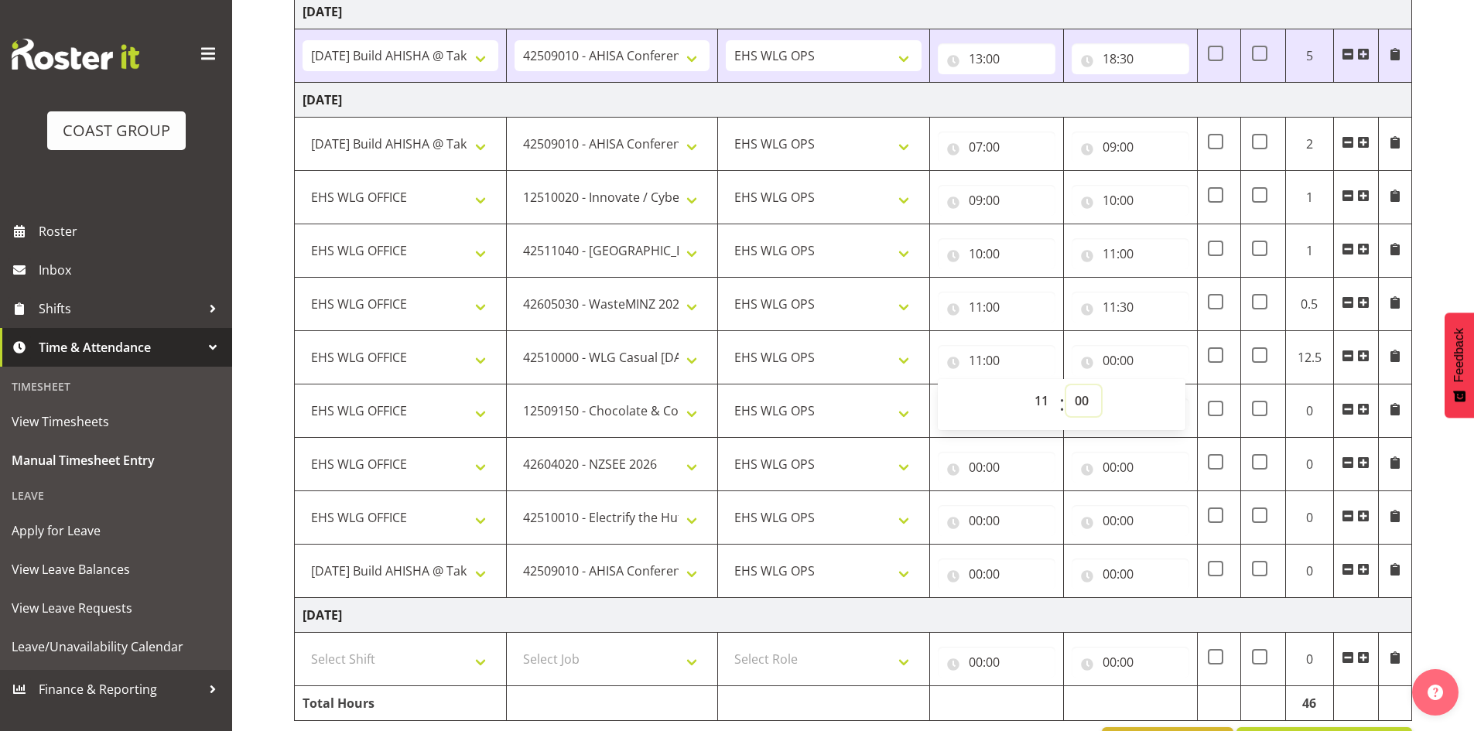
click at [1078, 397] on select "00 01 02 03 04 05 06 07 08 09 10 11 12 13 14 15 16 17 18 19 20 21 22 23 24 25 2…" at bounding box center [1083, 400] width 35 height 31
select select "30"
click at [1066, 385] on select "00 01 02 03 04 05 06 07 08 09 10 11 12 13 14 15 16 17 18 19 20 21 22 23 24 25 2…" at bounding box center [1083, 400] width 35 height 31
type input "11:30"
click at [1107, 352] on input "00:00" at bounding box center [1130, 360] width 118 height 31
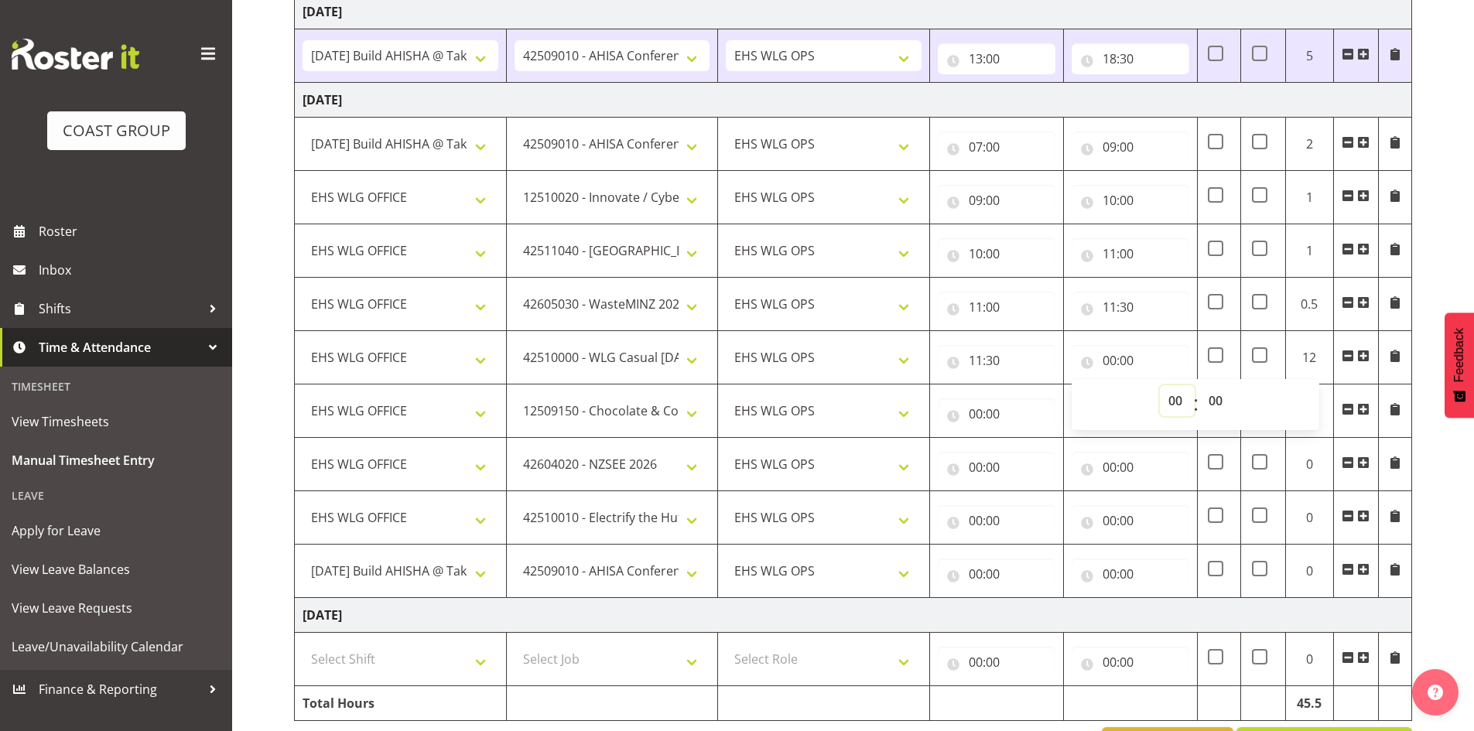
click at [1171, 398] on select "00 01 02 03 04 05 06 07 08 09 10 11 12 13 14 15 16 17 18 19 20 21 22 23" at bounding box center [1177, 400] width 35 height 31
select select "13"
click at [1160, 385] on select "00 01 02 03 04 05 06 07 08 09 10 11 12 13 14 15 16 17 18 19 20 21 22 23" at bounding box center [1177, 400] width 35 height 31
type input "13:00"
click at [978, 405] on input "00:00" at bounding box center [997, 413] width 118 height 31
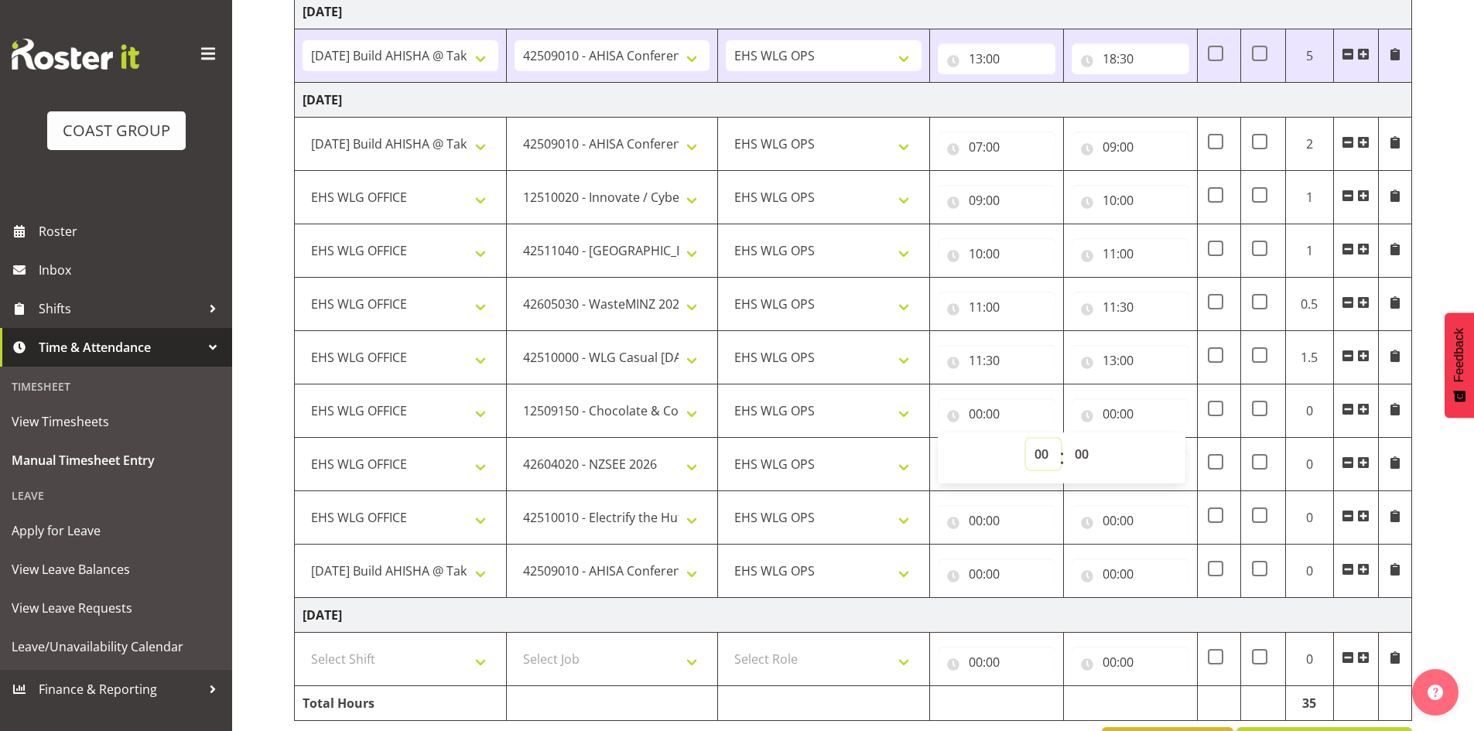
drag, startPoint x: 1039, startPoint y: 454, endPoint x: 1040, endPoint y: 442, distance: 12.4
click at [1039, 452] on select "00 01 02 03 04 05 06 07 08 09 10 11 12 13 14 15 16 17 18 19 20 21 22 23" at bounding box center [1043, 454] width 35 height 31
select select "13"
click at [1026, 439] on select "00 01 02 03 04 05 06 07 08 09 10 11 12 13 14 15 16 17 18 19 20 21 22 23" at bounding box center [1043, 454] width 35 height 31
type input "13:00"
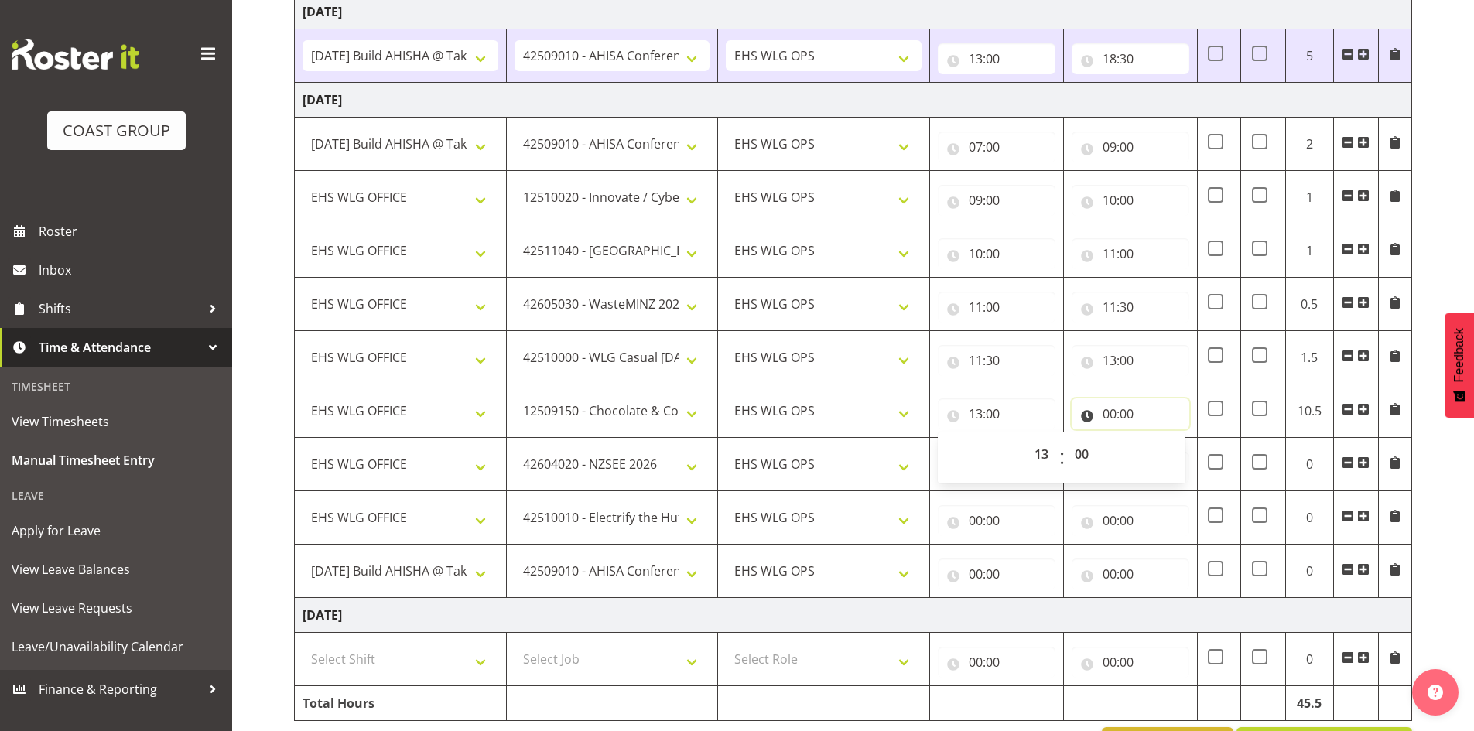
click at [1108, 411] on input "00:00" at bounding box center [1130, 413] width 118 height 31
click at [1173, 449] on select "00 01 02 03 04 05 06 07 08 09 10 11 12 13 14 15 16 17 18 19 20 21 22 23" at bounding box center [1177, 454] width 35 height 31
select select "13"
click at [1160, 439] on select "00 01 02 03 04 05 06 07 08 09 10 11 12 13 14 15 16 17 18 19 20 21 22 23" at bounding box center [1177, 454] width 35 height 31
type input "13:00"
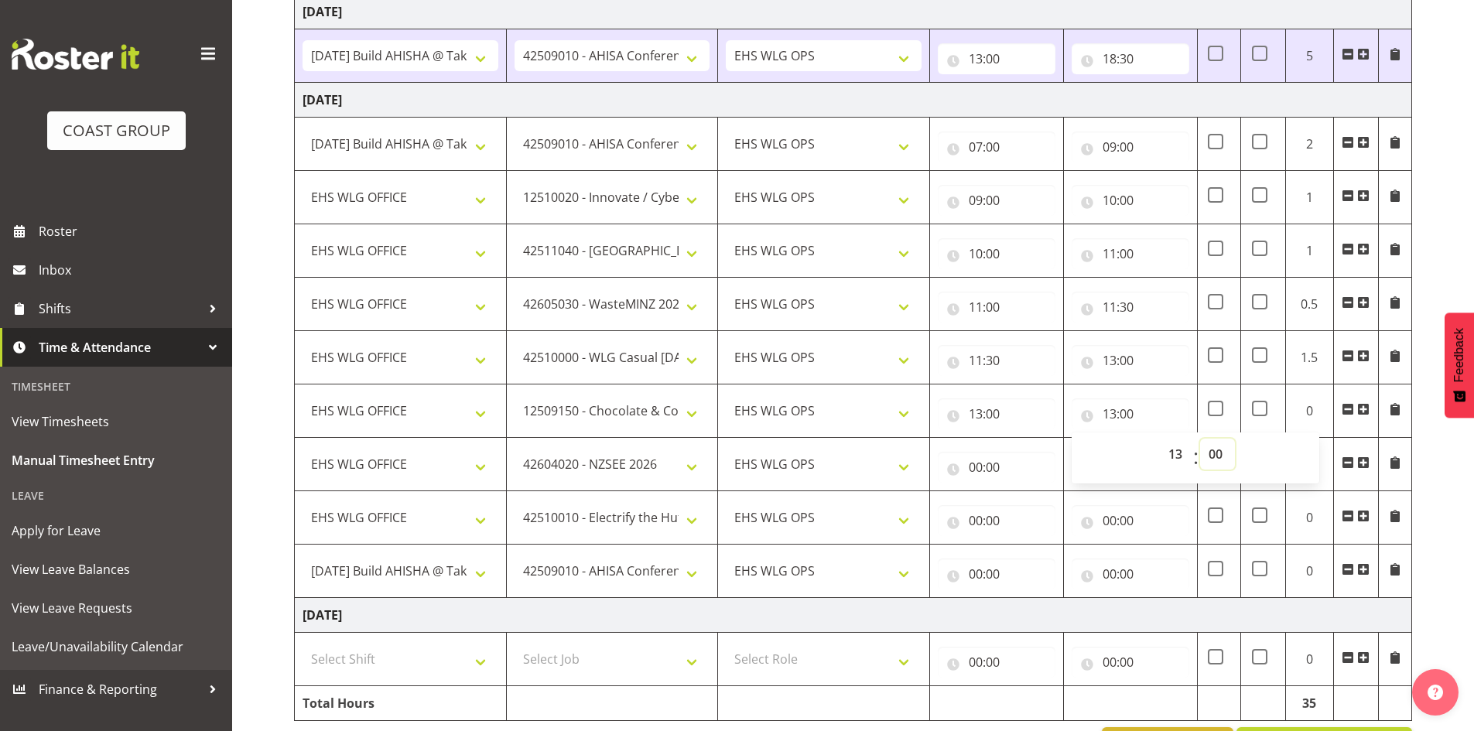
click at [1212, 456] on select "00 01 02 03 04 05 06 07 08 09 10 11 12 13 14 15 16 17 18 19 20 21 22 23 24 25 2…" at bounding box center [1217, 454] width 35 height 31
select select "30"
click at [1200, 439] on select "00 01 02 03 04 05 06 07 08 09 10 11 12 13 14 15 16 17 18 19 20 21 22 23 24 25 2…" at bounding box center [1217, 454] width 35 height 31
type input "13:30"
click at [977, 462] on input "00:00" at bounding box center [997, 467] width 118 height 31
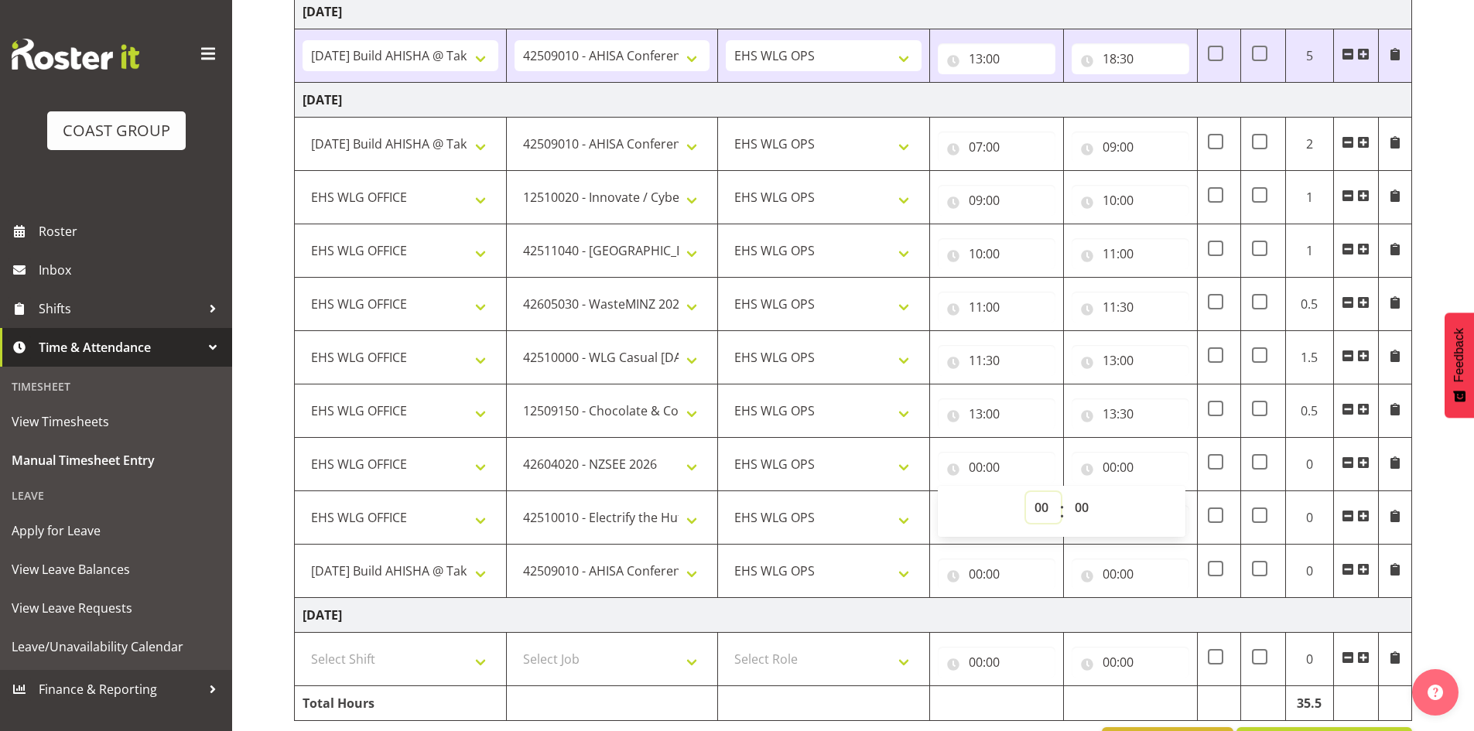
drag, startPoint x: 1040, startPoint y: 505, endPoint x: 1041, endPoint y: 495, distance: 10.2
click at [1040, 504] on select "00 01 02 03 04 05 06 07 08 09 10 11 12 13 14 15 16 17 18 19 20 21 22 23" at bounding box center [1043, 507] width 35 height 31
select select "13"
click at [1026, 492] on select "00 01 02 03 04 05 06 07 08 09 10 11 12 13 14 15 16 17 18 19 20 21 22 23" at bounding box center [1043, 507] width 35 height 31
type input "13:00"
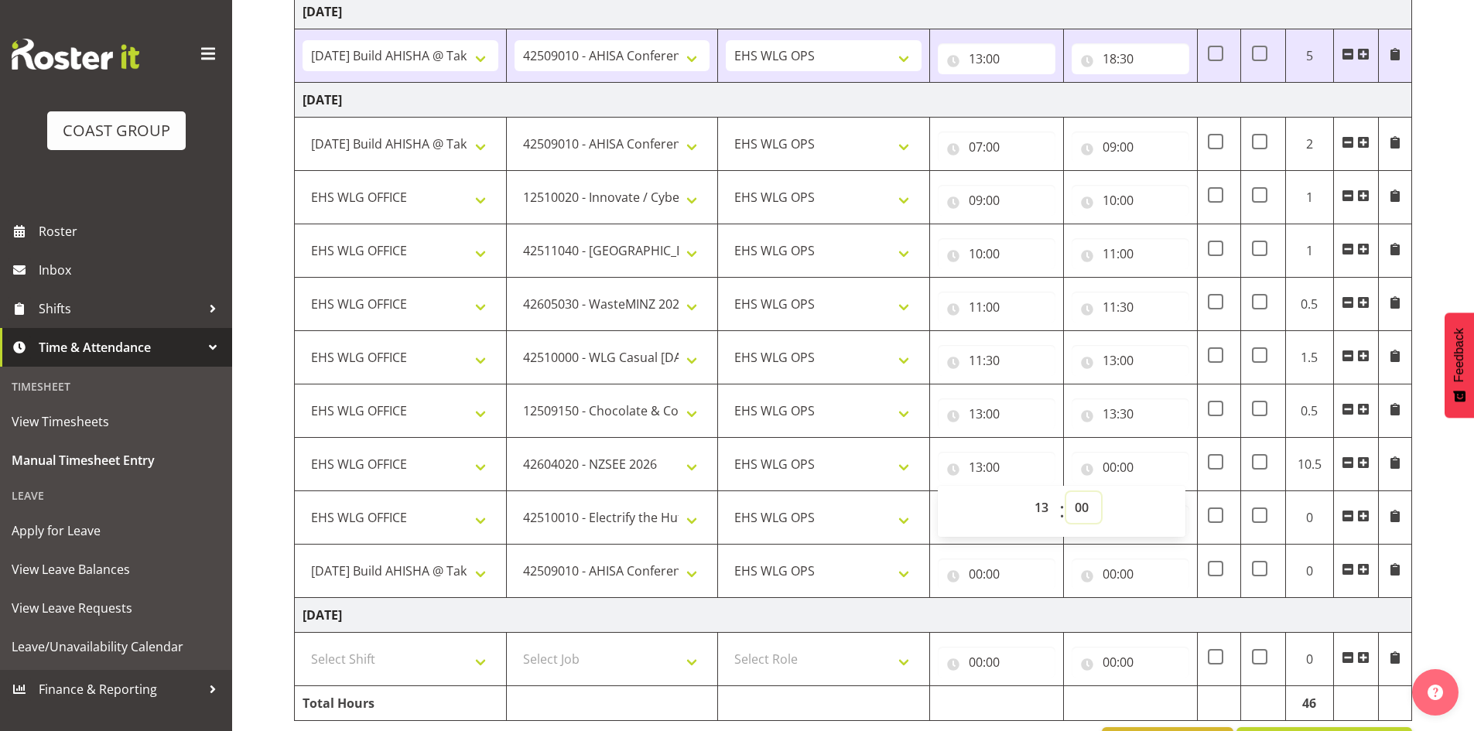
drag, startPoint x: 1086, startPoint y: 505, endPoint x: 1087, endPoint y: 497, distance: 8.5
click at [1086, 505] on select "00 01 02 03 04 05 06 07 08 09 10 11 12 13 14 15 16 17 18 19 20 21 22 23 24 25 2…" at bounding box center [1083, 507] width 35 height 31
select select "30"
click at [1066, 492] on select "00 01 02 03 04 05 06 07 08 09 10 11 12 13 14 15 16 17 18 19 20 21 22 23 24 25 2…" at bounding box center [1083, 507] width 35 height 31
type input "13:30"
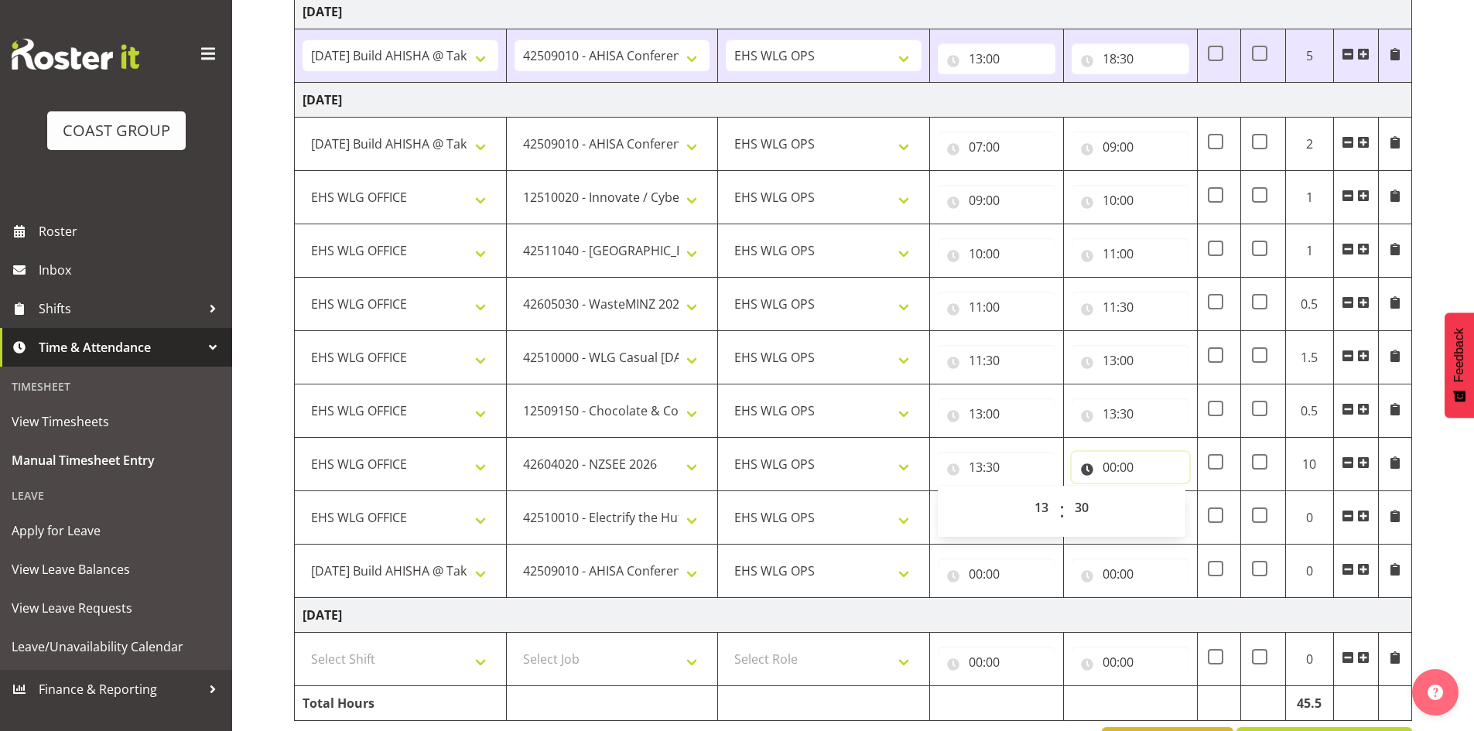
click at [1107, 462] on input "00:00" at bounding box center [1130, 467] width 118 height 31
drag, startPoint x: 1167, startPoint y: 501, endPoint x: 1168, endPoint y: 492, distance: 9.4
click at [1167, 501] on select "00 01 02 03 04 05 06 07 08 09 10 11 12 13 14 15 16 17 18 19 20 21 22 23" at bounding box center [1177, 507] width 35 height 31
select select "14"
click at [1160, 492] on select "00 01 02 03 04 05 06 07 08 09 10 11 12 13 14 15 16 17 18 19 20 21 22 23" at bounding box center [1177, 507] width 35 height 31
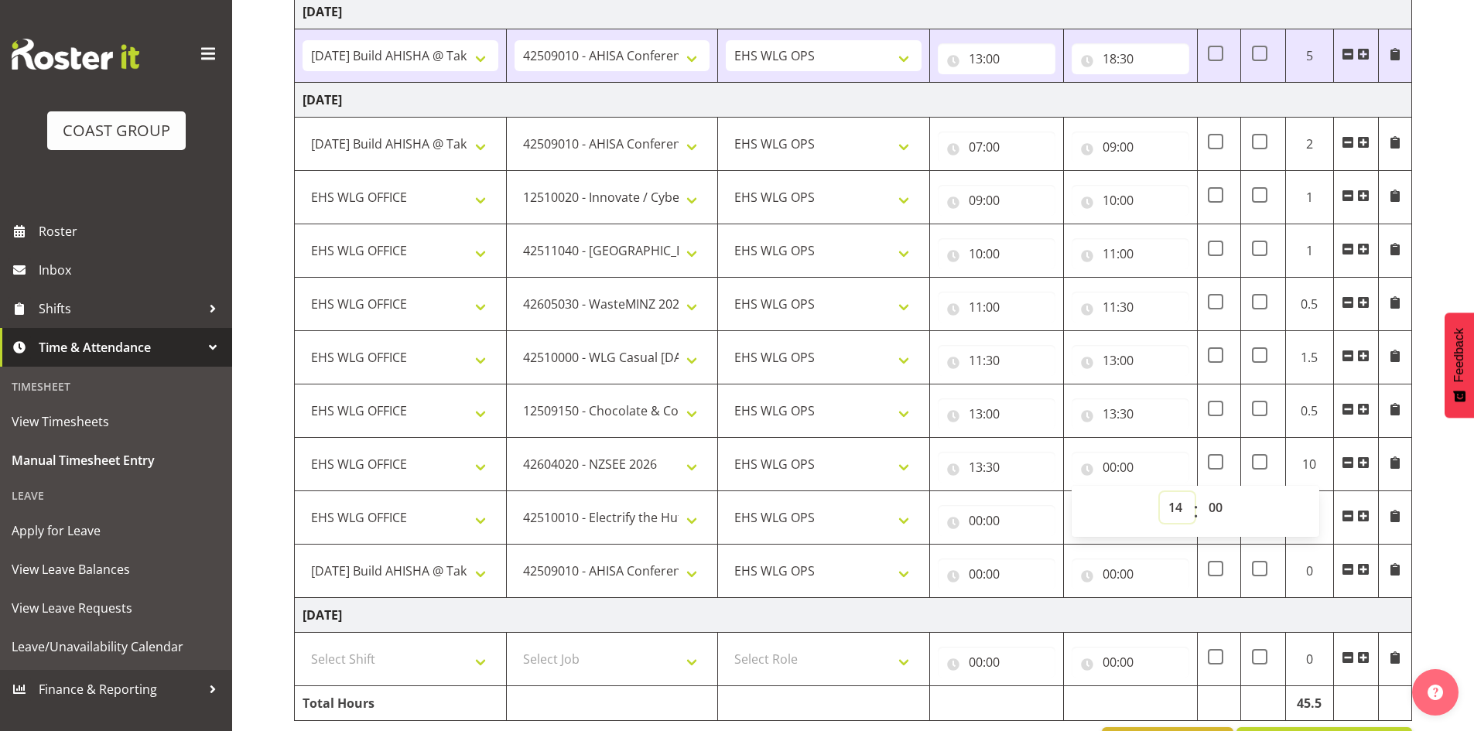
type input "14:00"
click at [985, 518] on input "00:00" at bounding box center [997, 520] width 118 height 31
click at [1038, 553] on select "00 01 02 03 04 05 06 07 08 09 10 11 12 13 14 15 16 17 18 19 20 21 22 23" at bounding box center [1043, 560] width 35 height 31
select select "14"
click at [1026, 545] on select "00 01 02 03 04 05 06 07 08 09 10 11 12 13 14 15 16 17 18 19 20 21 22 23" at bounding box center [1043, 560] width 35 height 31
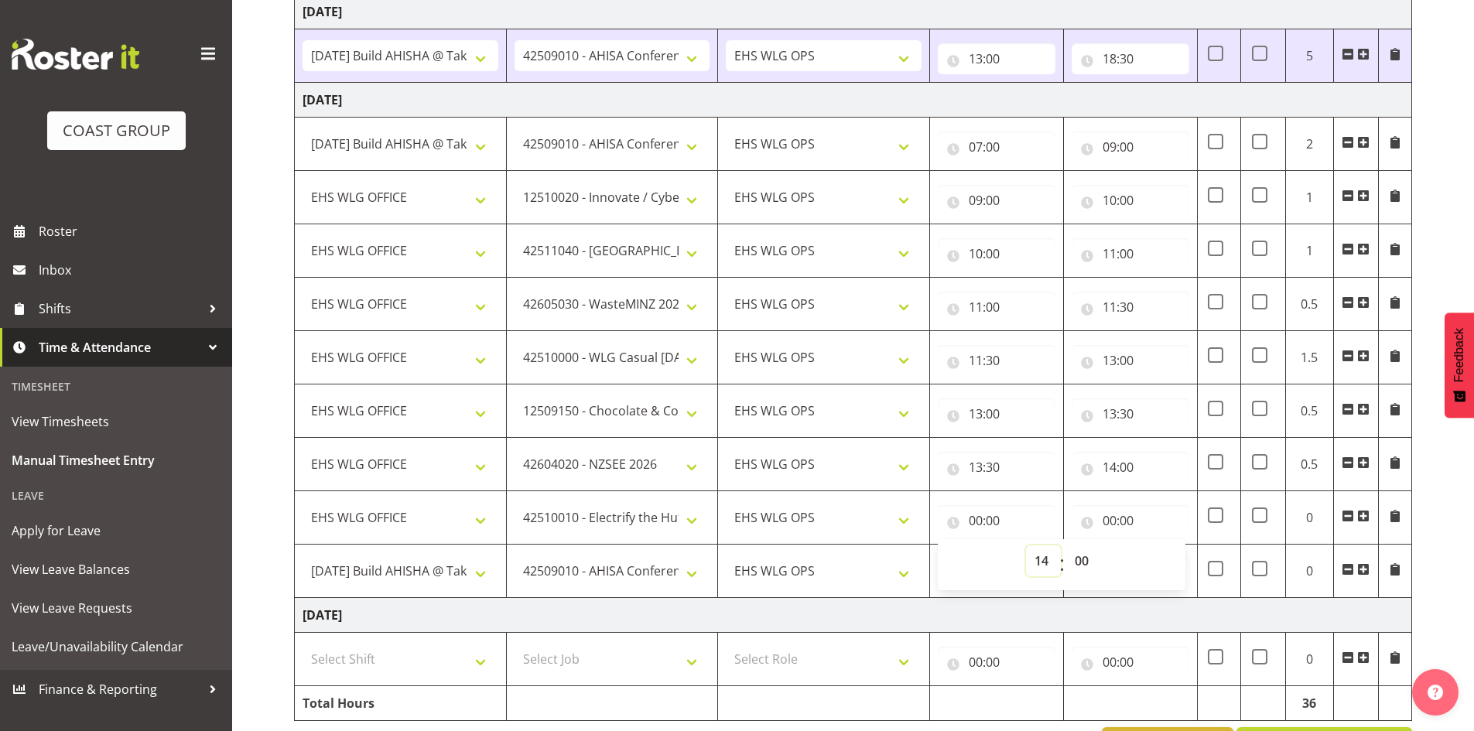
type input "14:00"
click at [1109, 514] on input "00:00" at bounding box center [1130, 520] width 118 height 31
click at [1162, 553] on select "00 01 02 03 04 05 06 07 08 09 10 11 12 13 14 15 16 17 18 19 20 21 22 23" at bounding box center [1177, 560] width 35 height 31
select select "14"
click at [1160, 545] on select "00 01 02 03 04 05 06 07 08 09 10 11 12 13 14 15 16 17 18 19 20 21 22 23" at bounding box center [1177, 560] width 35 height 31
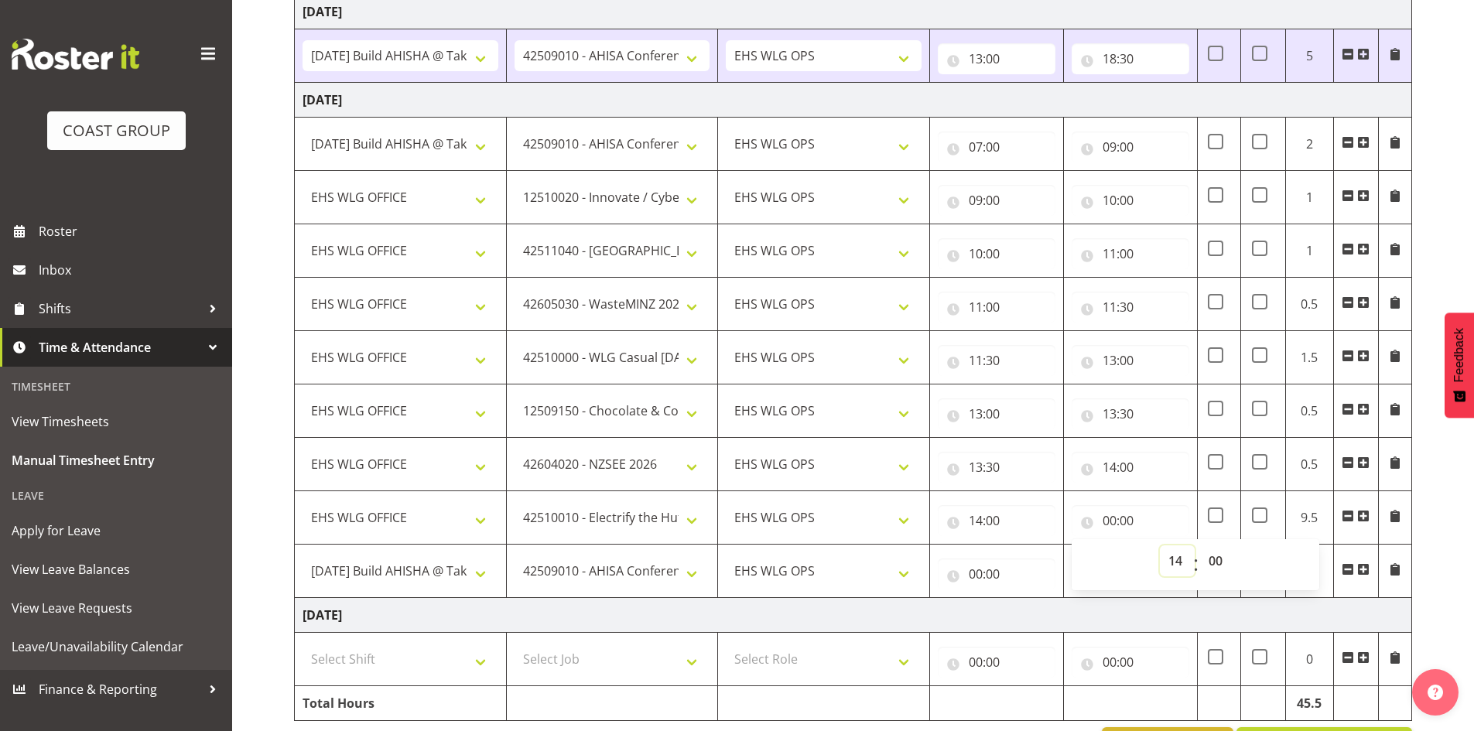
type input "14:00"
click at [1212, 554] on select "00 01 02 03 04 05 06 07 08 09 10 11 12 13 14 15 16 17 18 19 20 21 22 23 24 25 2…" at bounding box center [1217, 560] width 35 height 31
select select "30"
click at [1200, 545] on select "00 01 02 03 04 05 06 07 08 09 10 11 12 13 14 15 16 17 18 19 20 21 22 23 24 25 2…" at bounding box center [1217, 560] width 35 height 31
type input "14:30"
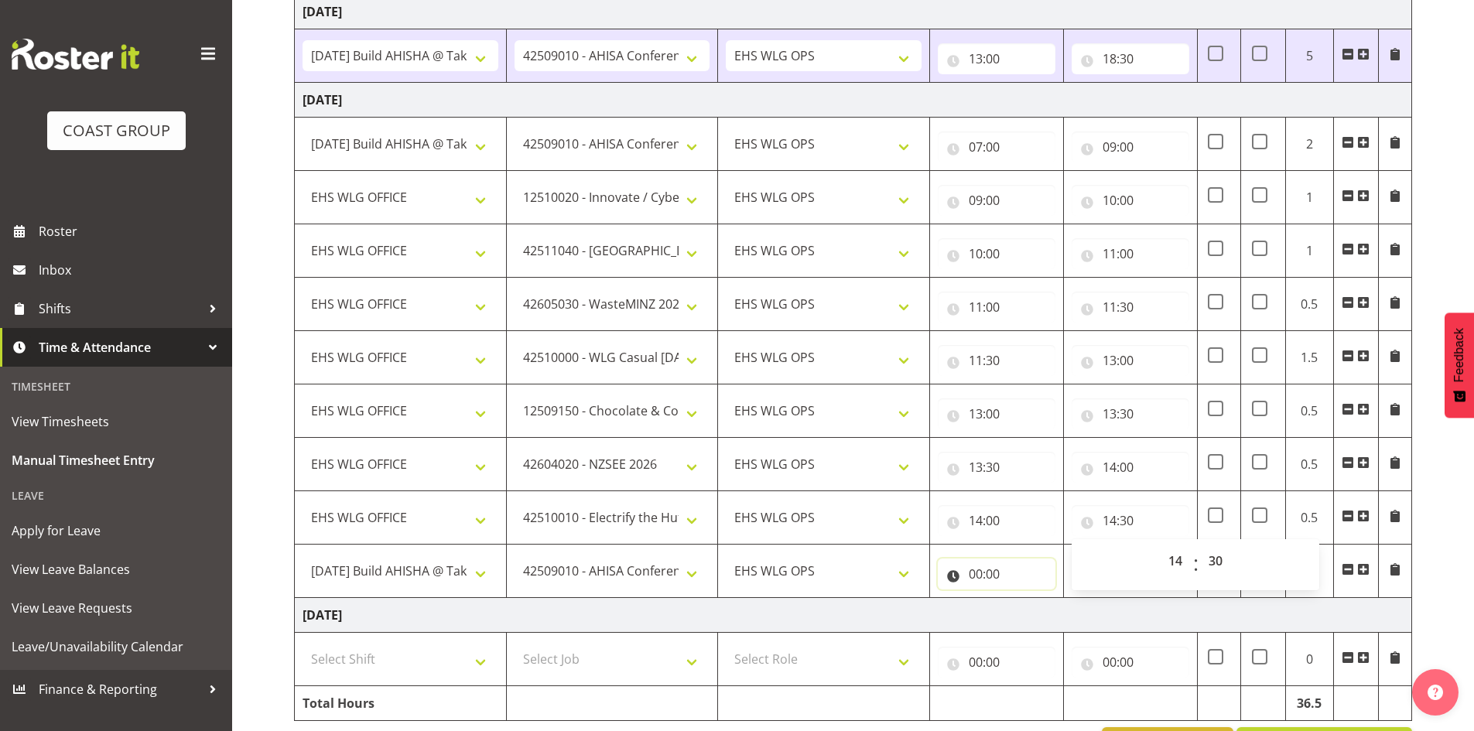
click at [976, 569] on input "00:00" at bounding box center [997, 574] width 118 height 31
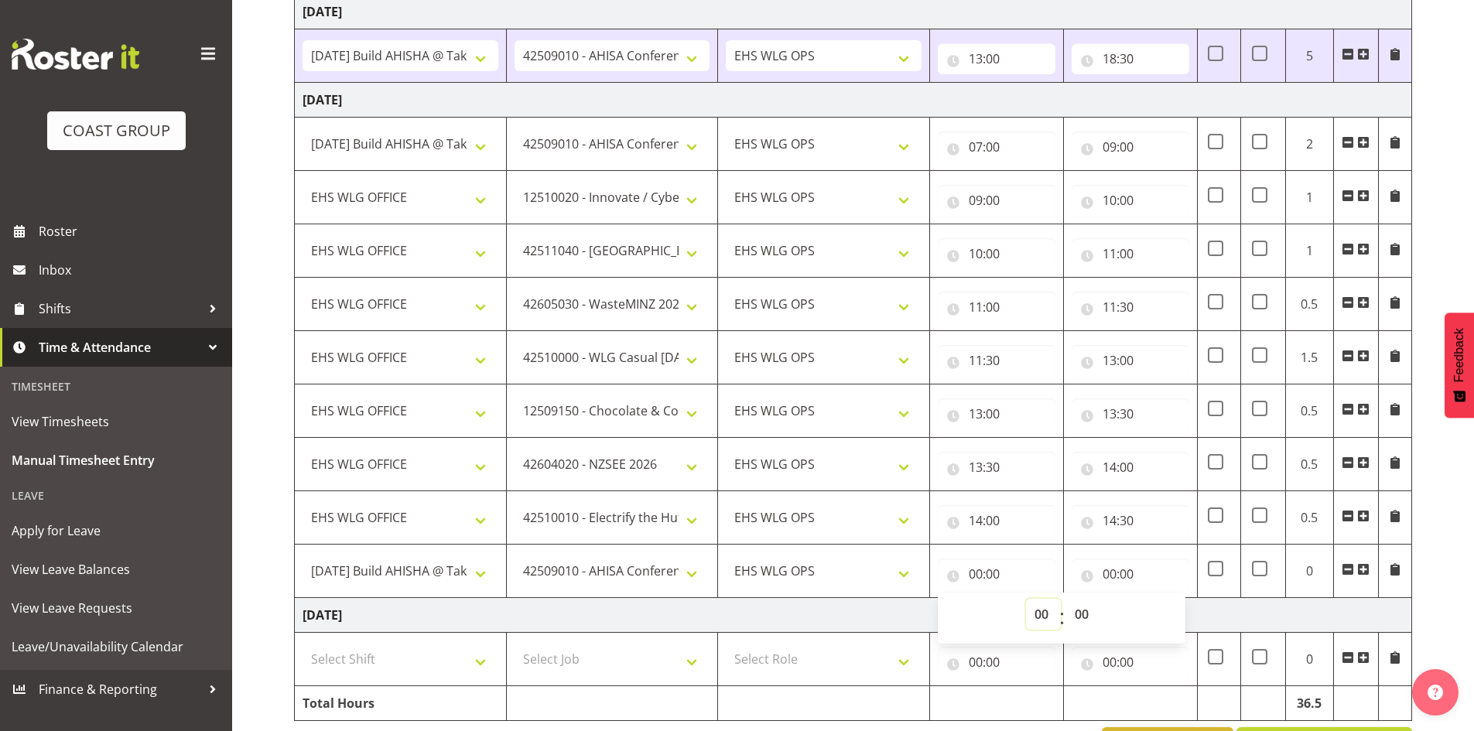
click at [1040, 604] on select "00 01 02 03 04 05 06 07 08 09 10 11 12 13 14 15 16 17 18 19 20 21 22 23" at bounding box center [1043, 614] width 35 height 31
select select "14"
click at [1026, 599] on select "00 01 02 03 04 05 06 07 08 09 10 11 12 13 14 15 16 17 18 19 20 21 22 23" at bounding box center [1043, 614] width 35 height 31
type input "14:00"
click at [1085, 606] on select "00 01 02 03 04 05 06 07 08 09 10 11 12 13 14 15 16 17 18 19 20 21 22 23 24 25 2…" at bounding box center [1083, 614] width 35 height 31
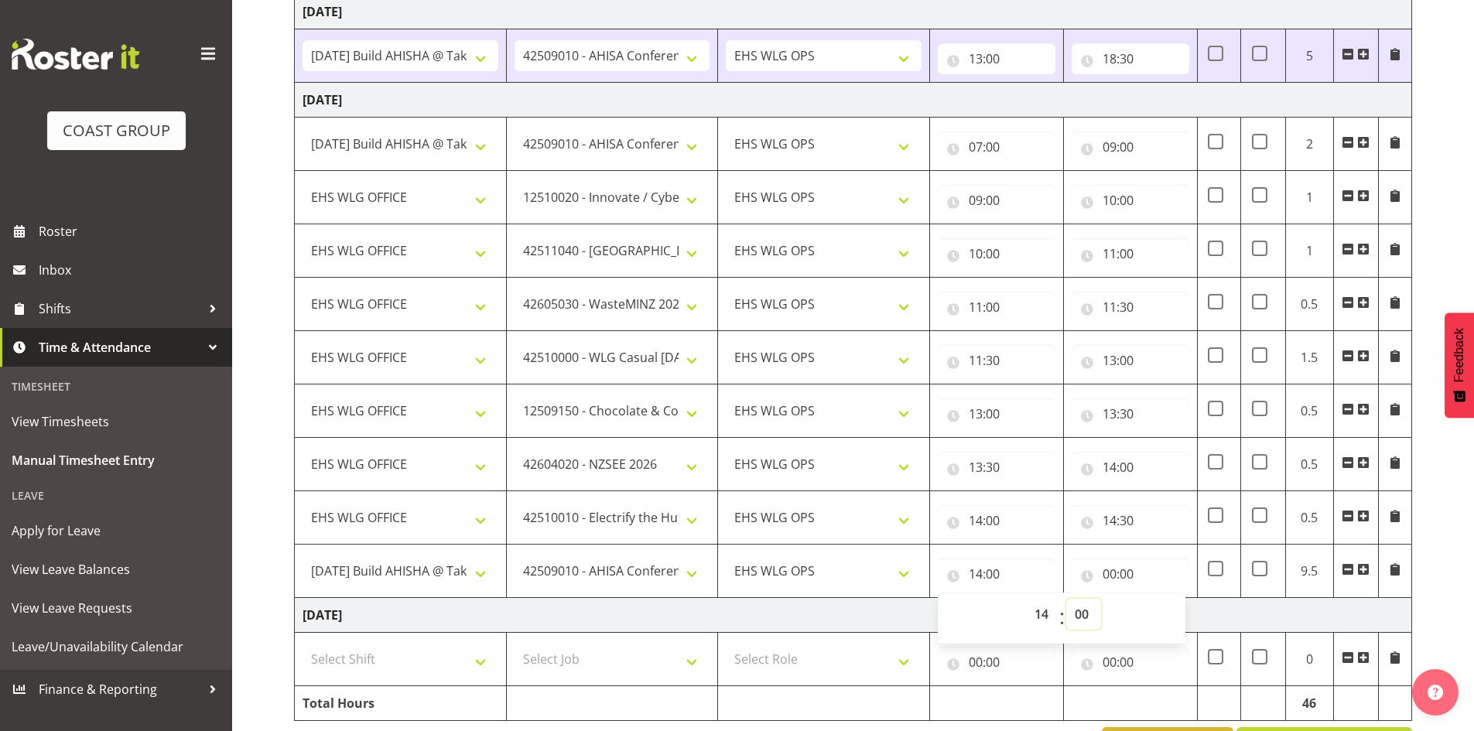
select select "30"
click at [1066, 599] on select "00 01 02 03 04 05 06 07 08 09 10 11 12 13 14 15 16 17 18 19 20 21 22 23 24 25 2…" at bounding box center [1083, 614] width 35 height 31
type input "14:30"
click at [1106, 567] on input "00:00" at bounding box center [1130, 574] width 118 height 31
click at [1160, 602] on select "00 01 02 03 04 05 06 07 08 09 10 11 12 13 14 15 16 17 18 19 20 21 22 23" at bounding box center [1177, 614] width 35 height 31
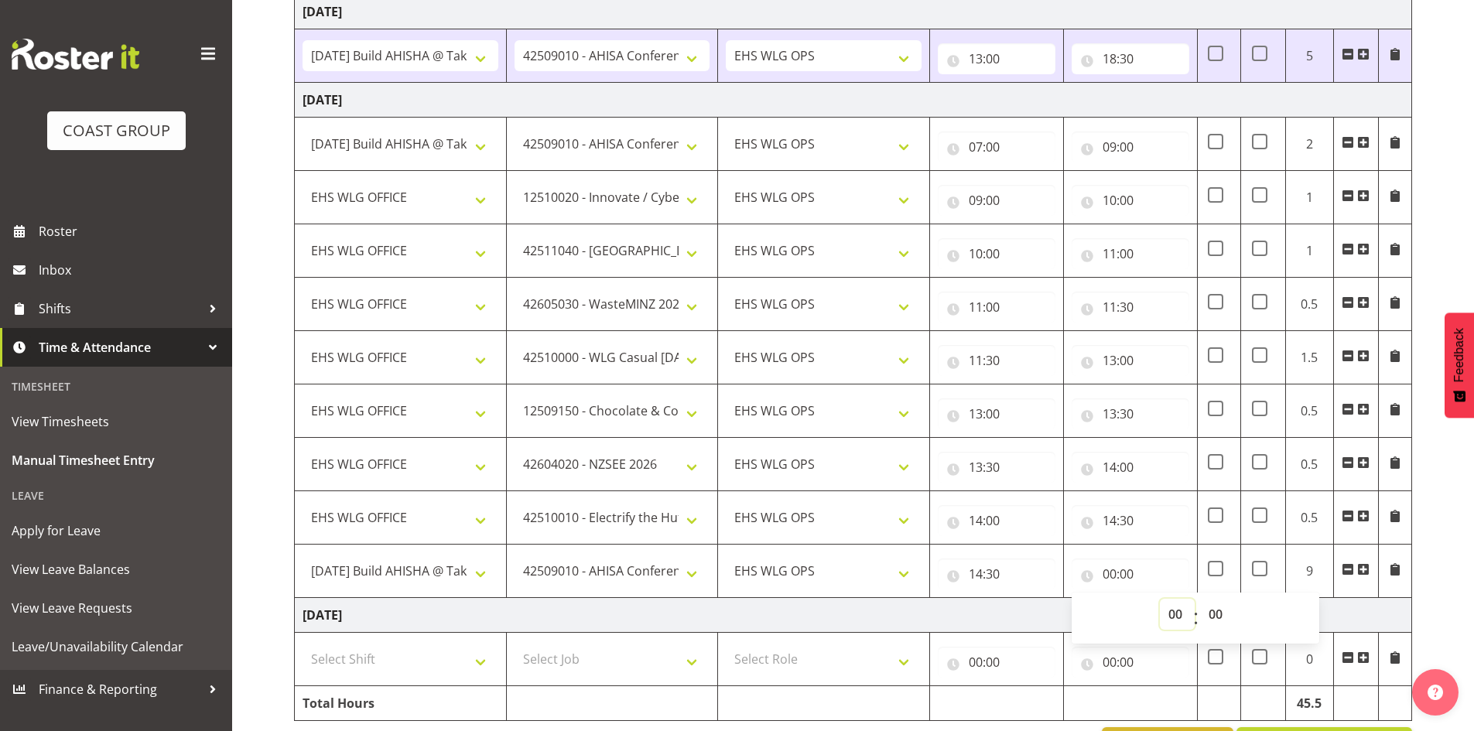
select select "16"
click at [1160, 599] on select "00 01 02 03 04 05 06 07 08 09 10 11 12 13 14 15 16 17 18 19 20 21 22 23" at bounding box center [1177, 614] width 35 height 31
type input "16:00"
click at [1112, 521] on input "14:30" at bounding box center [1130, 520] width 118 height 31
click at [1171, 559] on select "00 01 02 03 04 05 06 07 08 09 10 11 12 13 14 15 16 17 18 19 20 21 22 23" at bounding box center [1177, 560] width 35 height 31
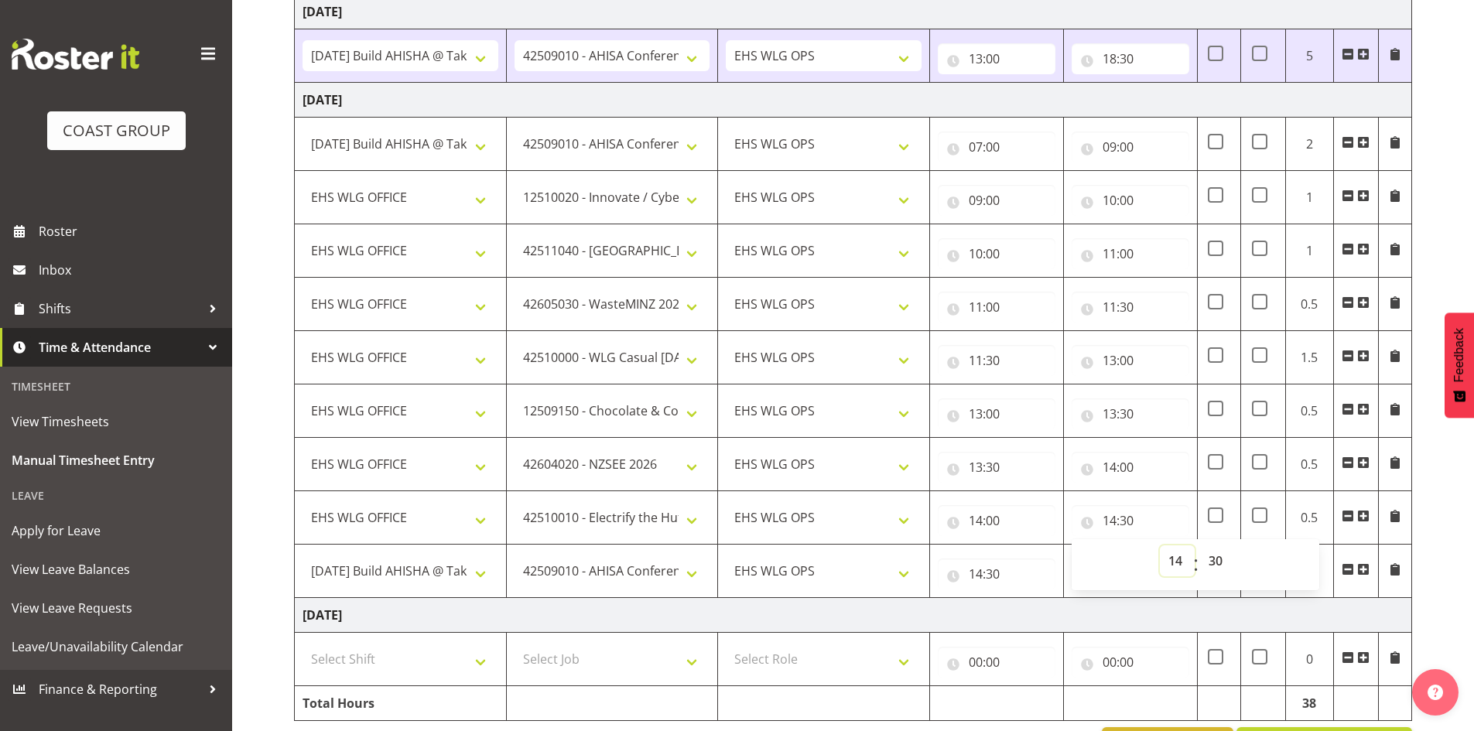
select select "15"
click at [1160, 545] on select "00 01 02 03 04 05 06 07 08 09 10 11 12 13 14 15 16 17 18 19 20 21 22 23" at bounding box center [1177, 560] width 35 height 31
type input "15:30"
click at [1210, 555] on select "00 01 02 03 04 05 06 07 08 09 10 11 12 13 14 15 16 17 18 19 20 21 22 23 24 25 2…" at bounding box center [1217, 560] width 35 height 31
select select "0"
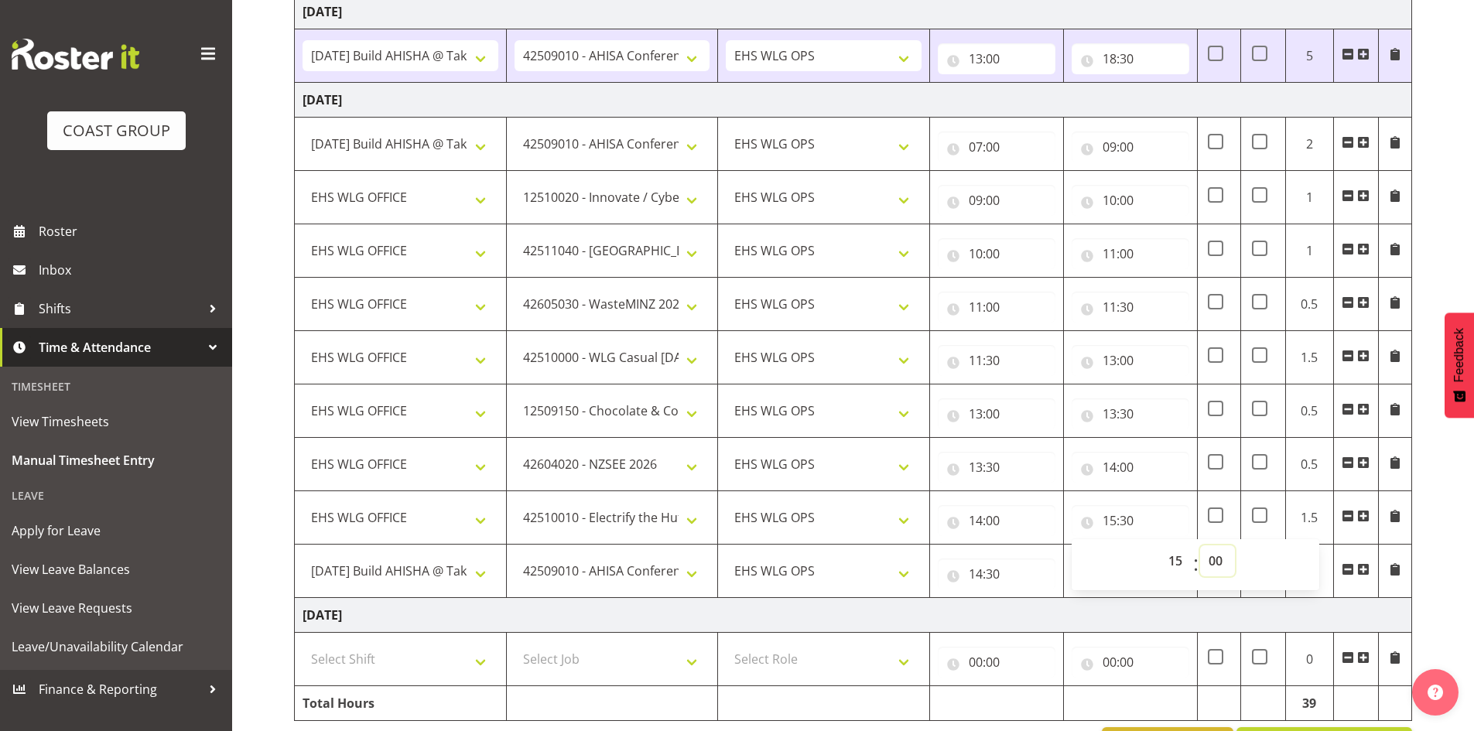
click at [1200, 545] on select "00 01 02 03 04 05 06 07 08 09 10 11 12 13 14 15 16 17 18 19 20 21 22 23 24 25 2…" at bounding box center [1217, 560] width 35 height 31
type input "15:00"
click at [970, 576] on input "14:30" at bounding box center [997, 574] width 118 height 31
drag, startPoint x: 1036, startPoint y: 607, endPoint x: 1037, endPoint y: 600, distance: 7.8
click at [1036, 606] on select "00 01 02 03 04 05 06 07 08 09 10 11 12 13 14 15 16 17 18 19 20 21 22 23" at bounding box center [1043, 614] width 35 height 31
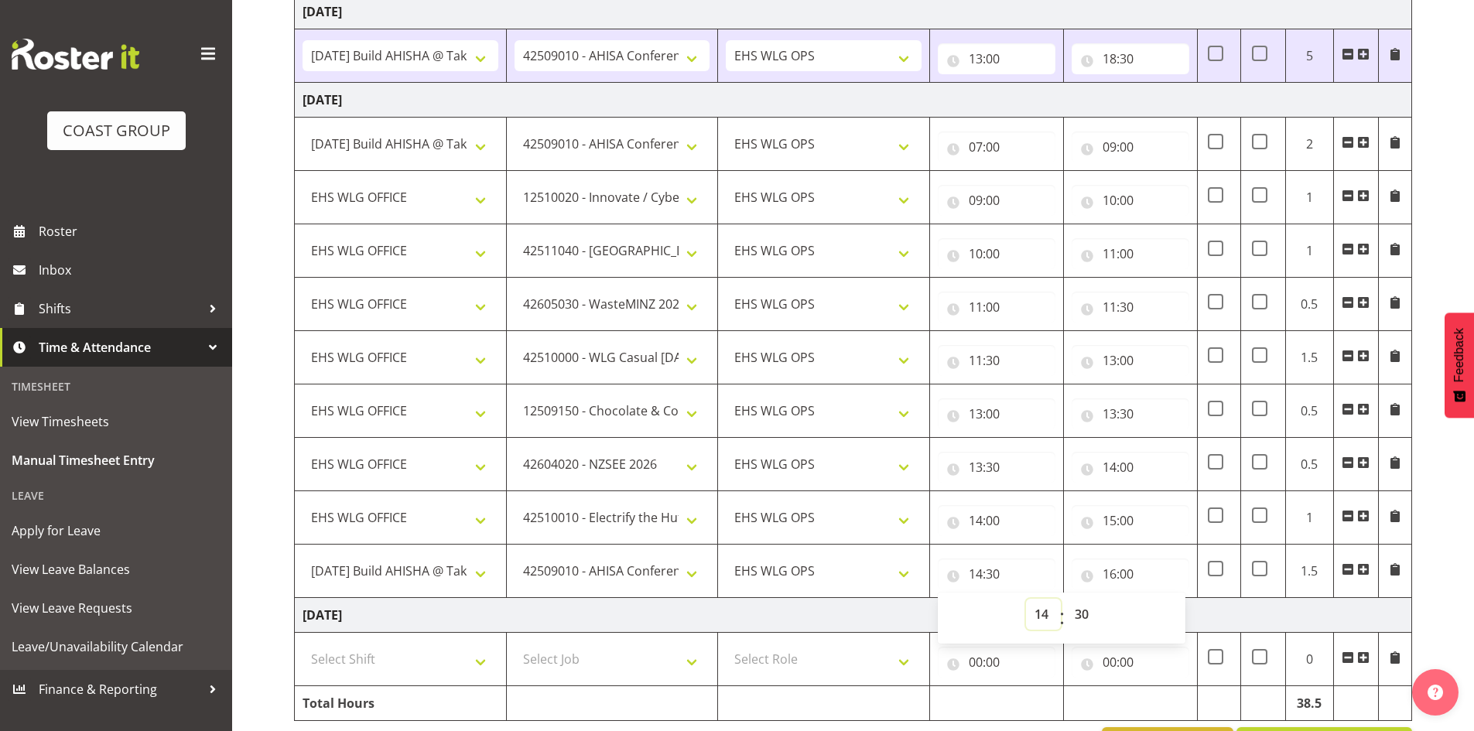
select select "15"
click at [1026, 599] on select "00 01 02 03 04 05 06 07 08 09 10 11 12 13 14 15 16 17 18 19 20 21 22 23" at bounding box center [1043, 614] width 35 height 31
type input "15:30"
click at [1085, 618] on select "00 01 02 03 04 05 06 07 08 09 10 11 12 13 14 15 16 17 18 19 20 21 22 23 24 25 2…" at bounding box center [1083, 614] width 35 height 31
select select "0"
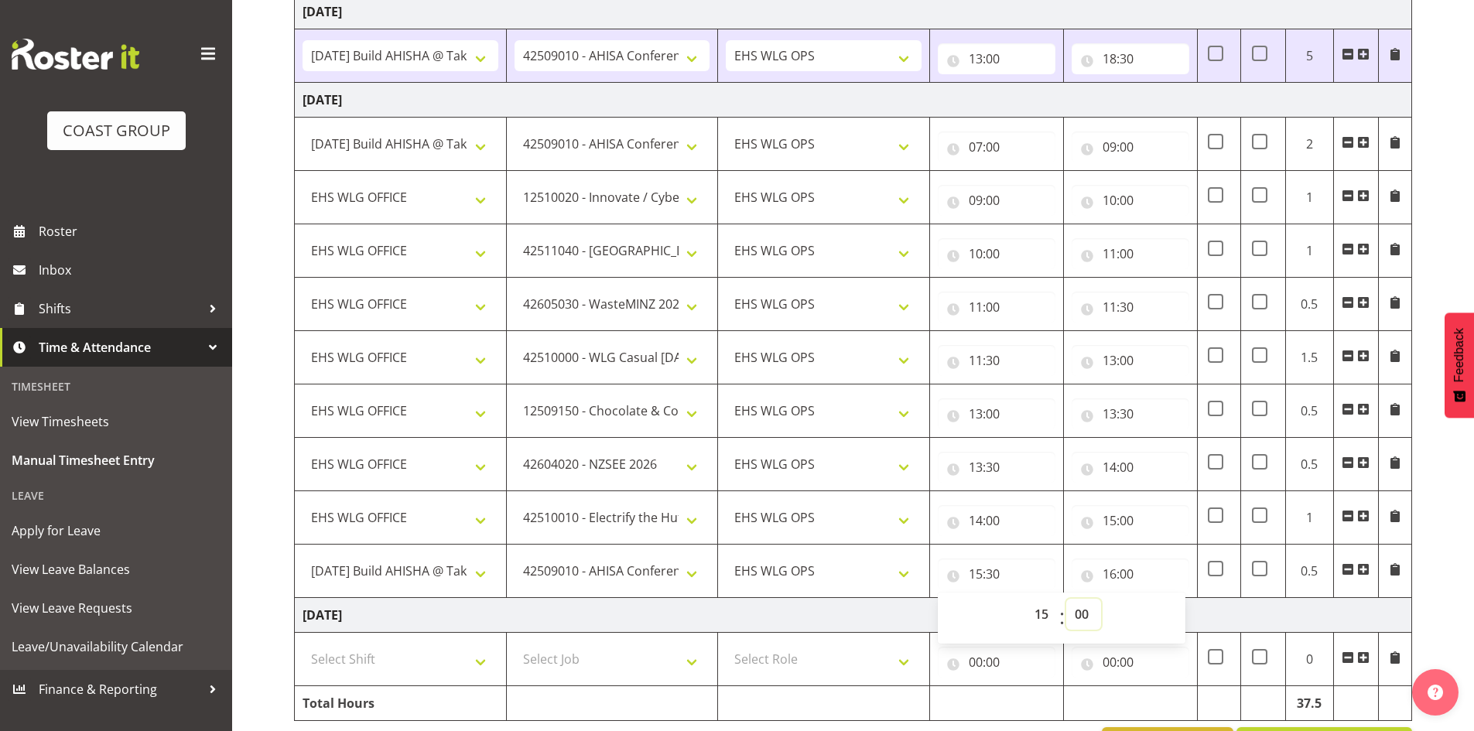
click at [1066, 599] on select "00 01 02 03 04 05 06 07 08 09 10 11 12 13 14 15 16 17 18 19 20 21 22 23 24 25 2…" at bounding box center [1083, 614] width 35 height 31
type input "15:00"
click at [1233, 604] on td "[DATE]" at bounding box center [853, 615] width 1117 height 35
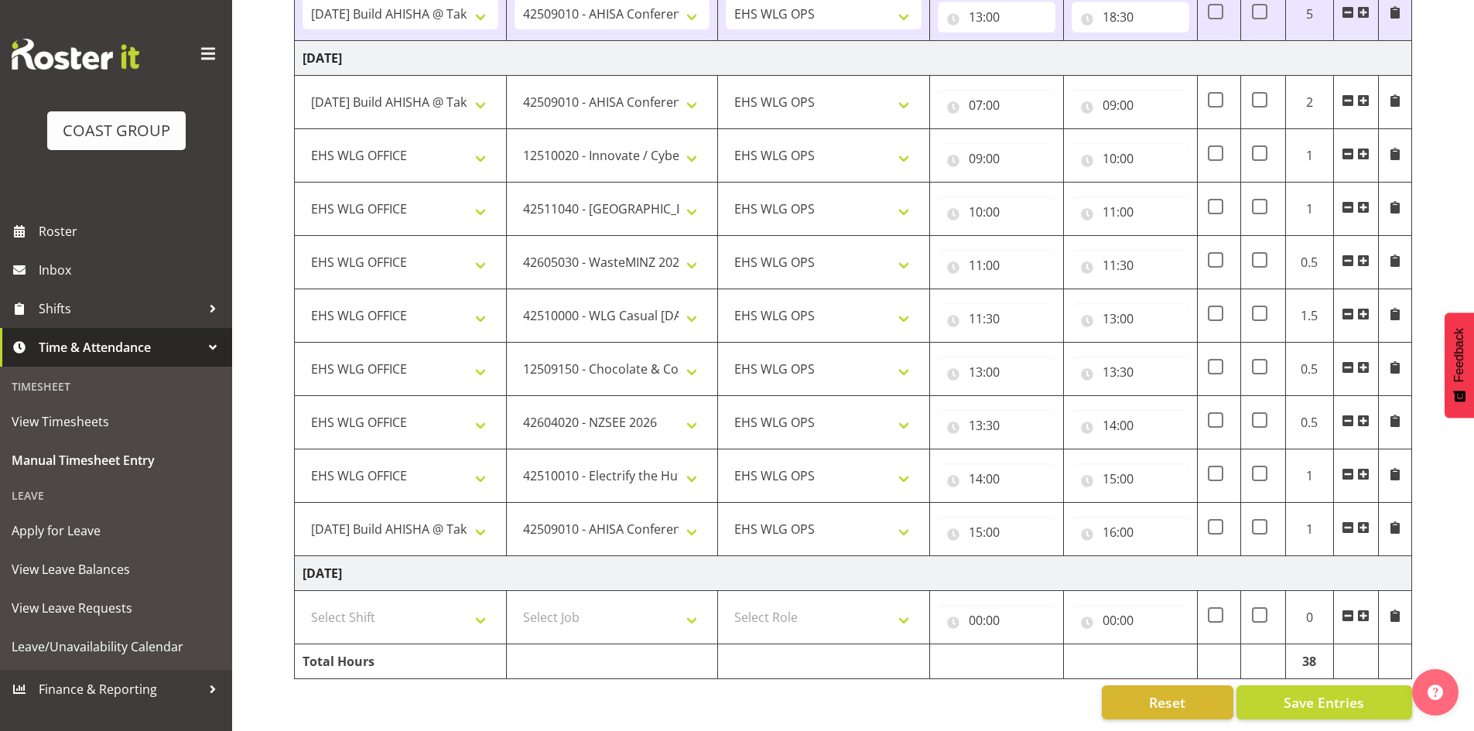
scroll to position [1297, 0]
click at [1284, 692] on span "Save Entries" at bounding box center [1323, 702] width 80 height 20
